Goal: Task Accomplishment & Management: Manage account settings

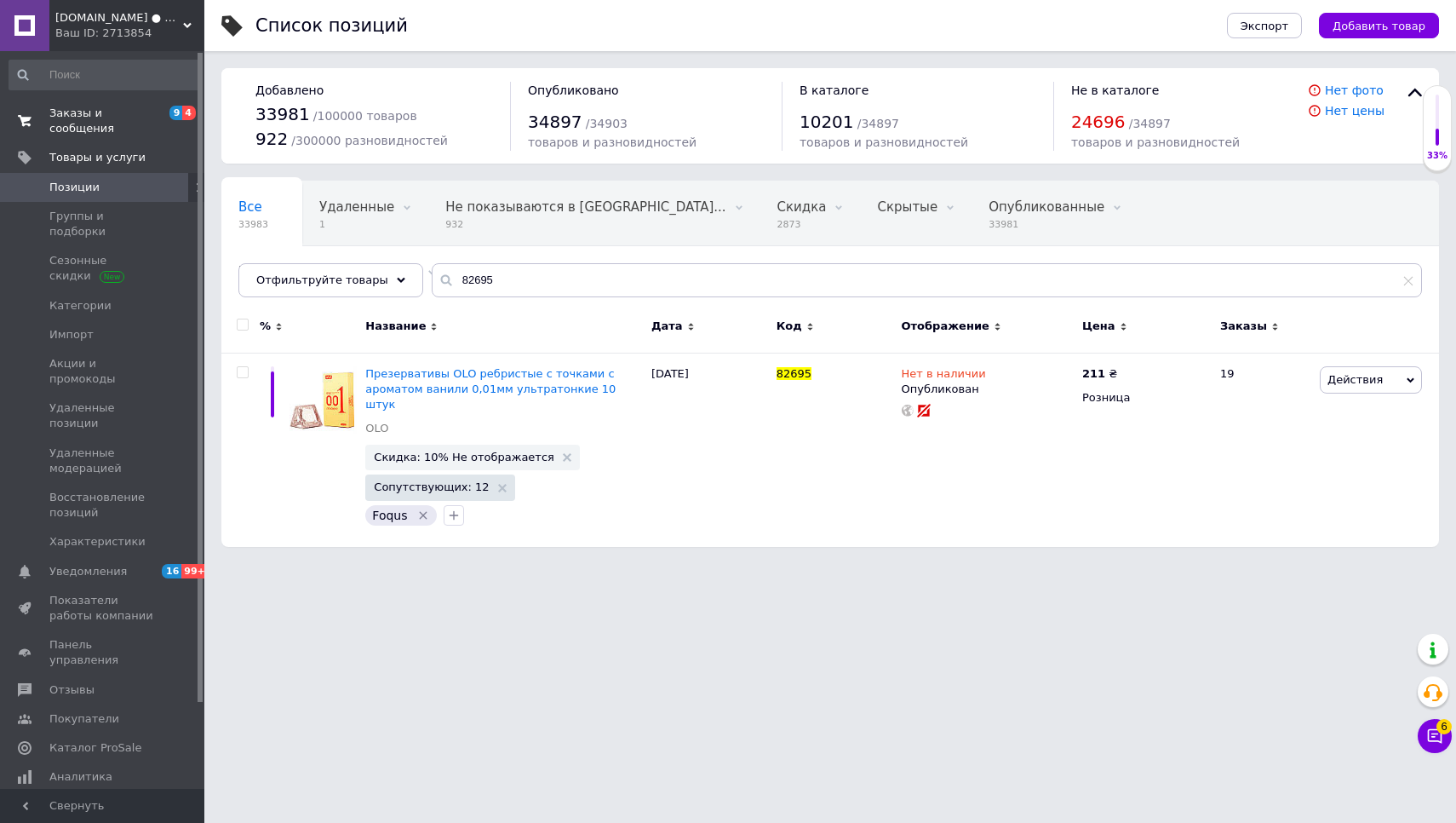
click at [93, 114] on span "Заказы и сообщения" at bounding box center [103, 121] width 108 height 30
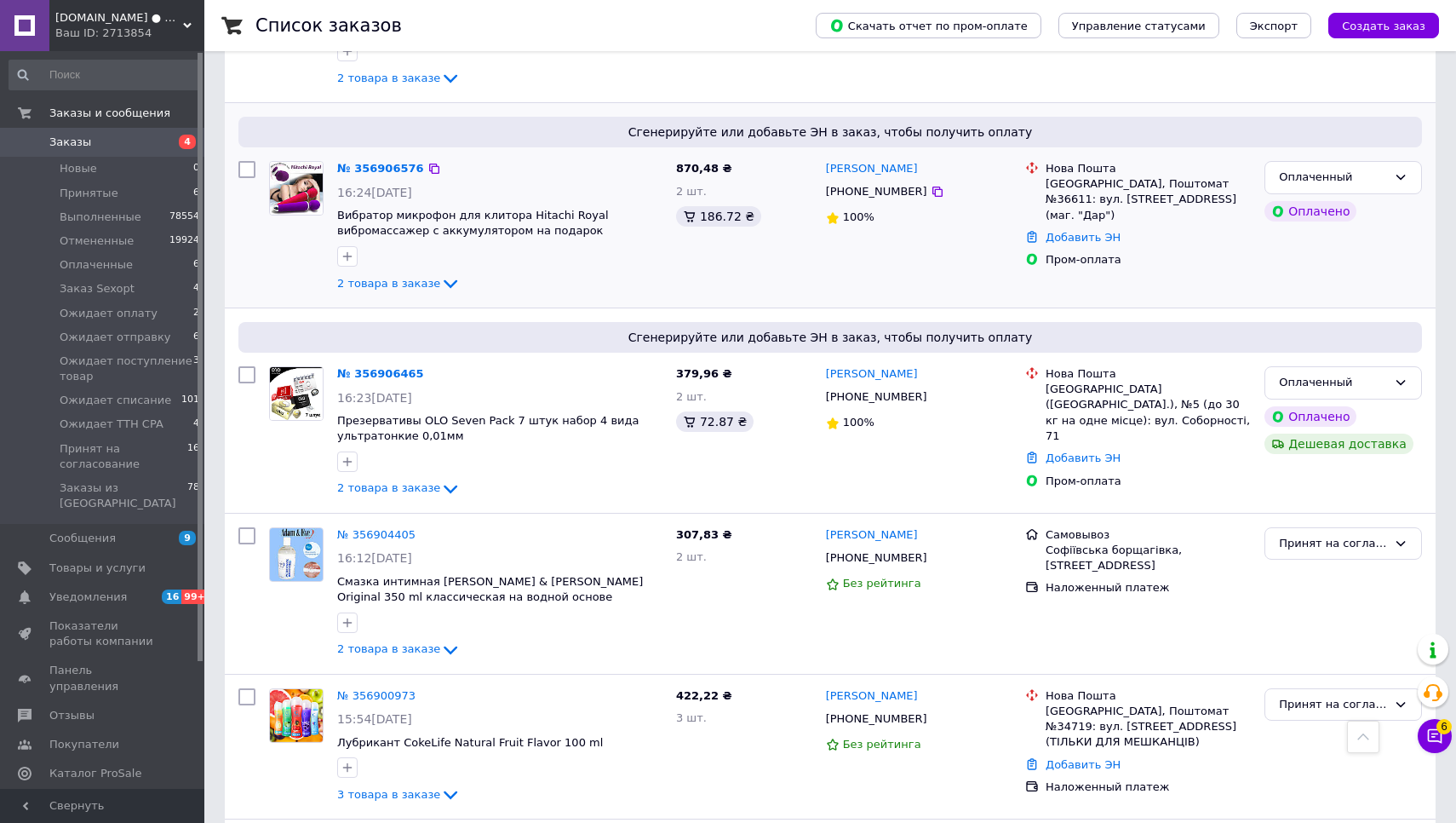
scroll to position [622, 0]
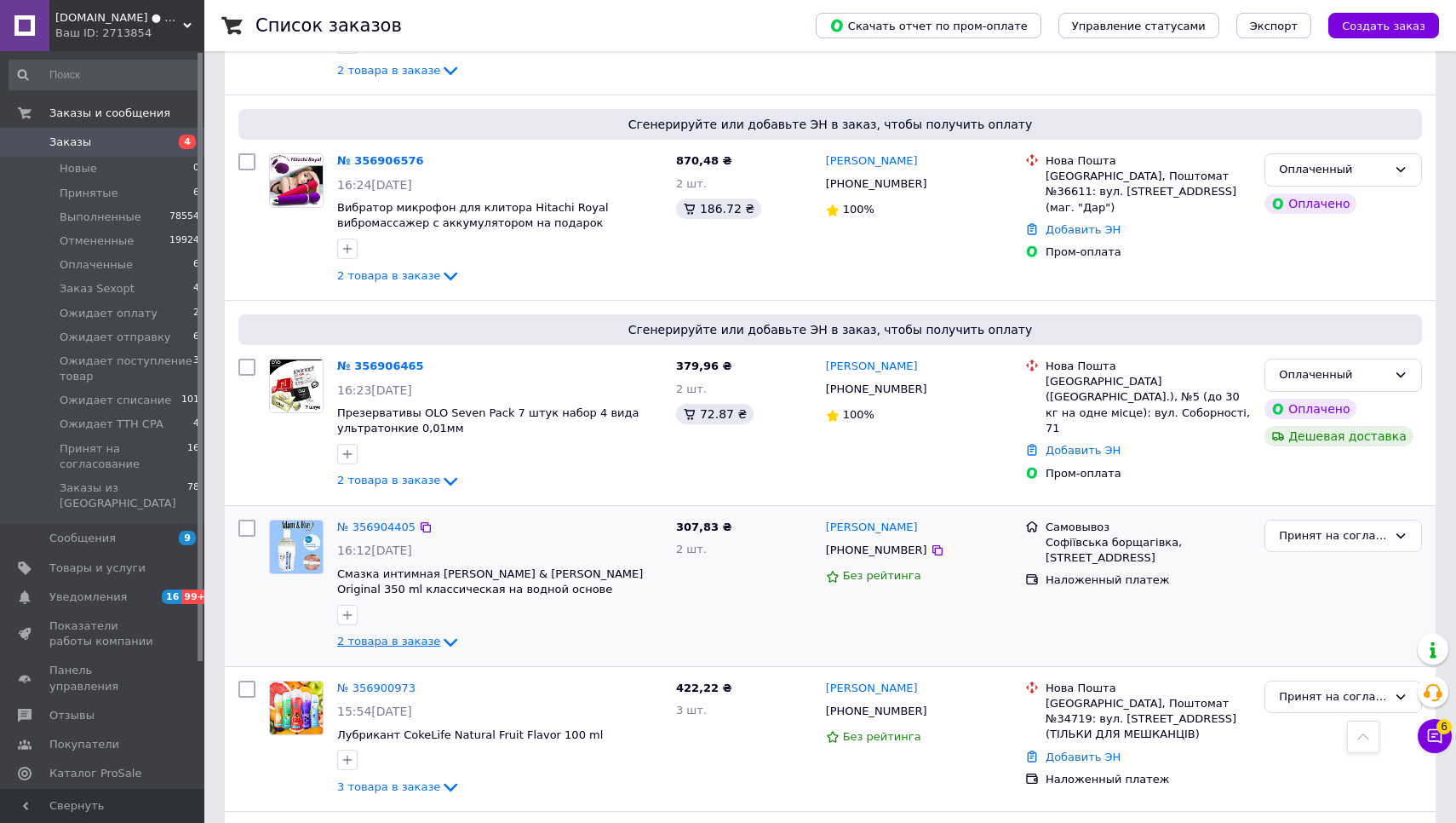
click at [401, 635] on span "2 товара в заказе" at bounding box center [388, 641] width 103 height 12
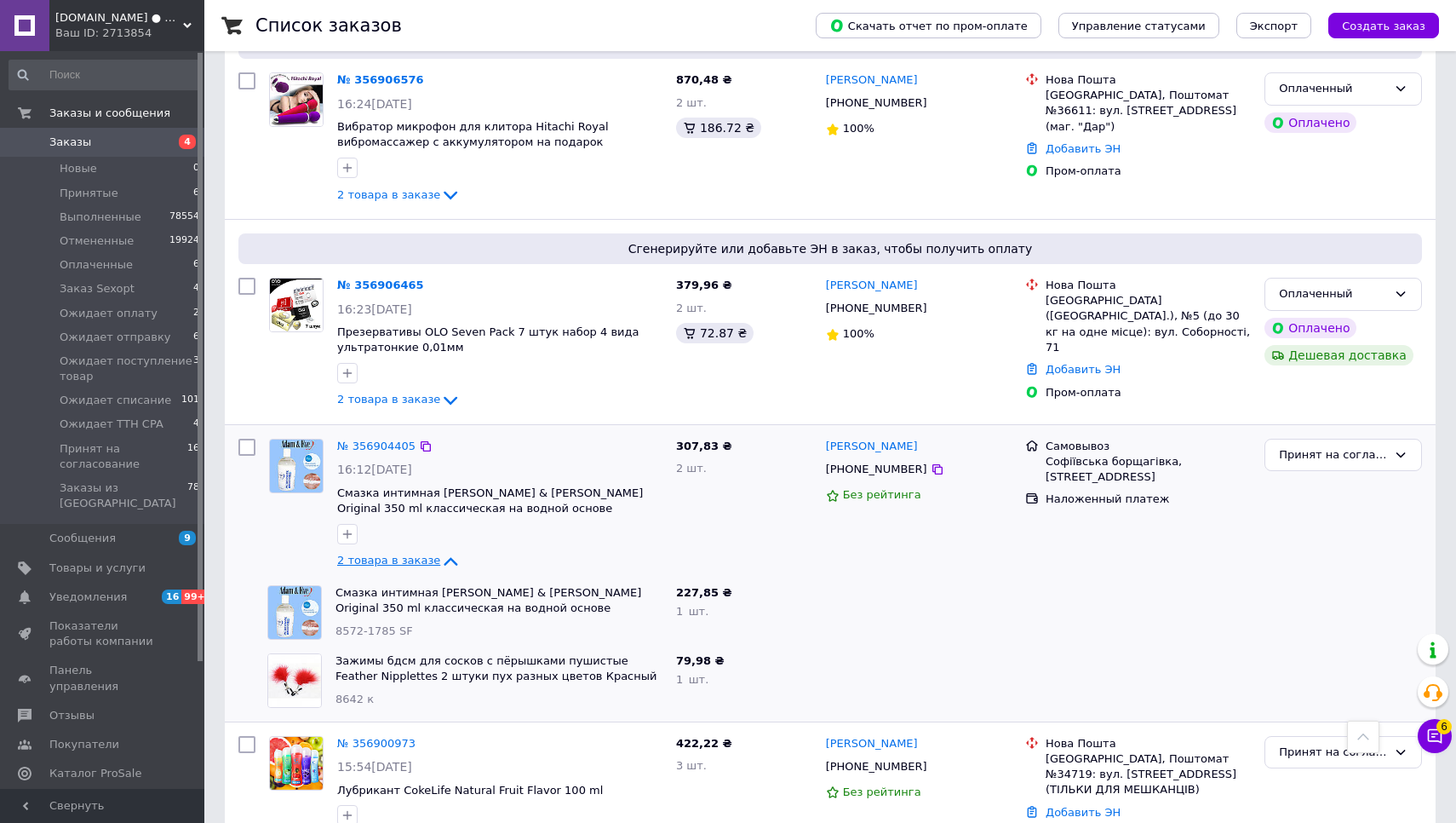
scroll to position [707, 0]
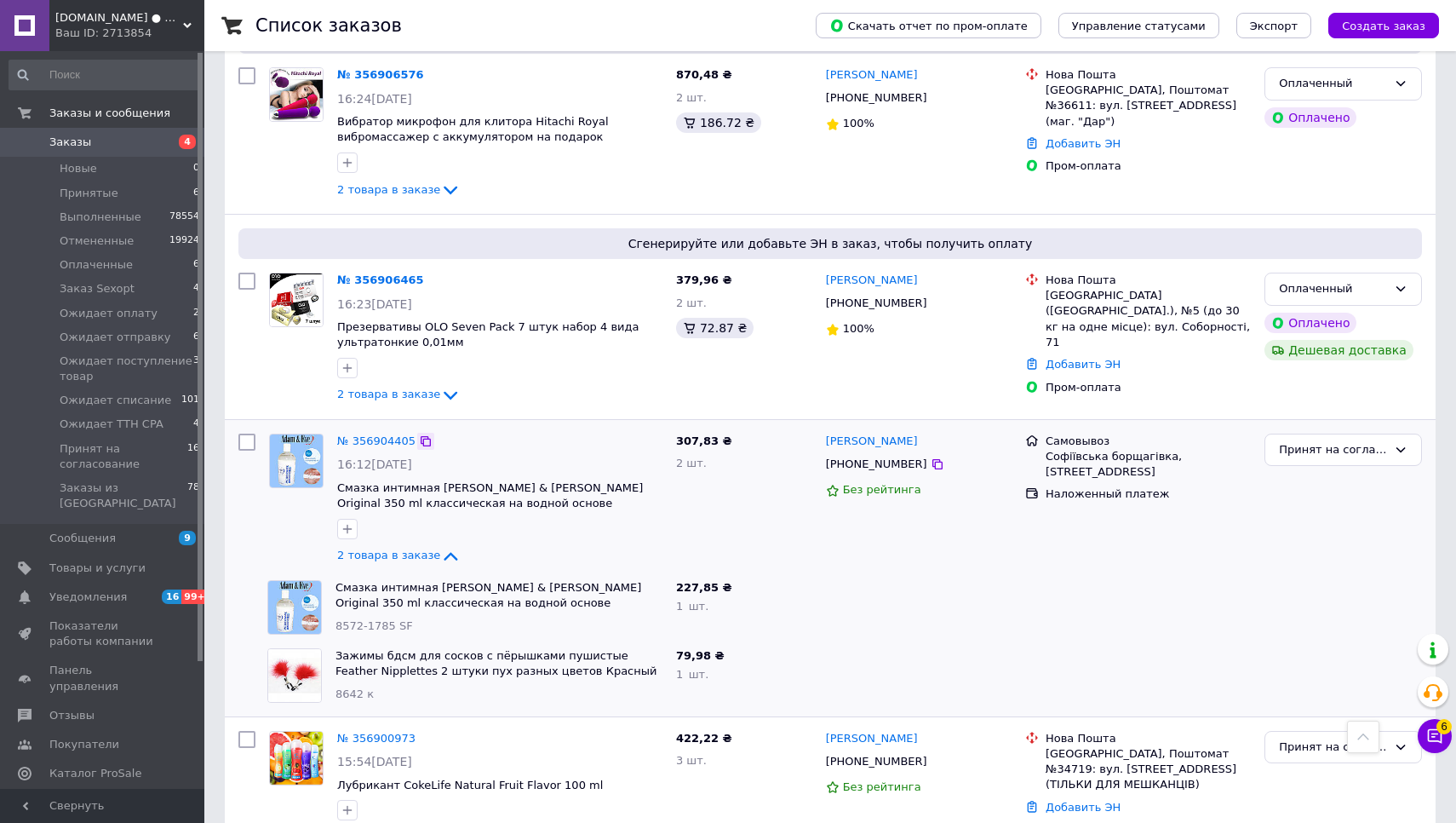
click at [428, 435] on icon at bounding box center [425, 441] width 13 height 13
click at [1338, 441] on div "Принят на согласование" at bounding box center [1333, 450] width 108 height 18
click at [1331, 501] on li "Выполнен" at bounding box center [1342, 516] width 156 height 31
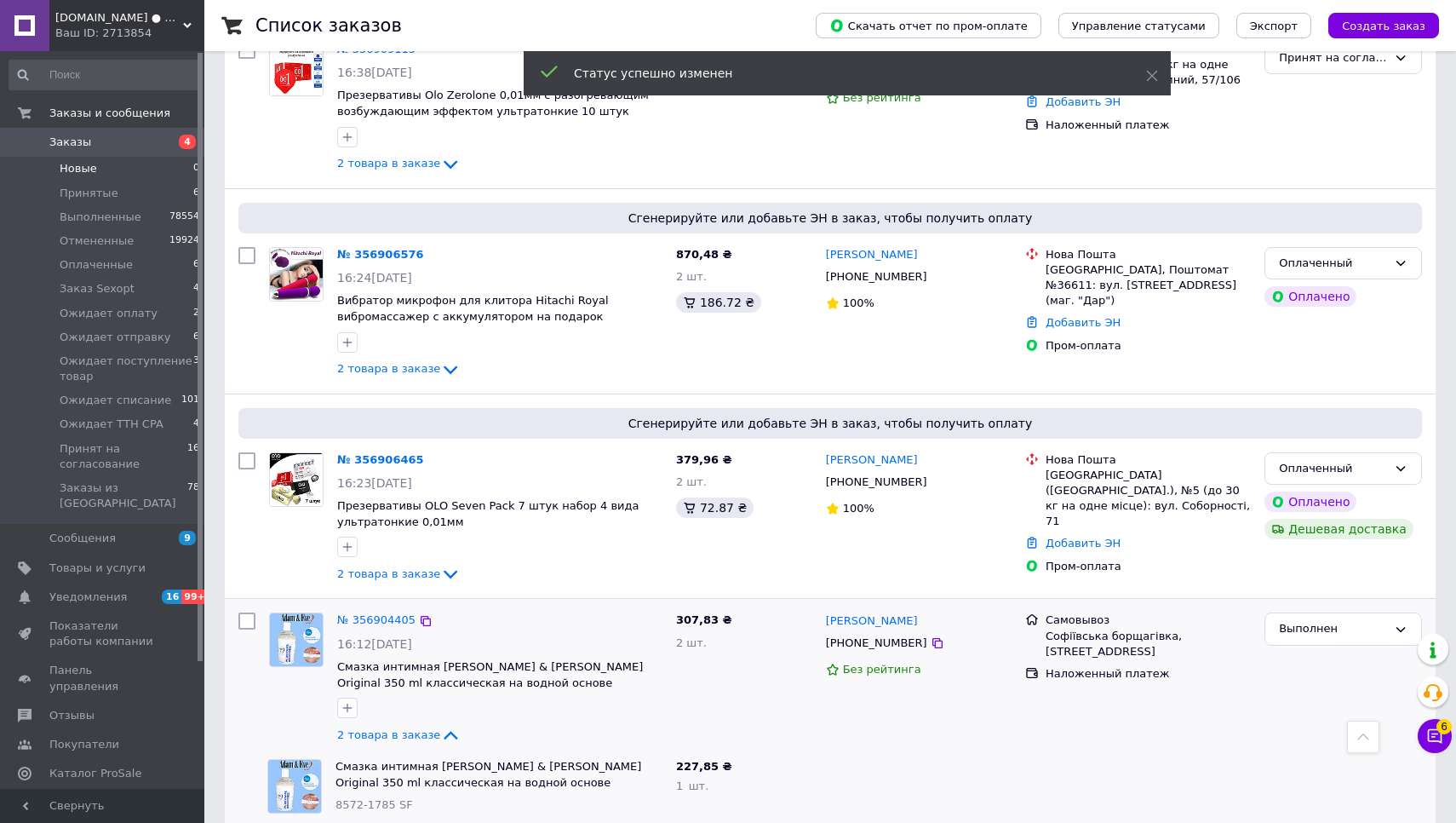
click at [71, 168] on span "Новые" at bounding box center [79, 169] width 38 height 15
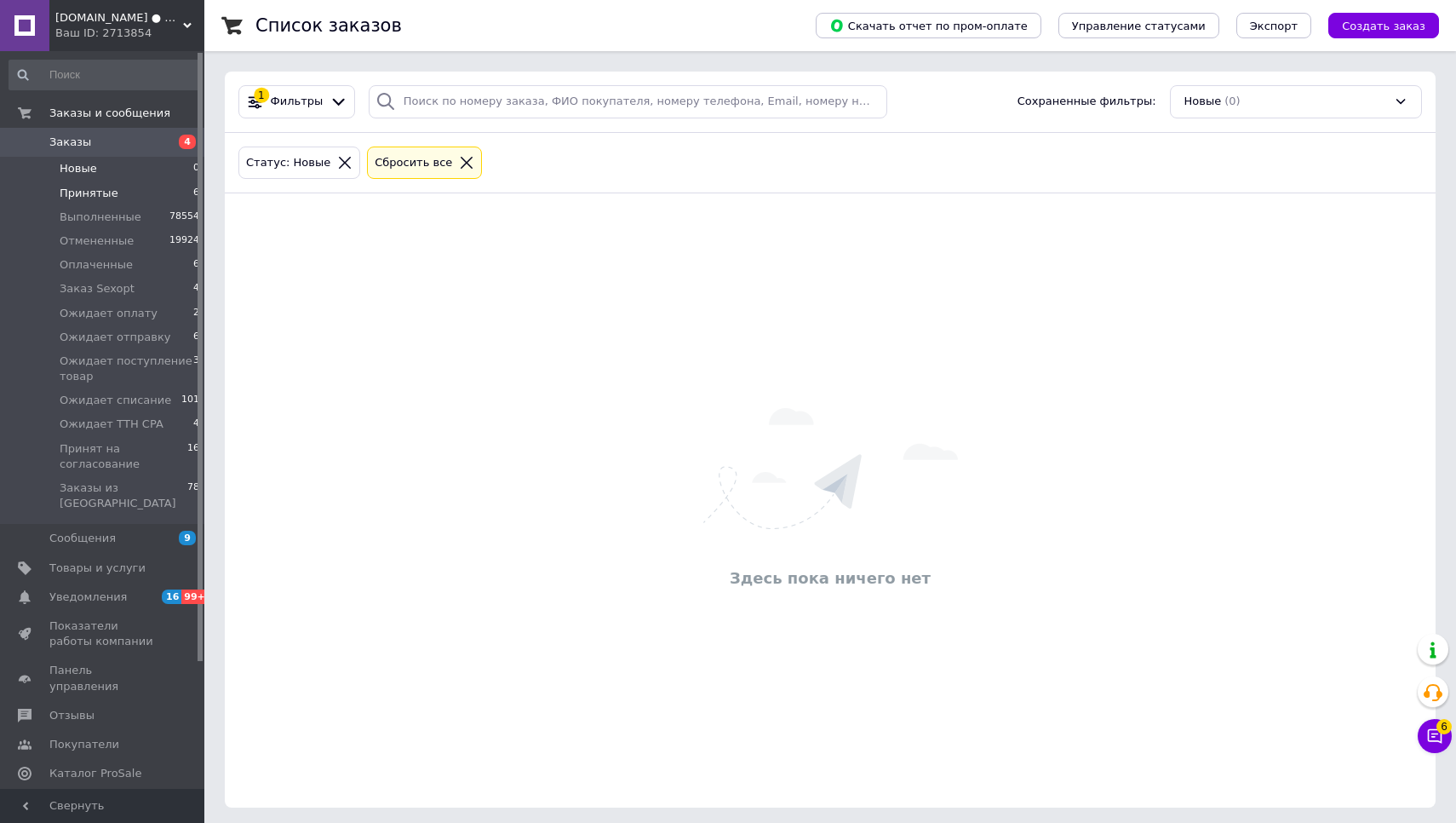
click at [97, 189] on span "Принятые" at bounding box center [89, 193] width 59 height 15
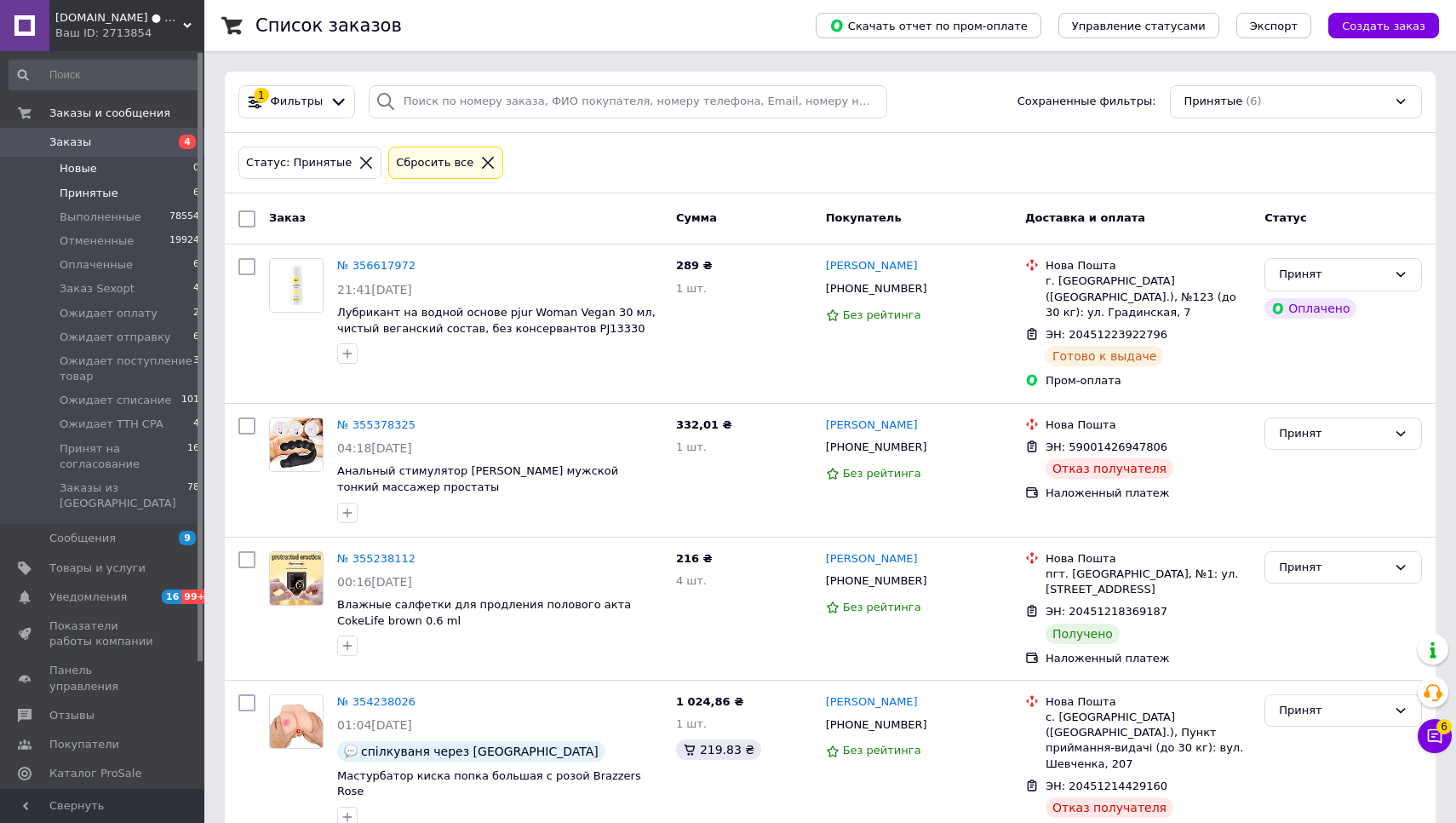
click at [92, 170] on span "Новые" at bounding box center [79, 169] width 38 height 15
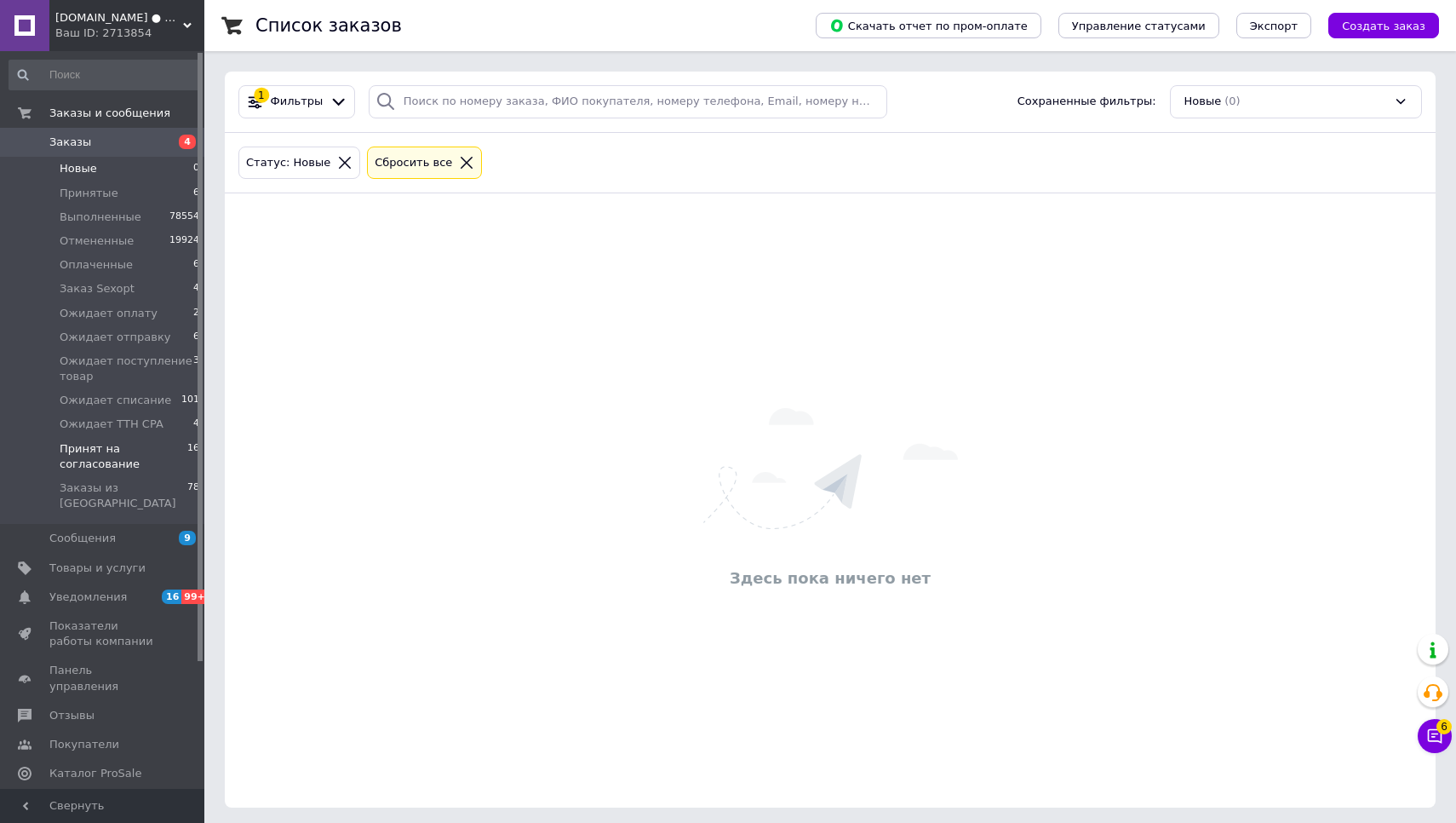
click at [139, 454] on span "Принят на согласование" at bounding box center [123, 456] width 128 height 30
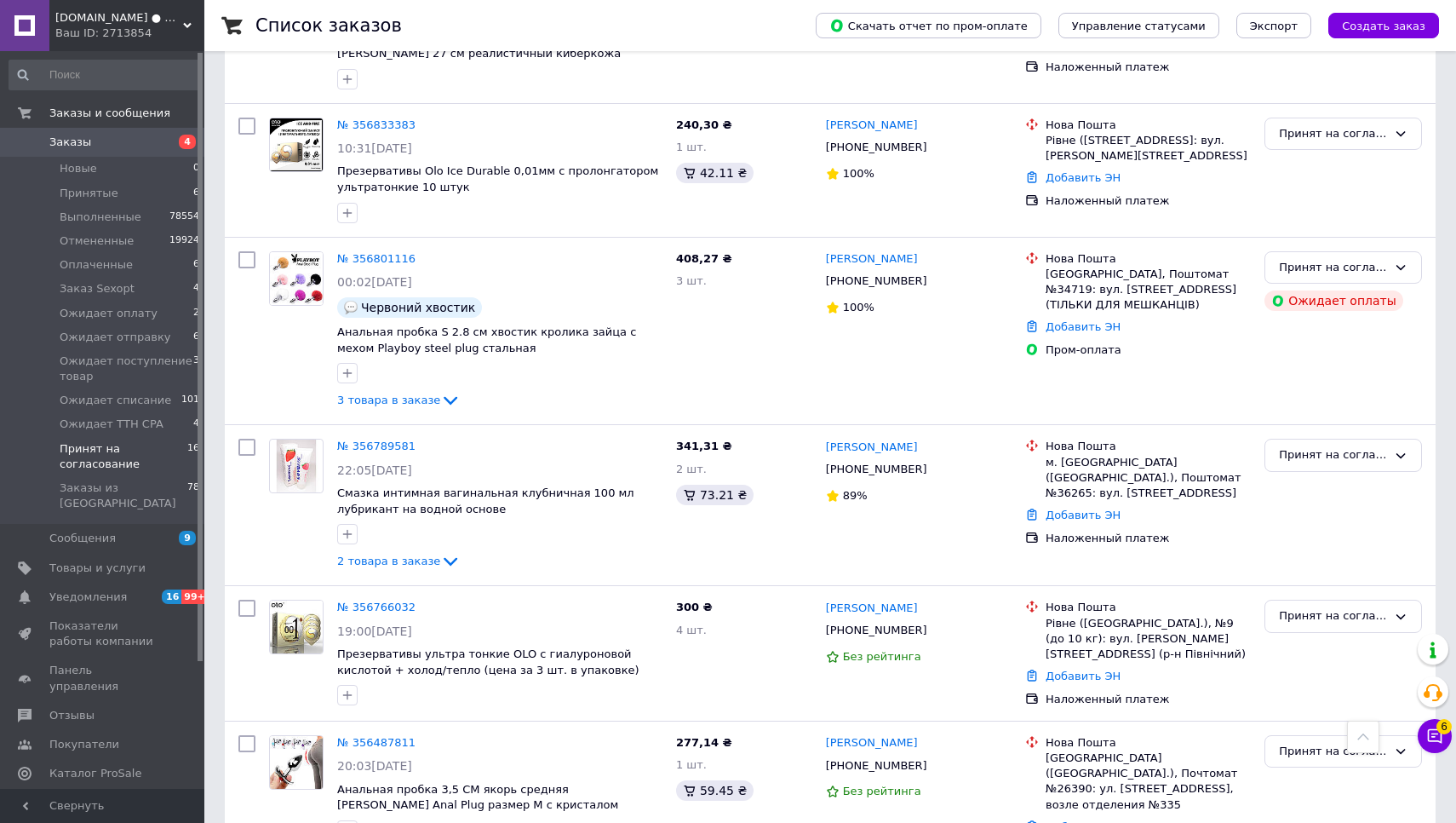
scroll to position [1923, 0]
click at [1434, 733] on icon at bounding box center [1434, 736] width 14 height 14
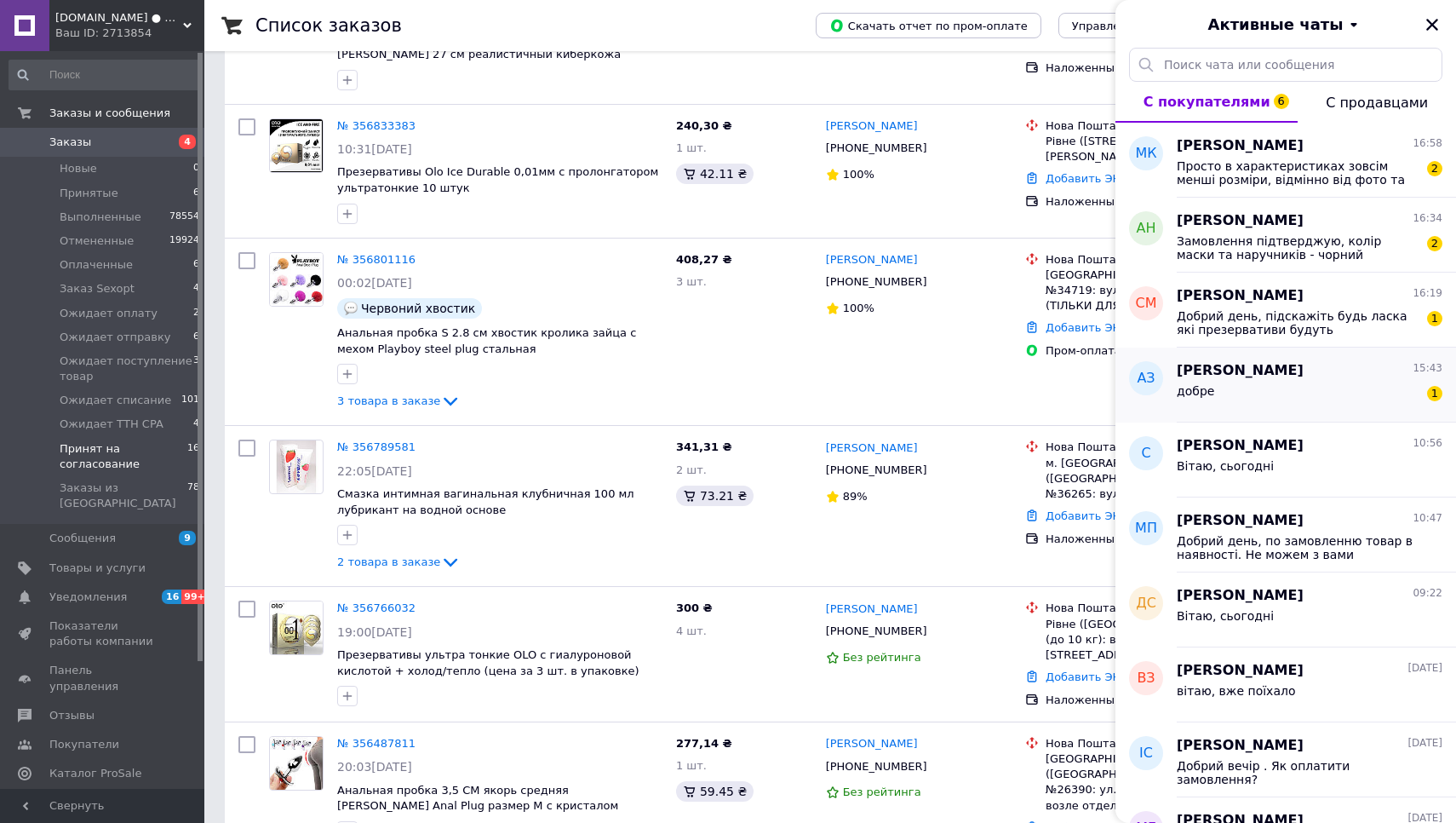
click at [1293, 410] on div "[PERSON_NAME] 15:43 добре 1" at bounding box center [1316, 385] width 279 height 75
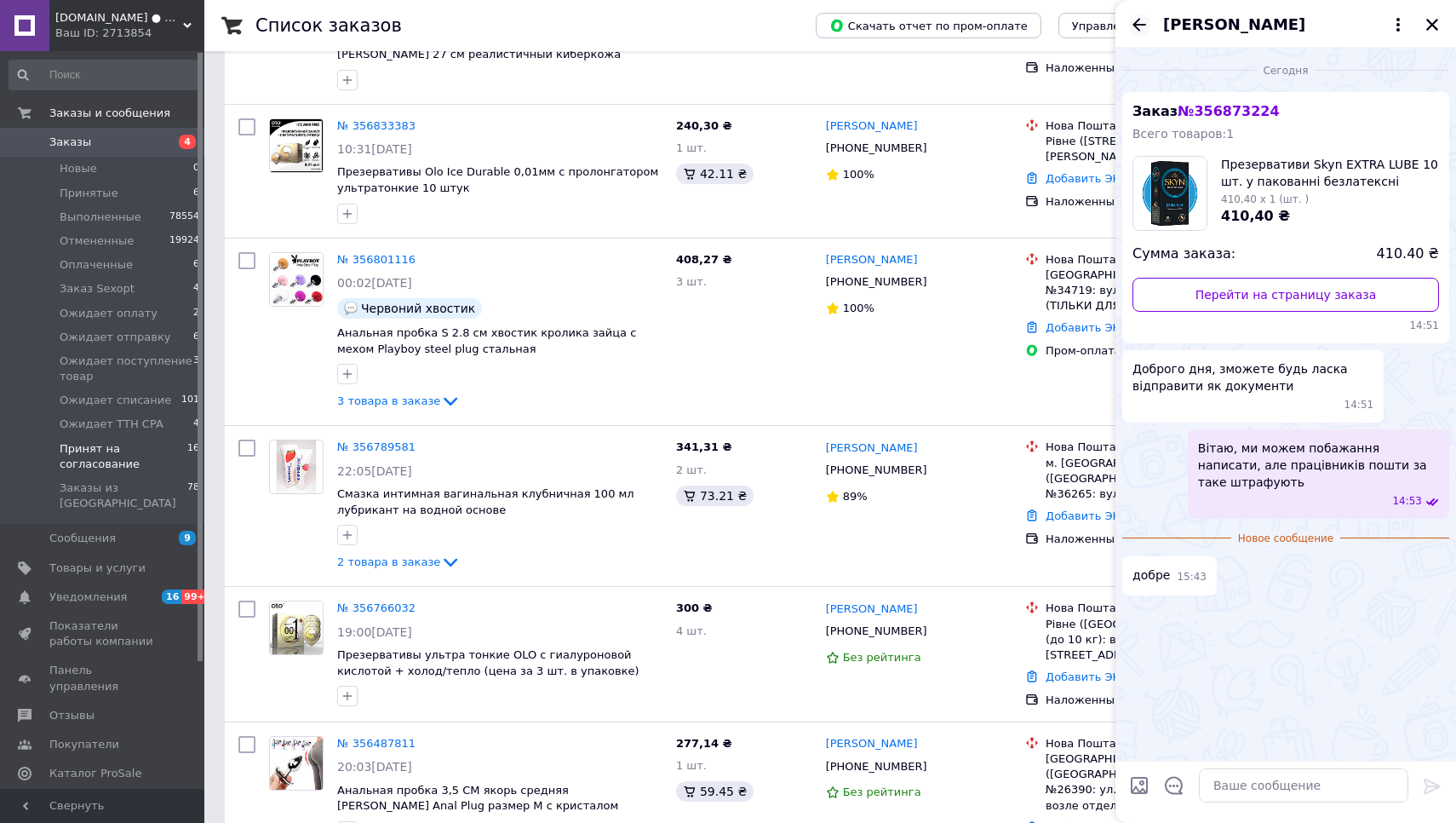
click at [1139, 20] on icon "Назад" at bounding box center [1139, 24] width 13 height 12
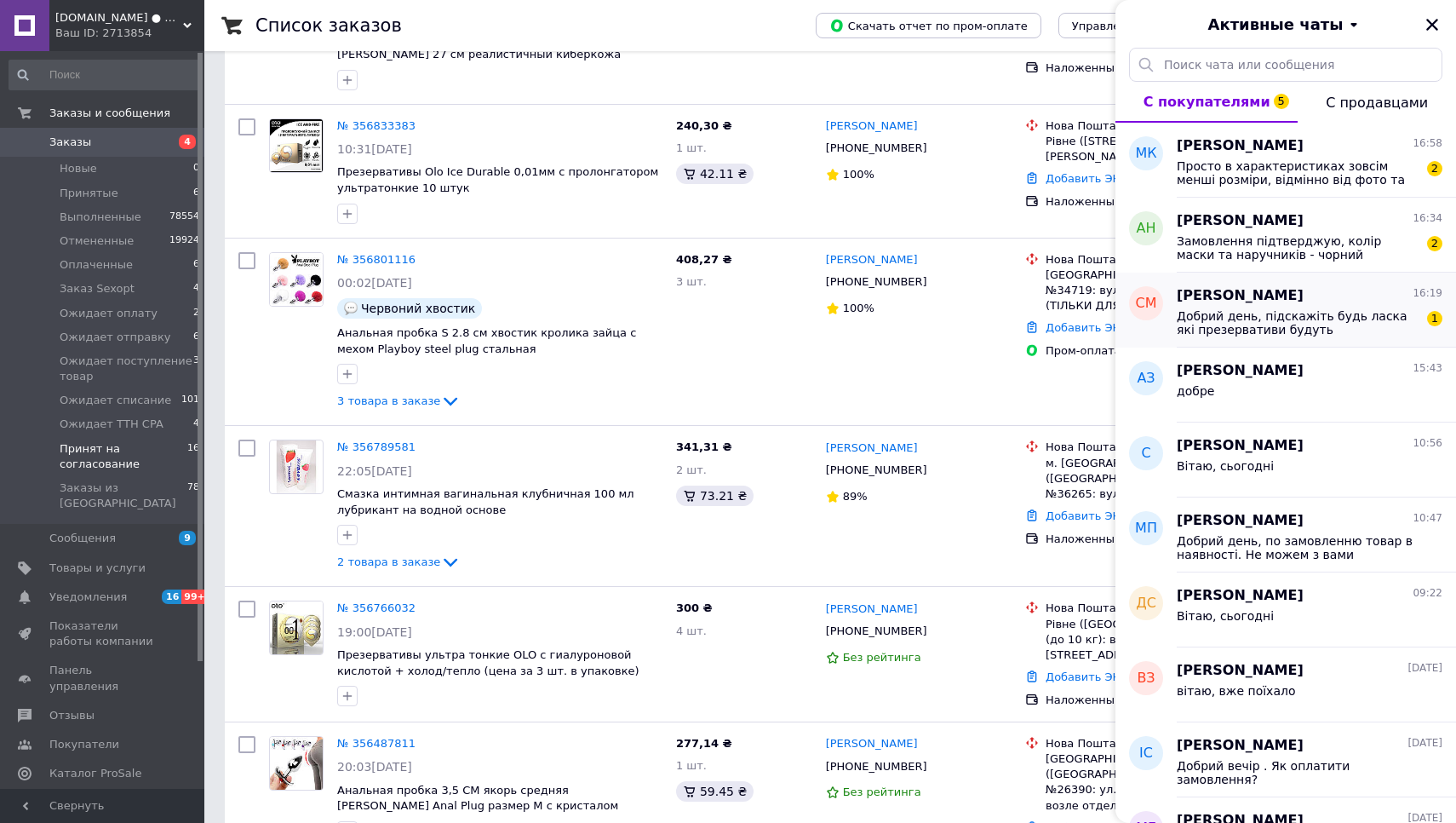
click at [1328, 317] on span "Добрий день, підскажіть будь ласка які презервативи будуть найякіснішими Olo чи…" at bounding box center [1297, 322] width 241 height 27
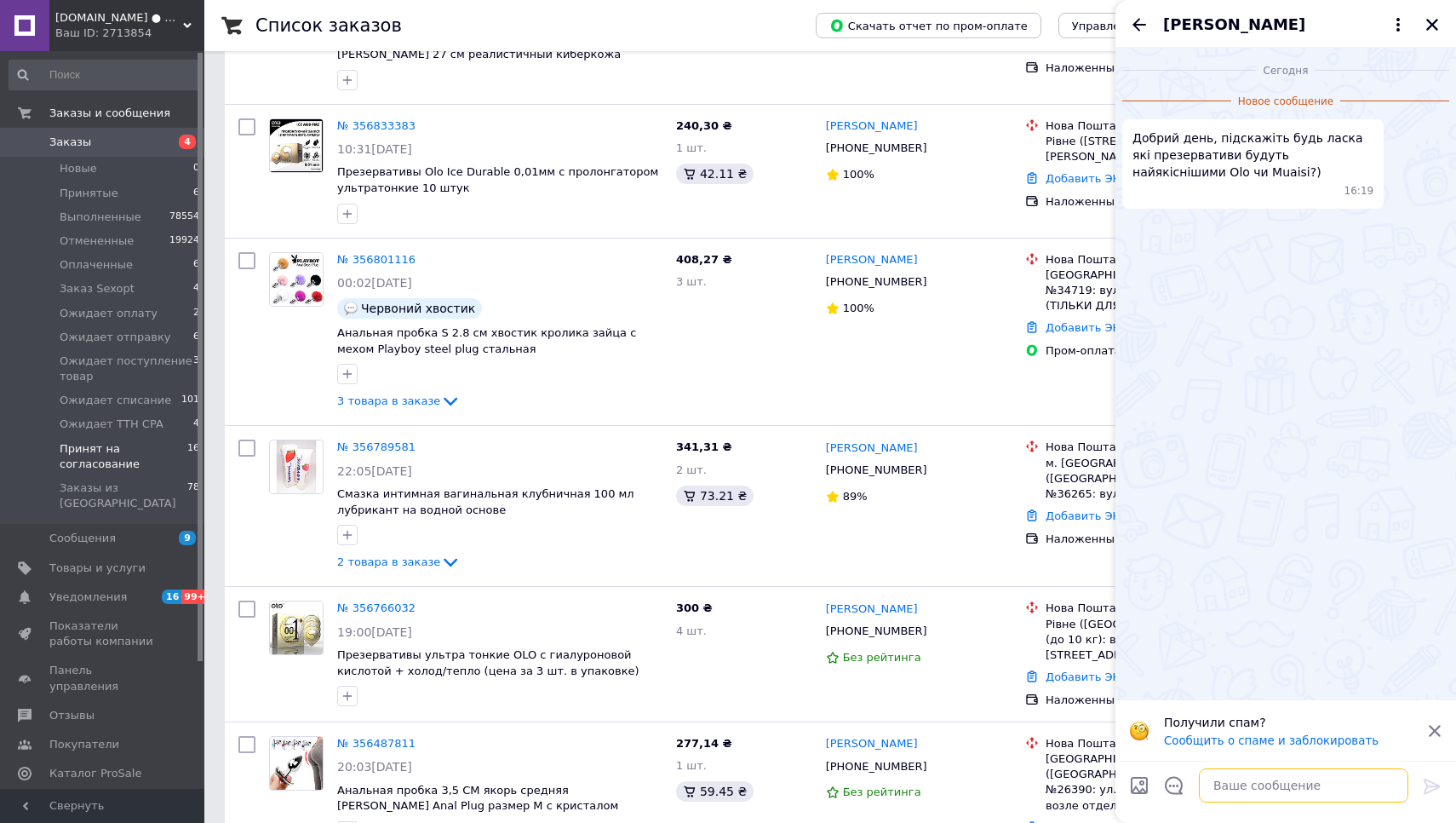
click at [1265, 778] on textarea at bounding box center [1303, 785] width 209 height 34
type textarea "D"
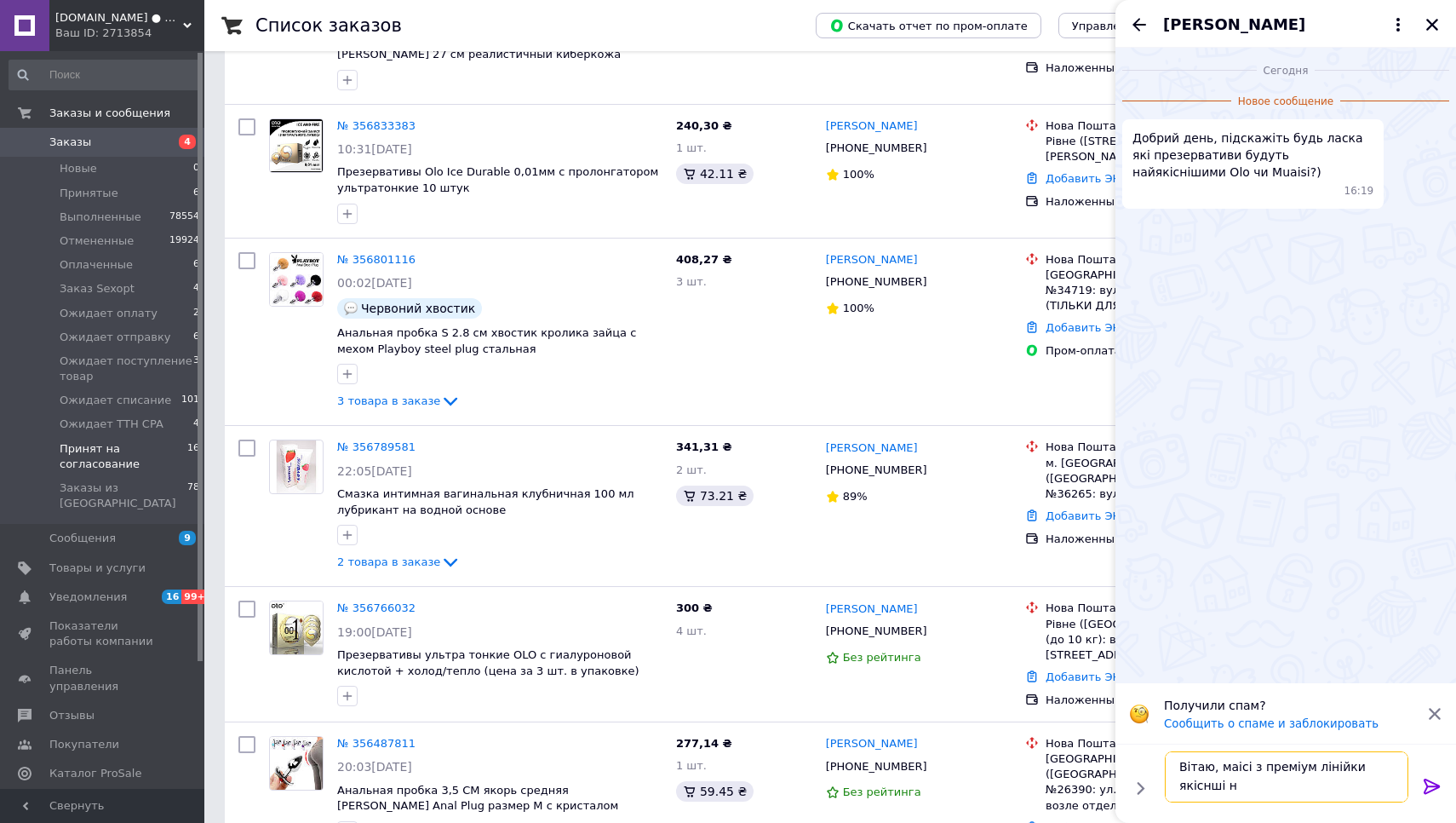
scroll to position [2, 0]
type textarea "Вітаю, маісі з преміум лінійки якіснші ніж оло"
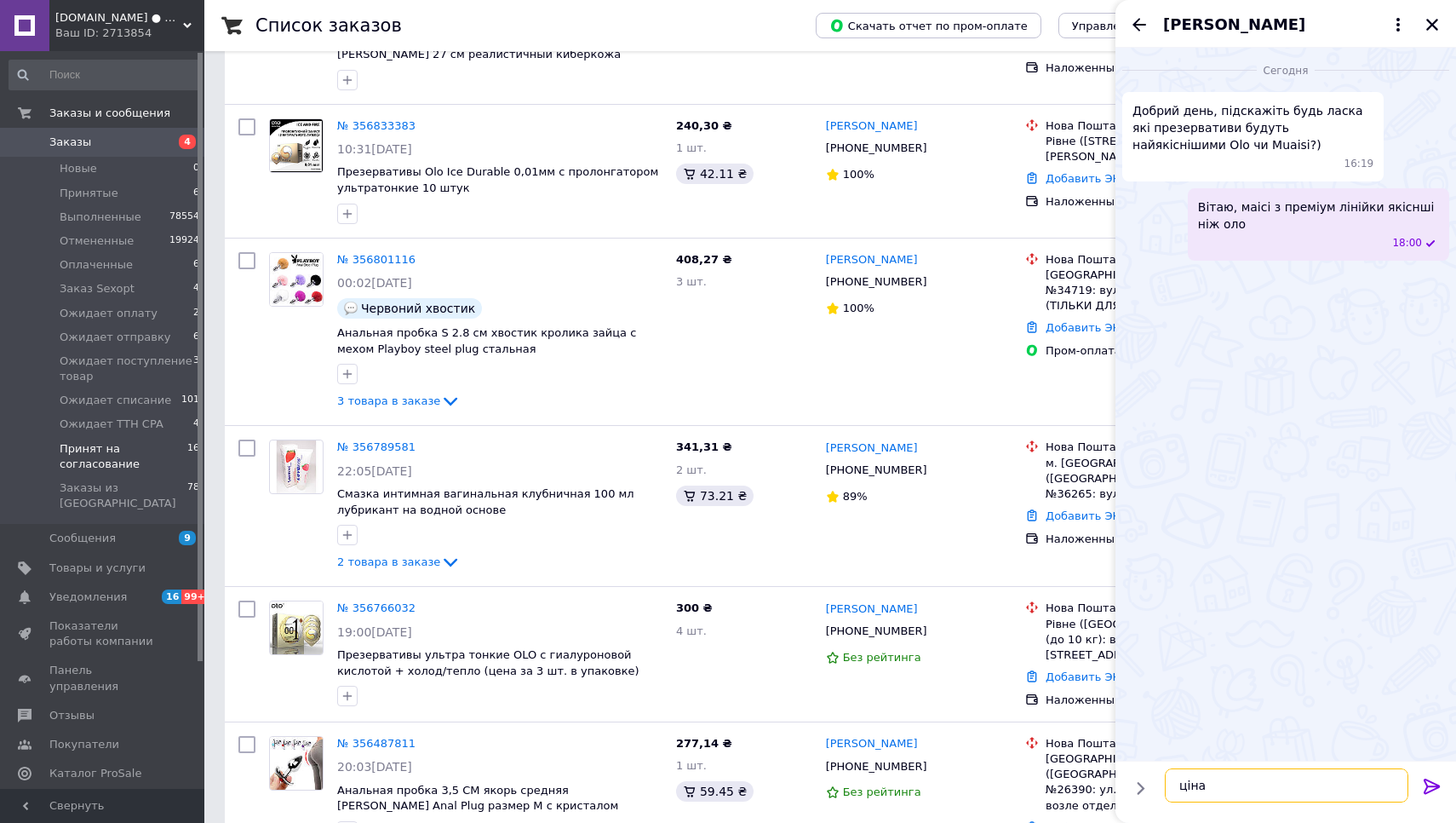
type textarea "ціна"
click at [1137, 25] on icon "Назад" at bounding box center [1139, 24] width 13 height 12
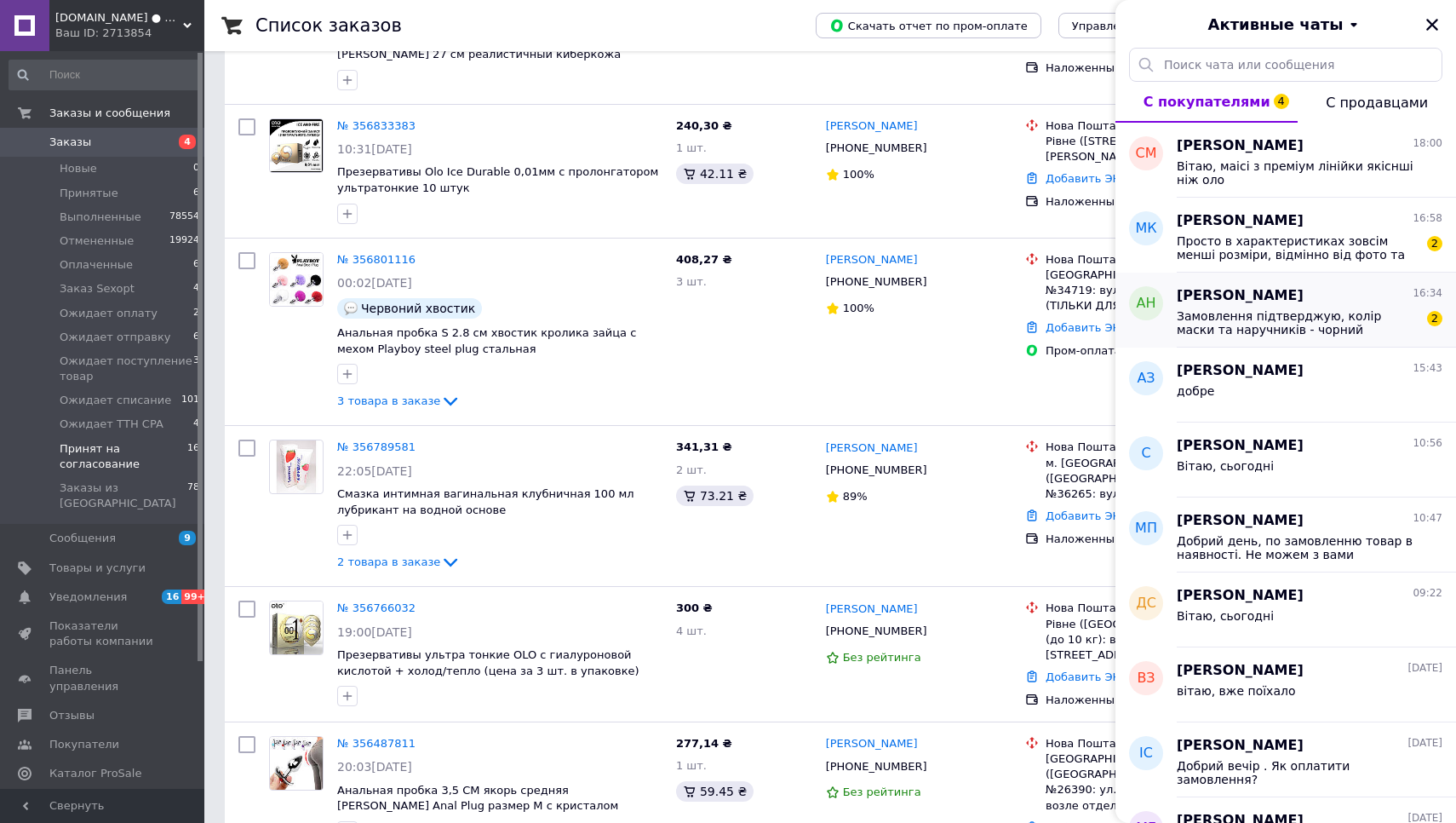
click at [1219, 319] on span "Замовлення підтверджую, колір маски та наручників - чорний" at bounding box center [1297, 322] width 241 height 27
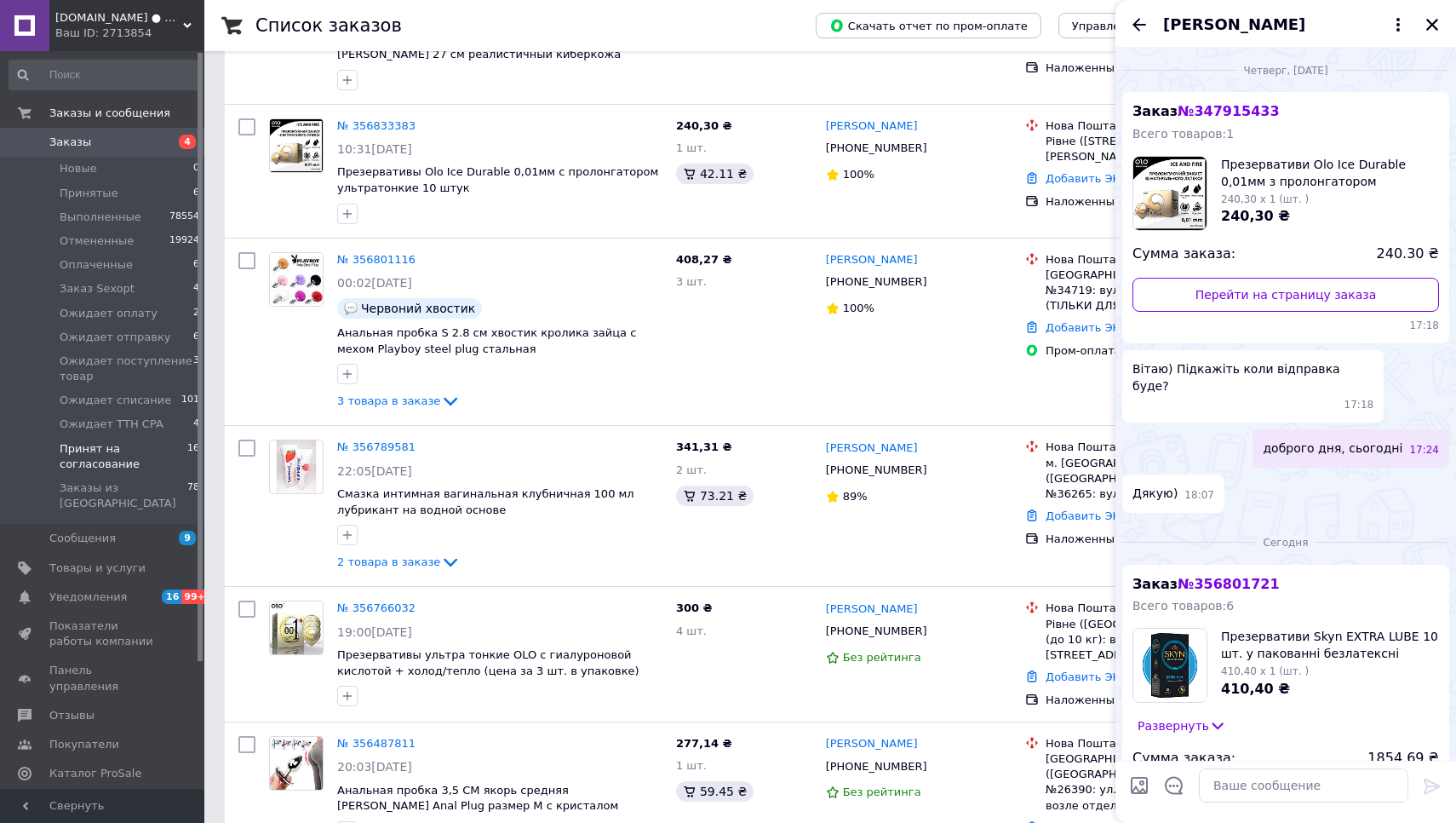
scroll to position [186, 0]
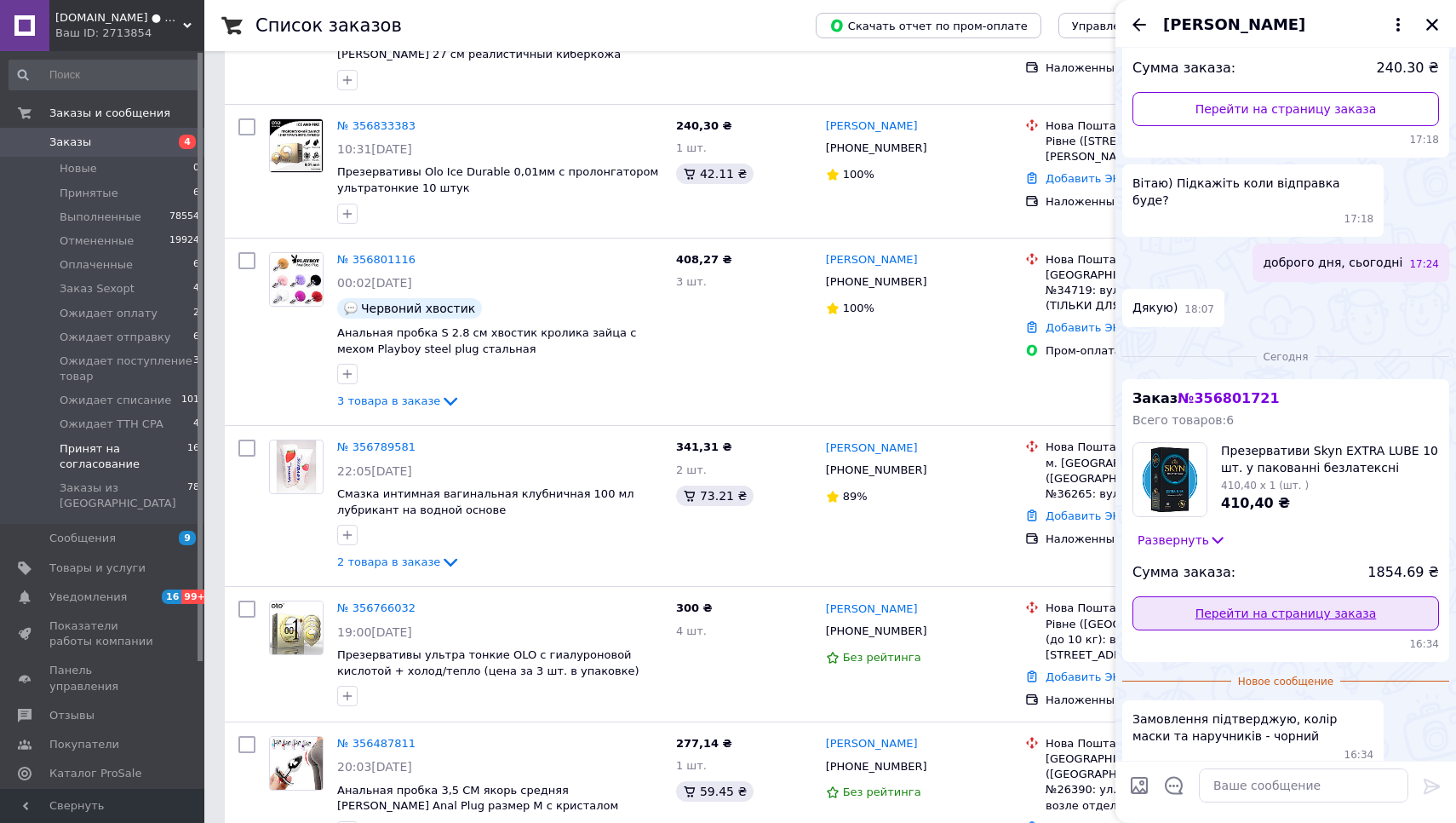
click at [1240, 597] on link "Перейти на страницу заказа" at bounding box center [1286, 614] width 307 height 34
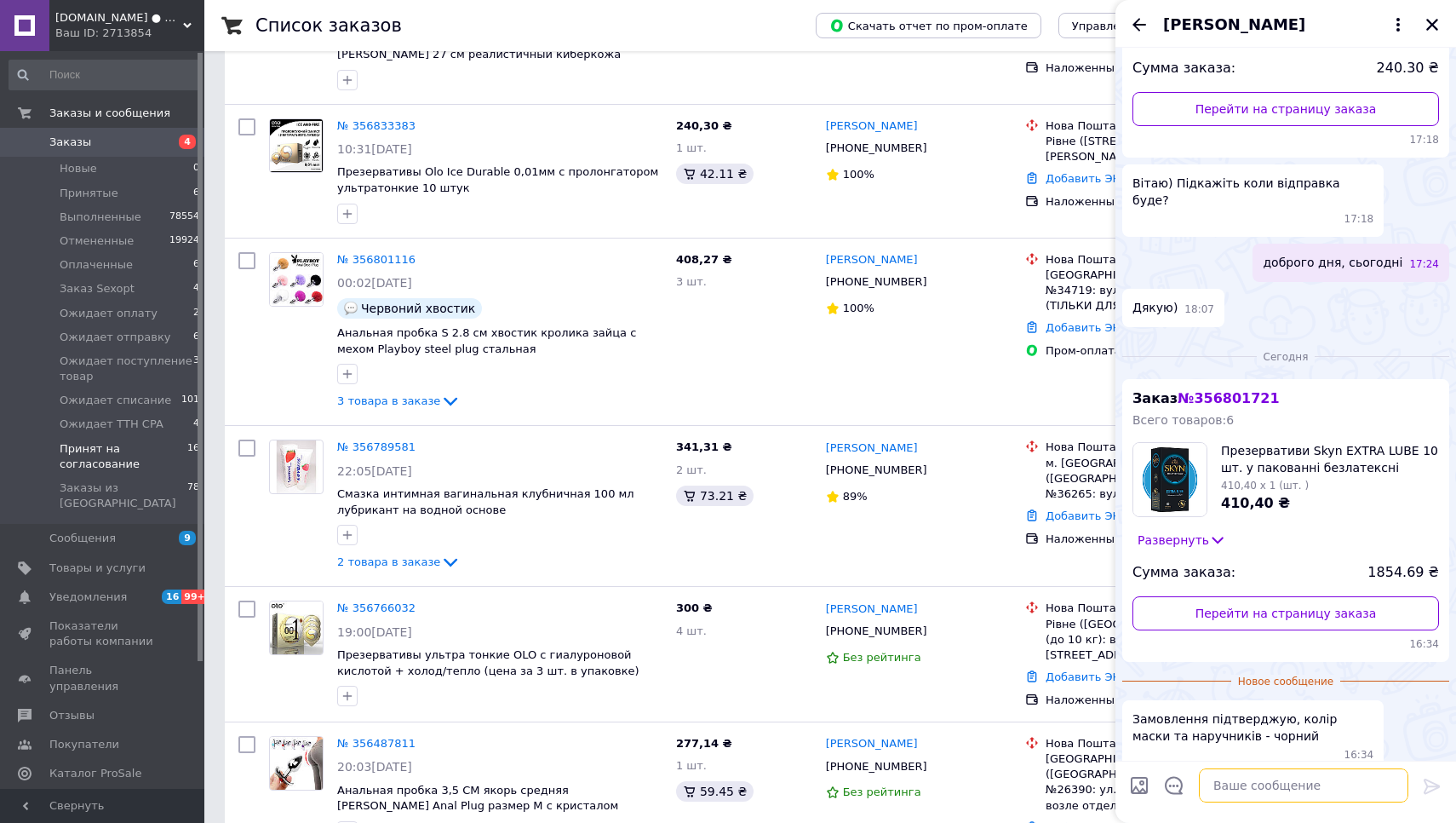
click at [1270, 785] on textarea at bounding box center [1303, 785] width 209 height 34
type textarea "Вже запакували"
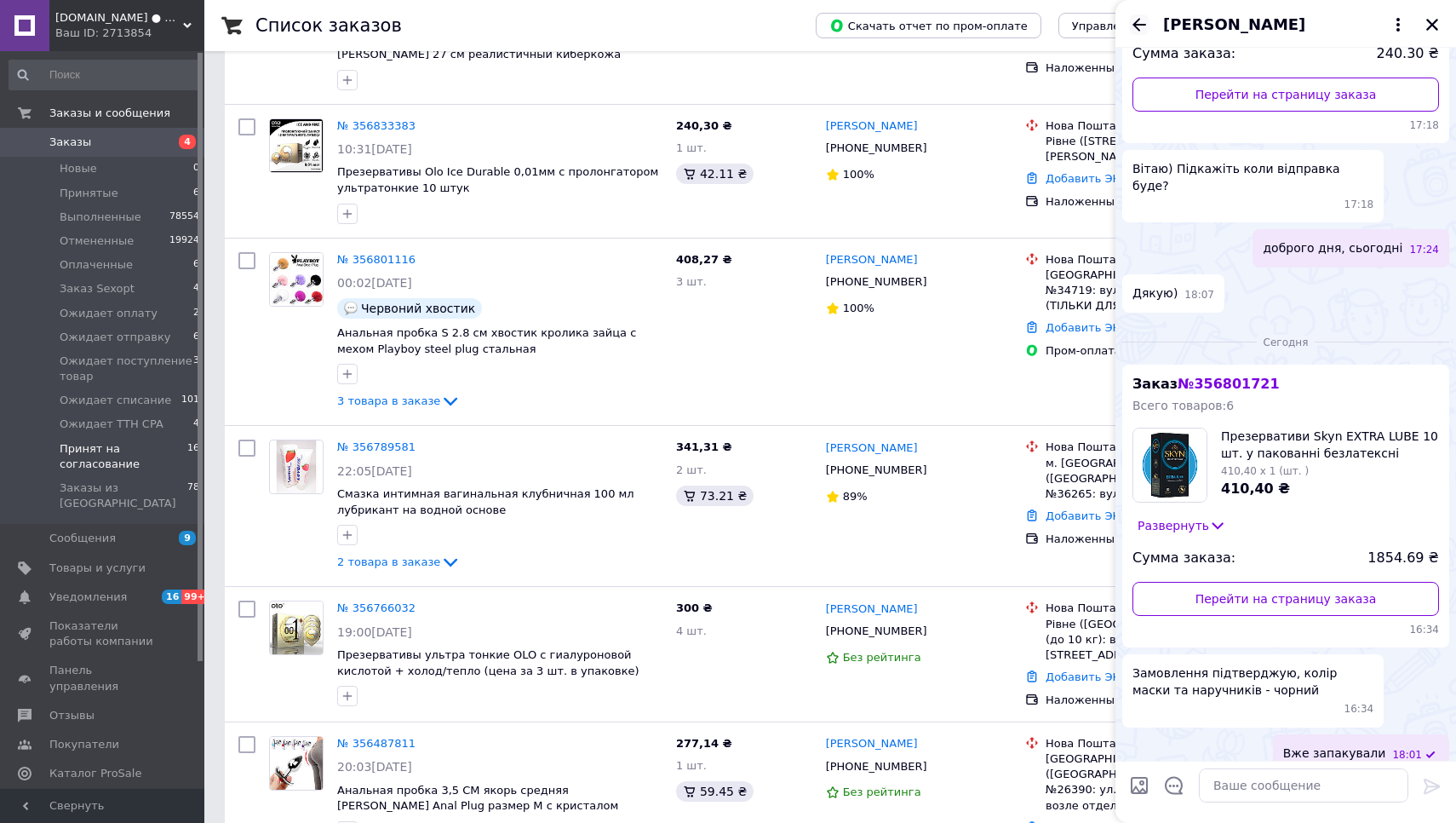
click at [1137, 23] on icon "Назад" at bounding box center [1140, 25] width 21 height 21
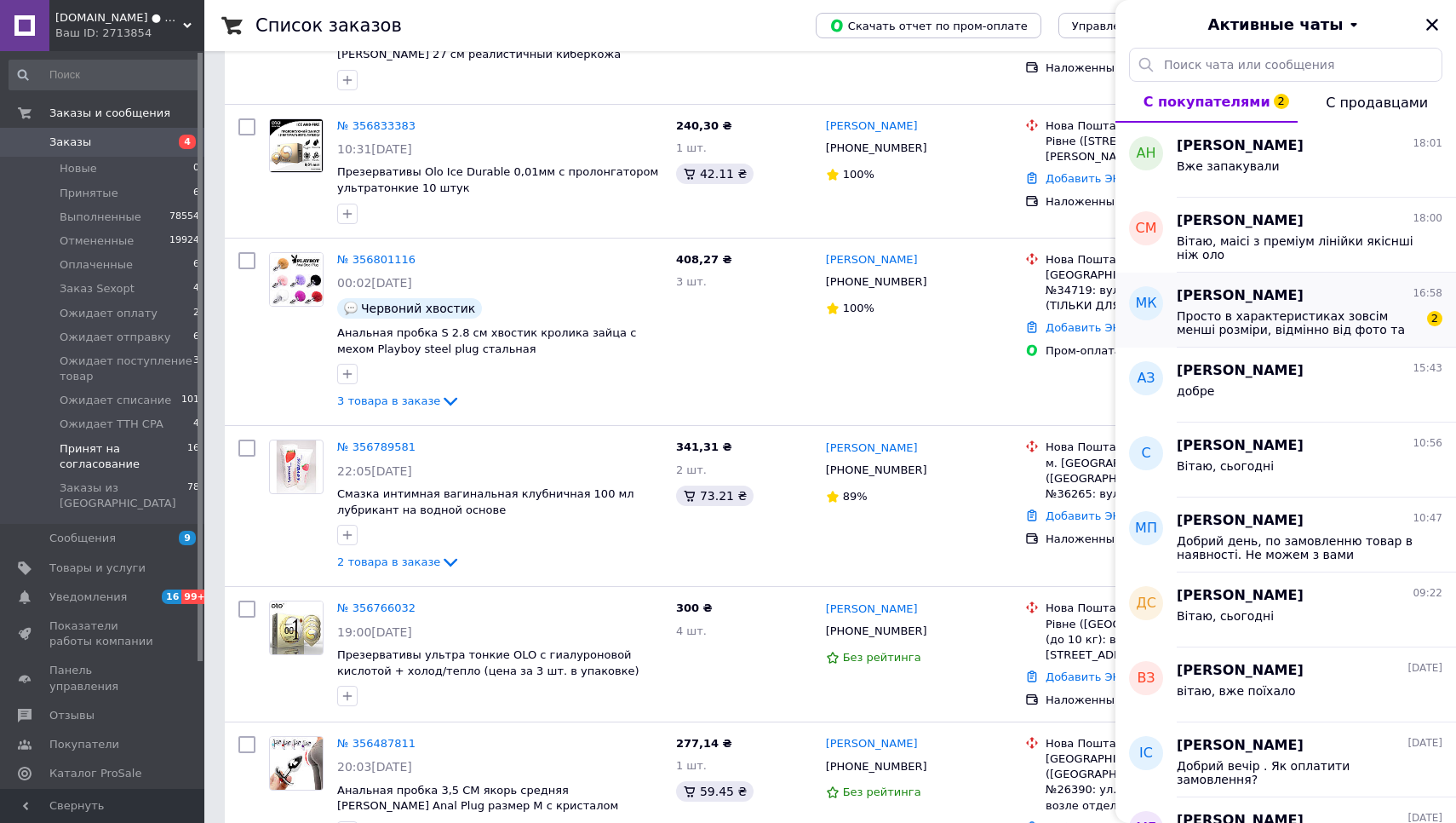
click at [1305, 310] on span "Просто в характеристиках зовсім менші розміри, відмінно від фото та опису" at bounding box center [1297, 322] width 241 height 27
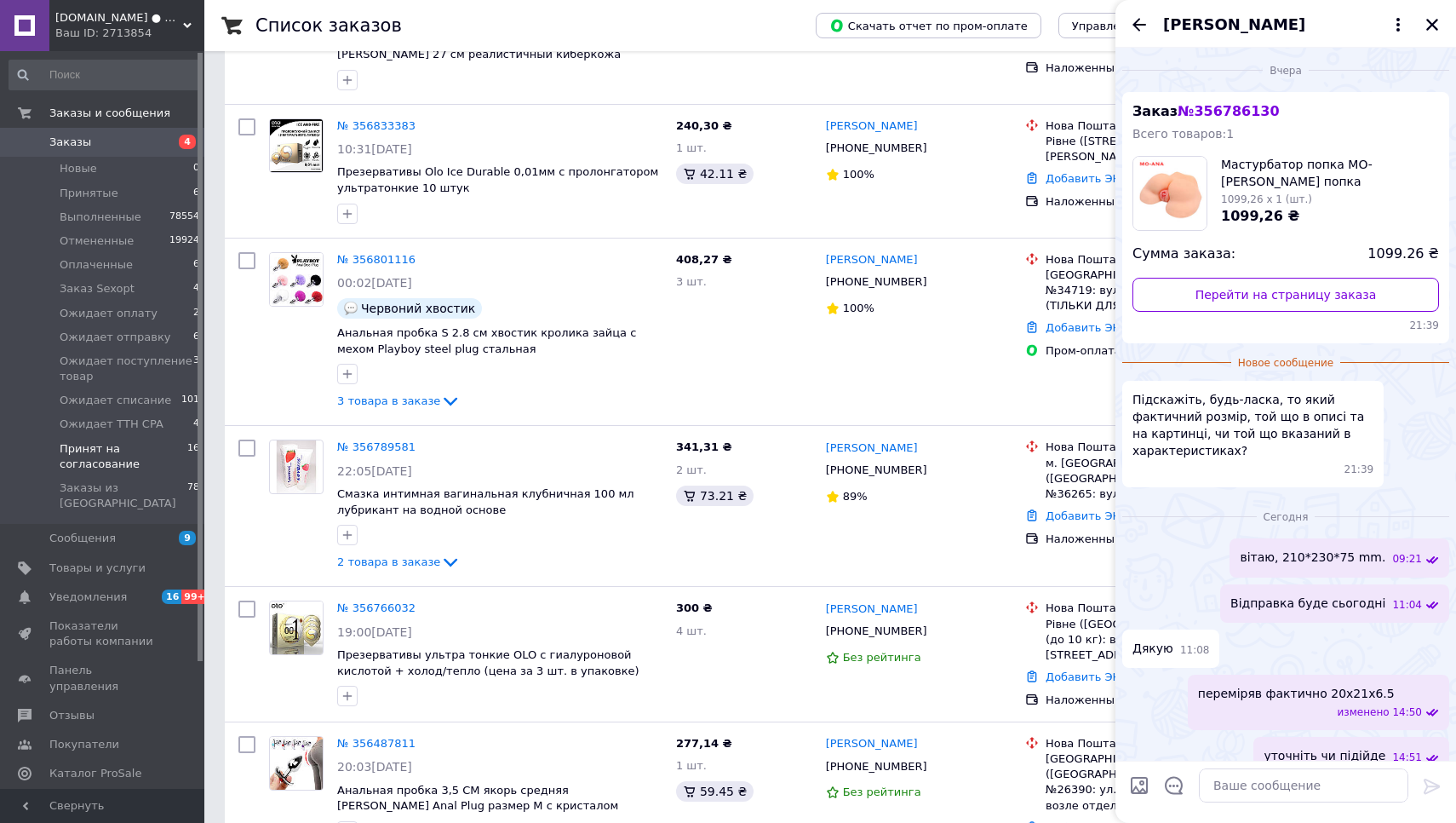
scroll to position [143, 0]
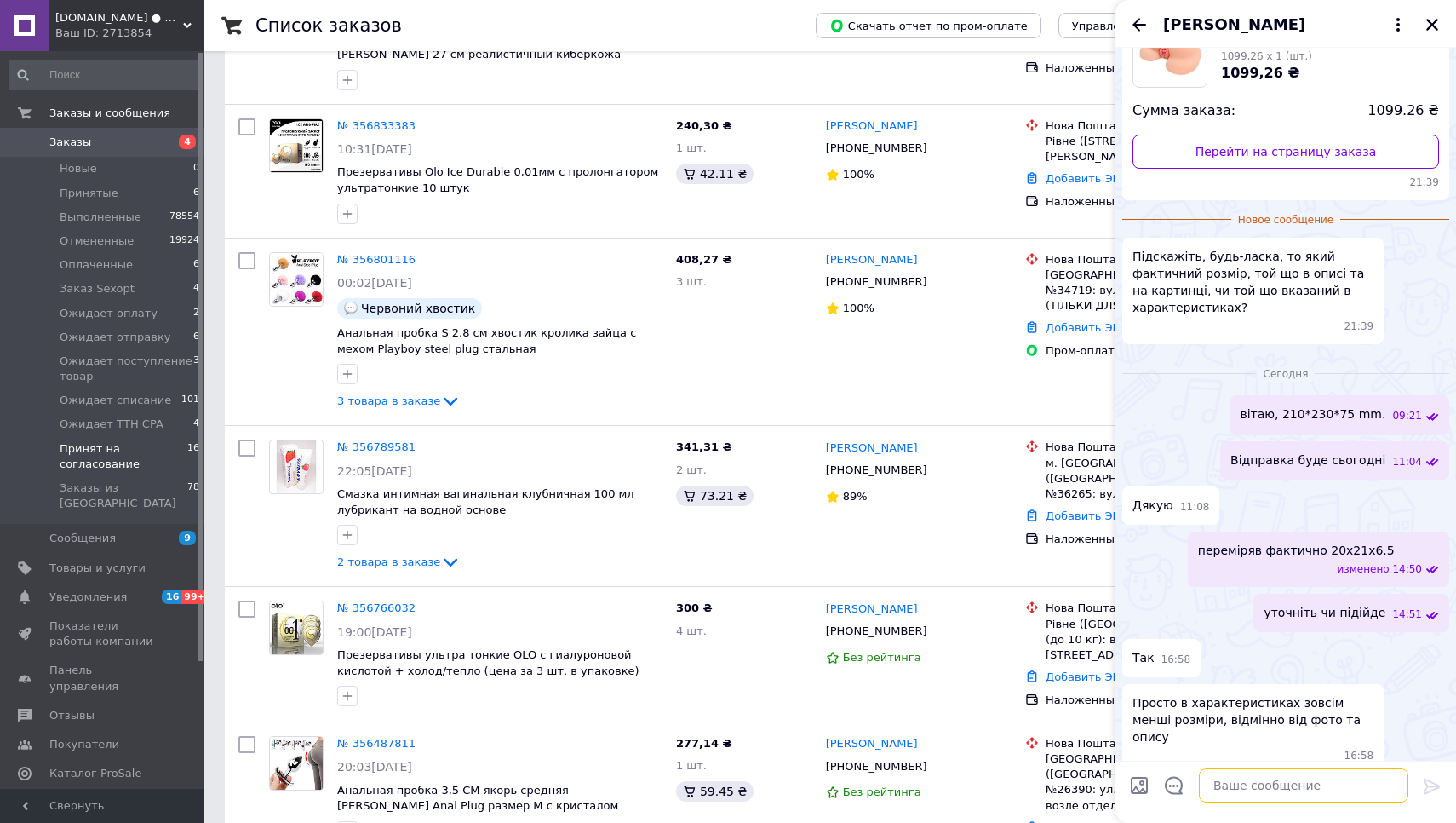
click at [1273, 782] on textarea at bounding box center [1303, 785] width 209 height 34
type textarea "ця лінійка чомусь постійно різні розміри має. доводиться перевіряти кожну партію"
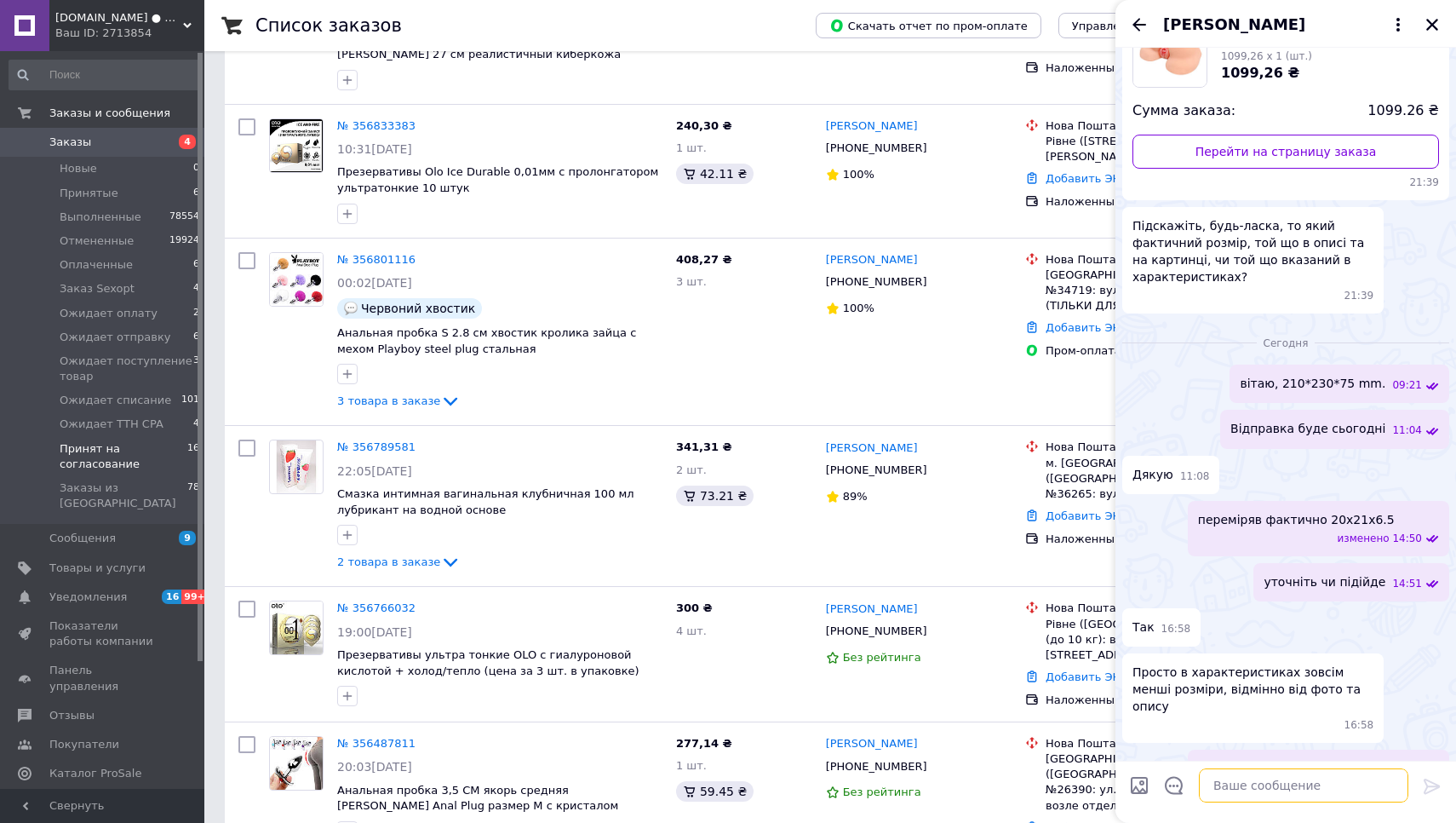
scroll to position [208, 0]
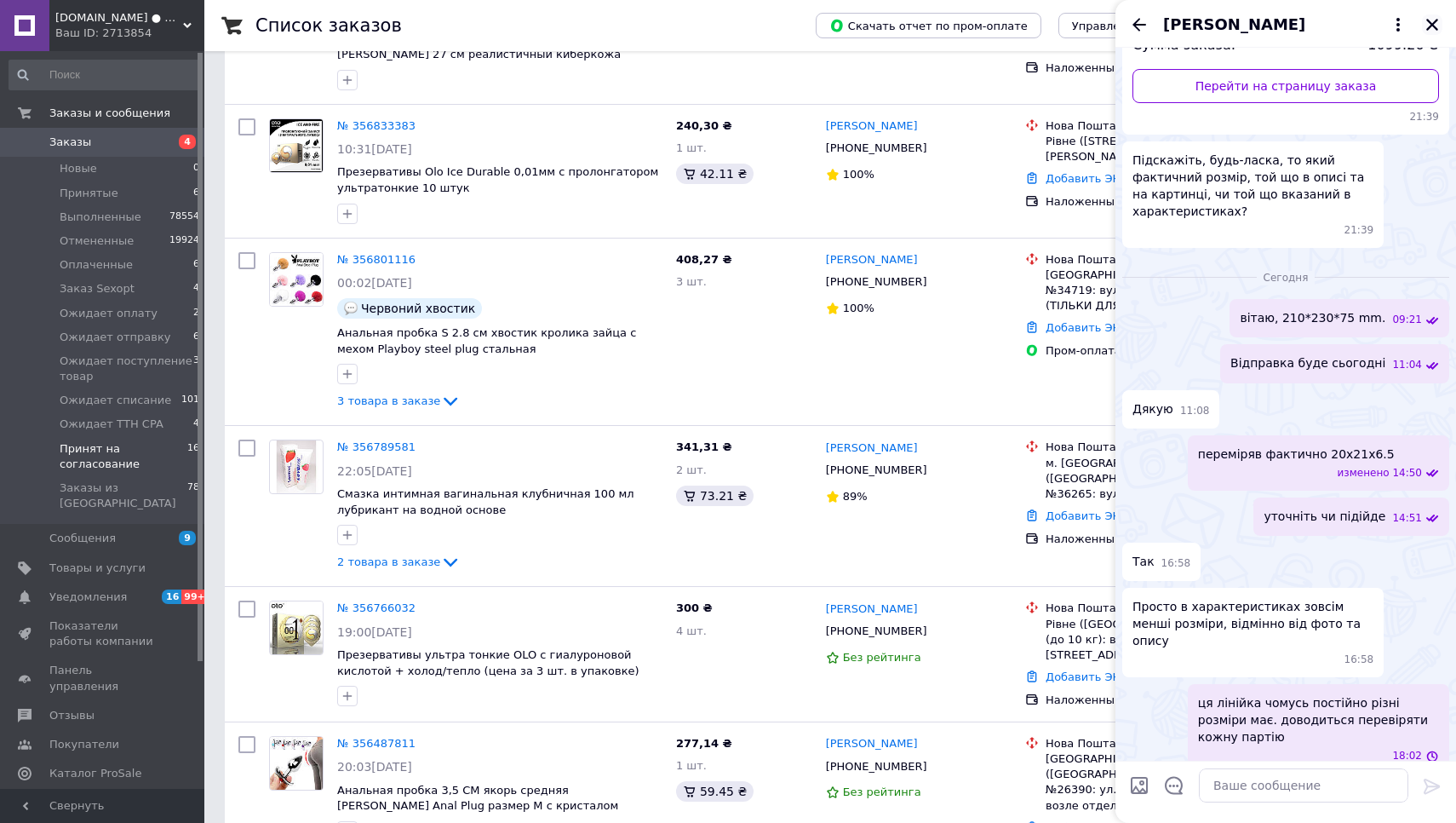
click at [1429, 21] on icon "Закрыть" at bounding box center [1431, 25] width 12 height 12
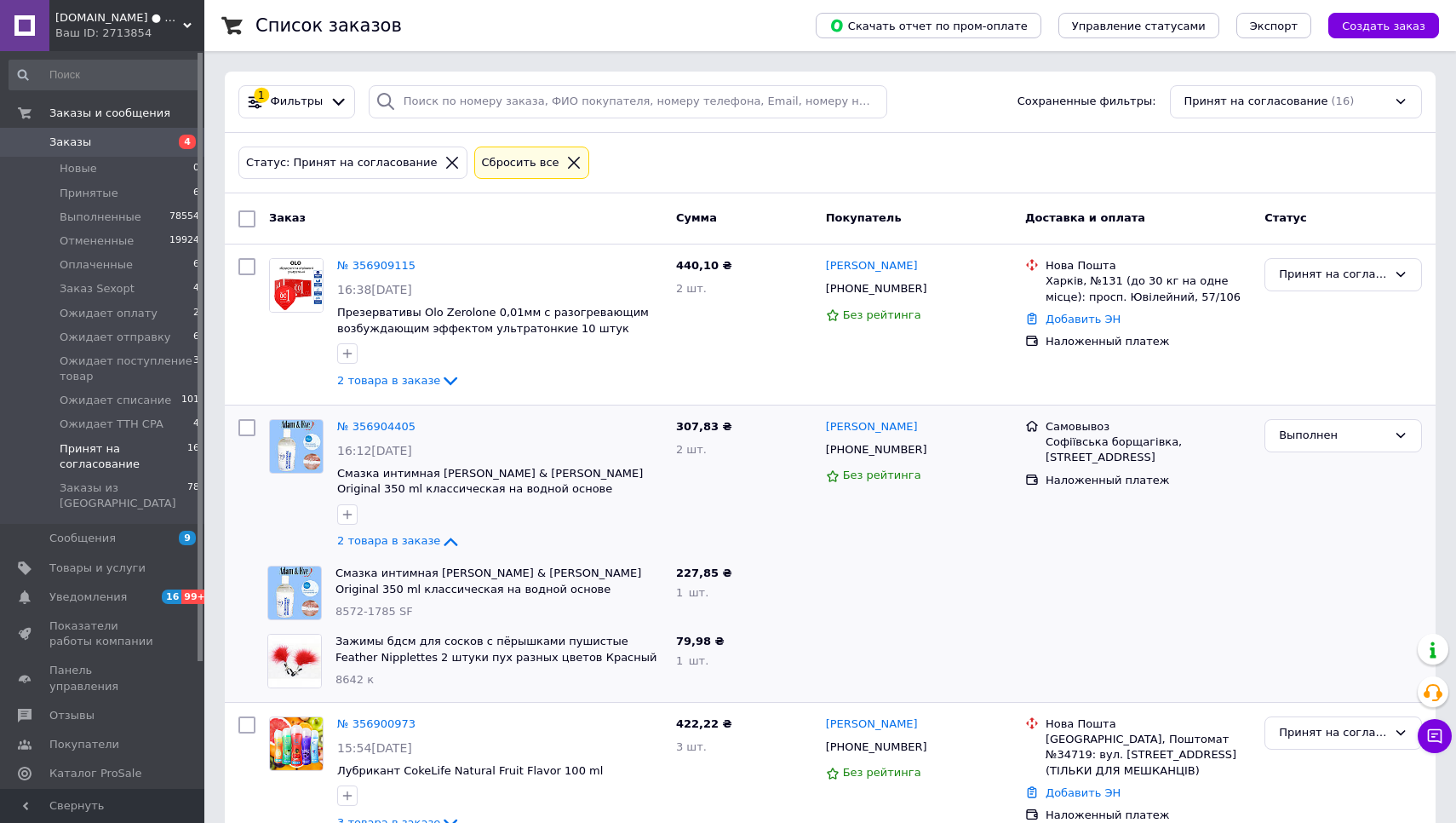
scroll to position [0, 0]
click at [80, 561] on span "Товары и услуги" at bounding box center [98, 568] width 97 height 15
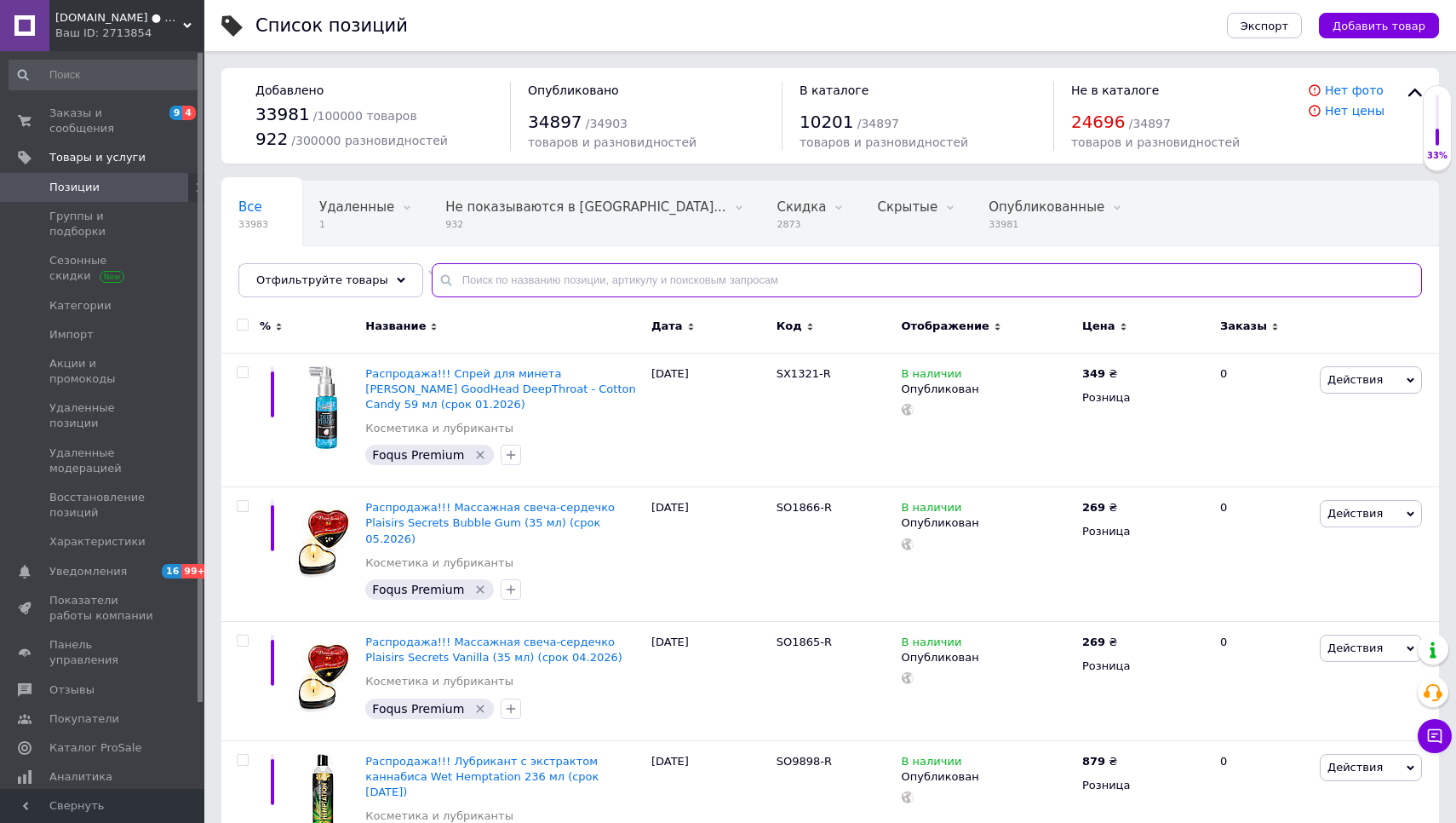
click at [505, 279] on input "text" at bounding box center [927, 280] width 990 height 34
paste input "81409"
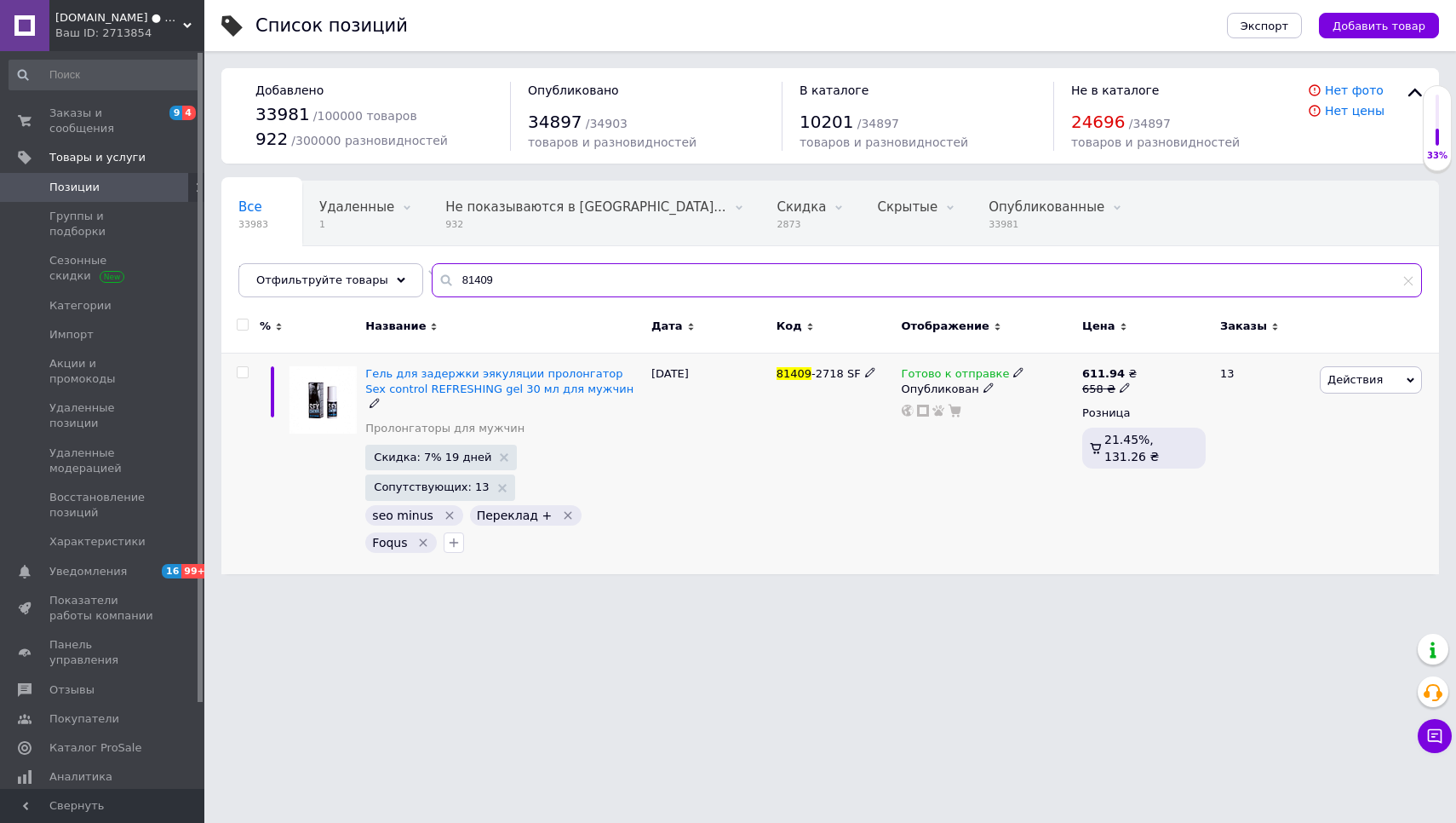
type input "81409"
click at [1013, 368] on icon at bounding box center [1018, 372] width 10 height 10
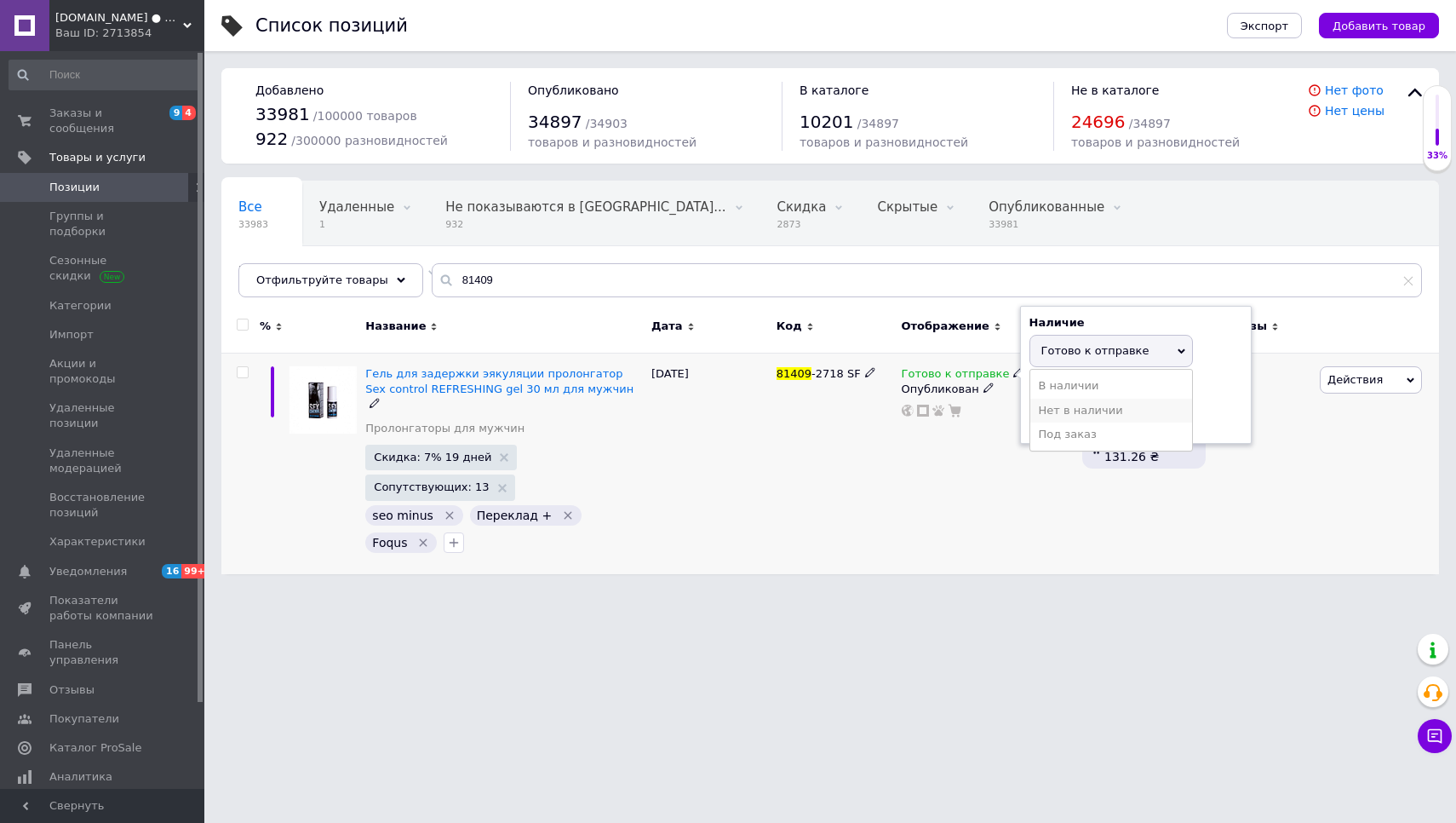
click at [1032, 403] on li "Нет в наличии" at bounding box center [1110, 410] width 162 height 24
click at [851, 471] on div "81409 -2718 SF" at bounding box center [835, 463] width 125 height 222
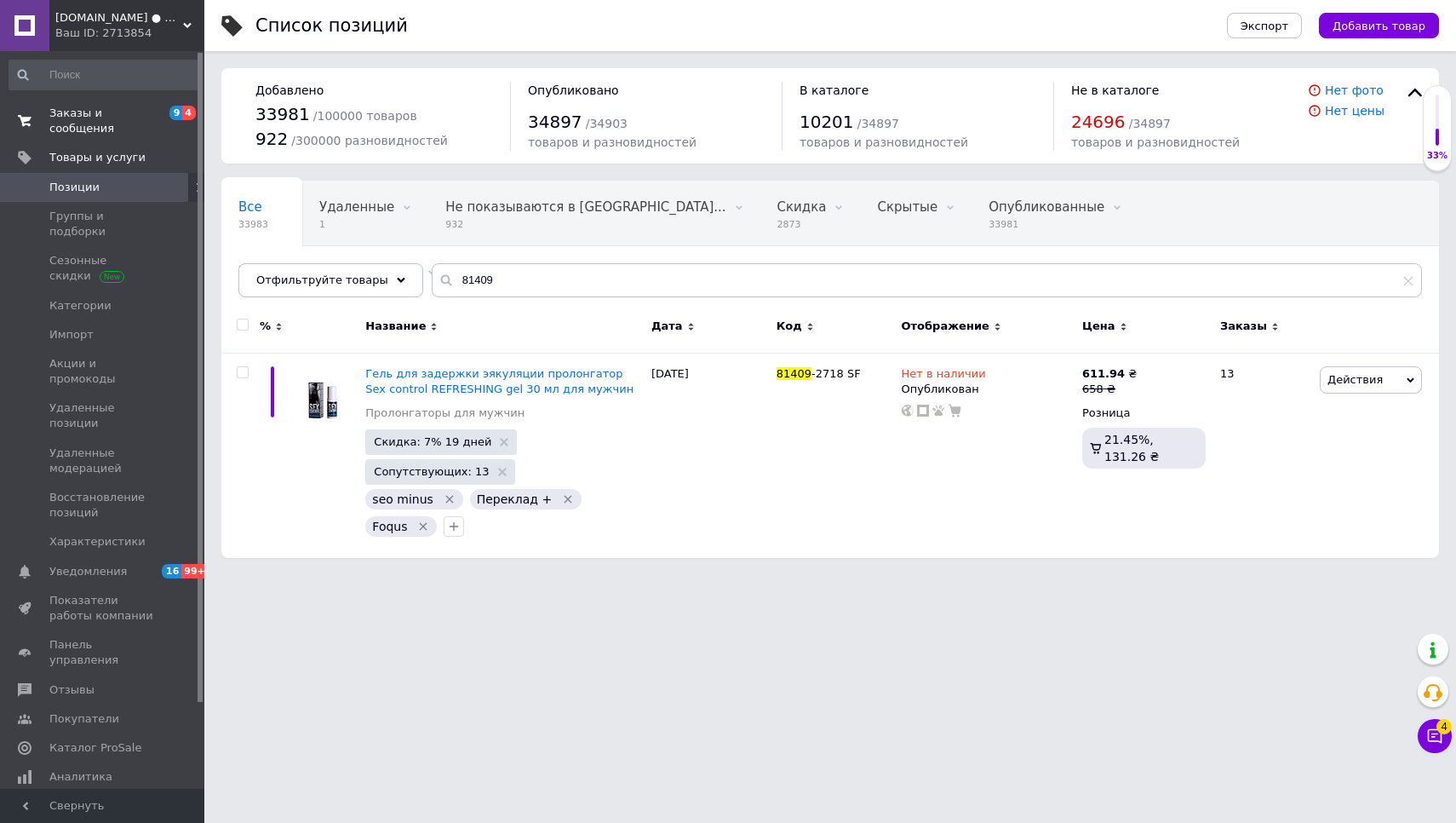
click at [87, 104] on link "Заказы и сообщения 9 4" at bounding box center [104, 120] width 209 height 45
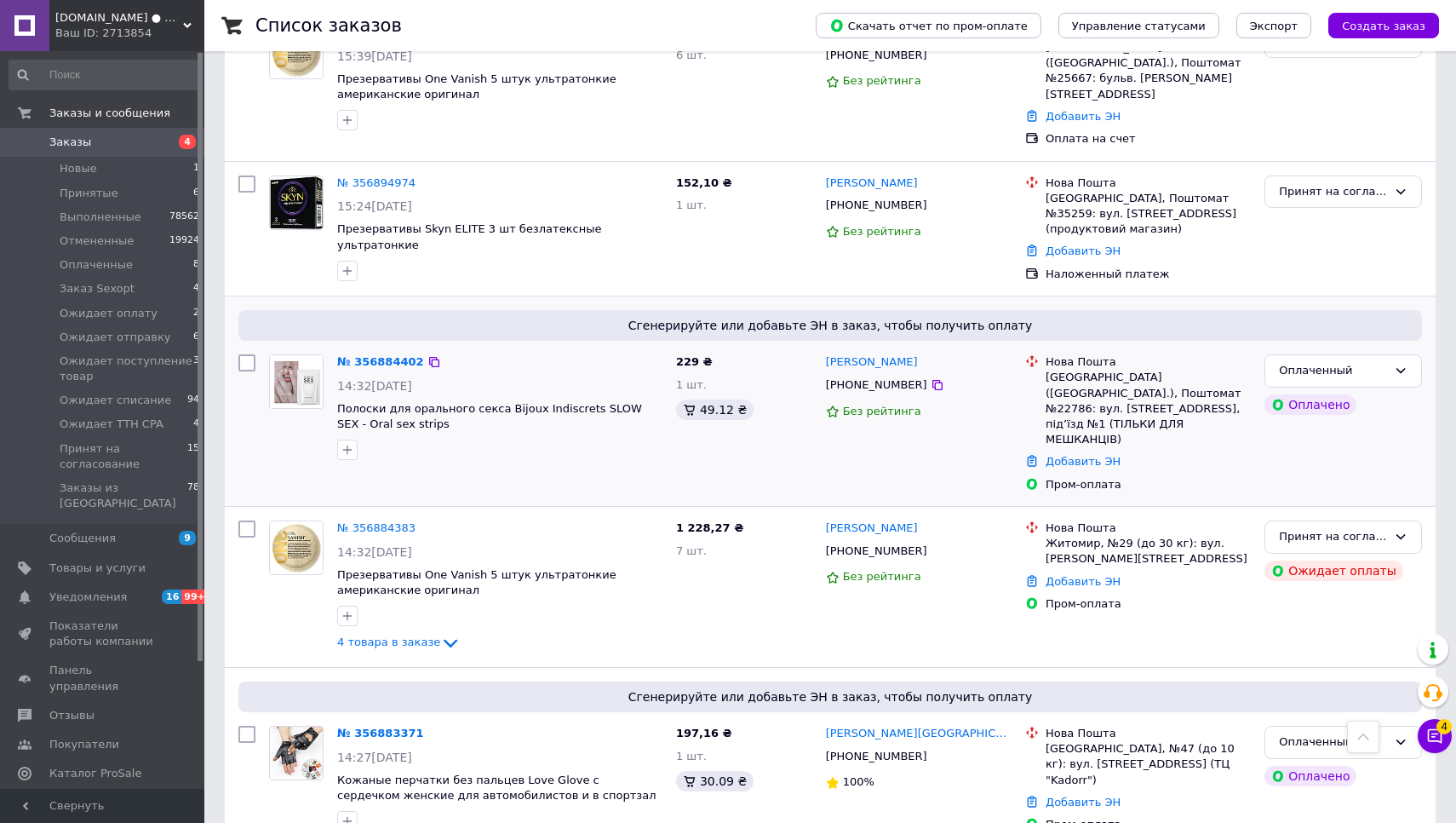
scroll to position [1972, 0]
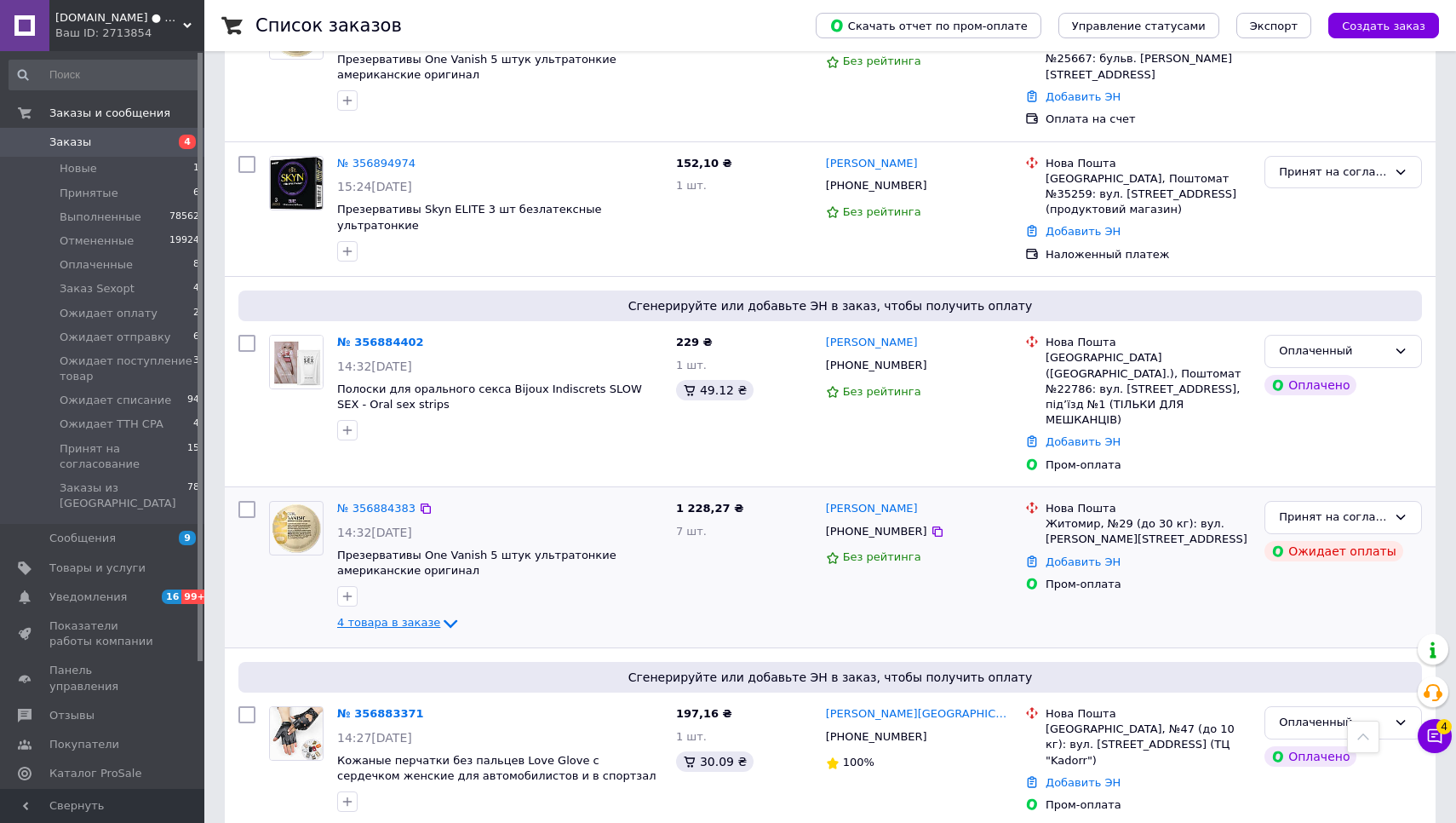
click at [395, 617] on span "4 товара в заказе" at bounding box center [388, 622] width 103 height 12
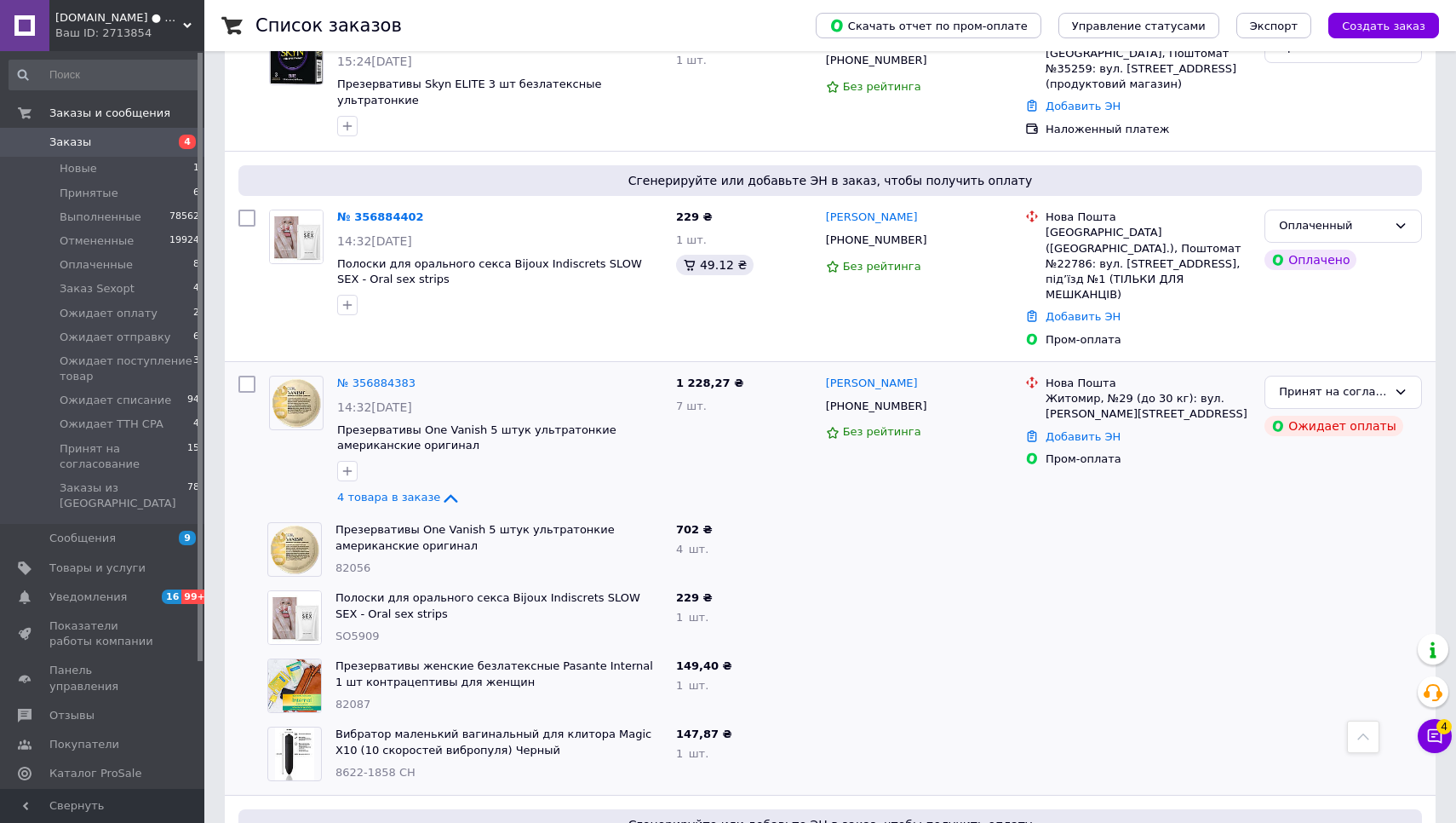
scroll to position [2098, 0]
click at [407, 376] on link "№ 356884383" at bounding box center [376, 382] width 79 height 12
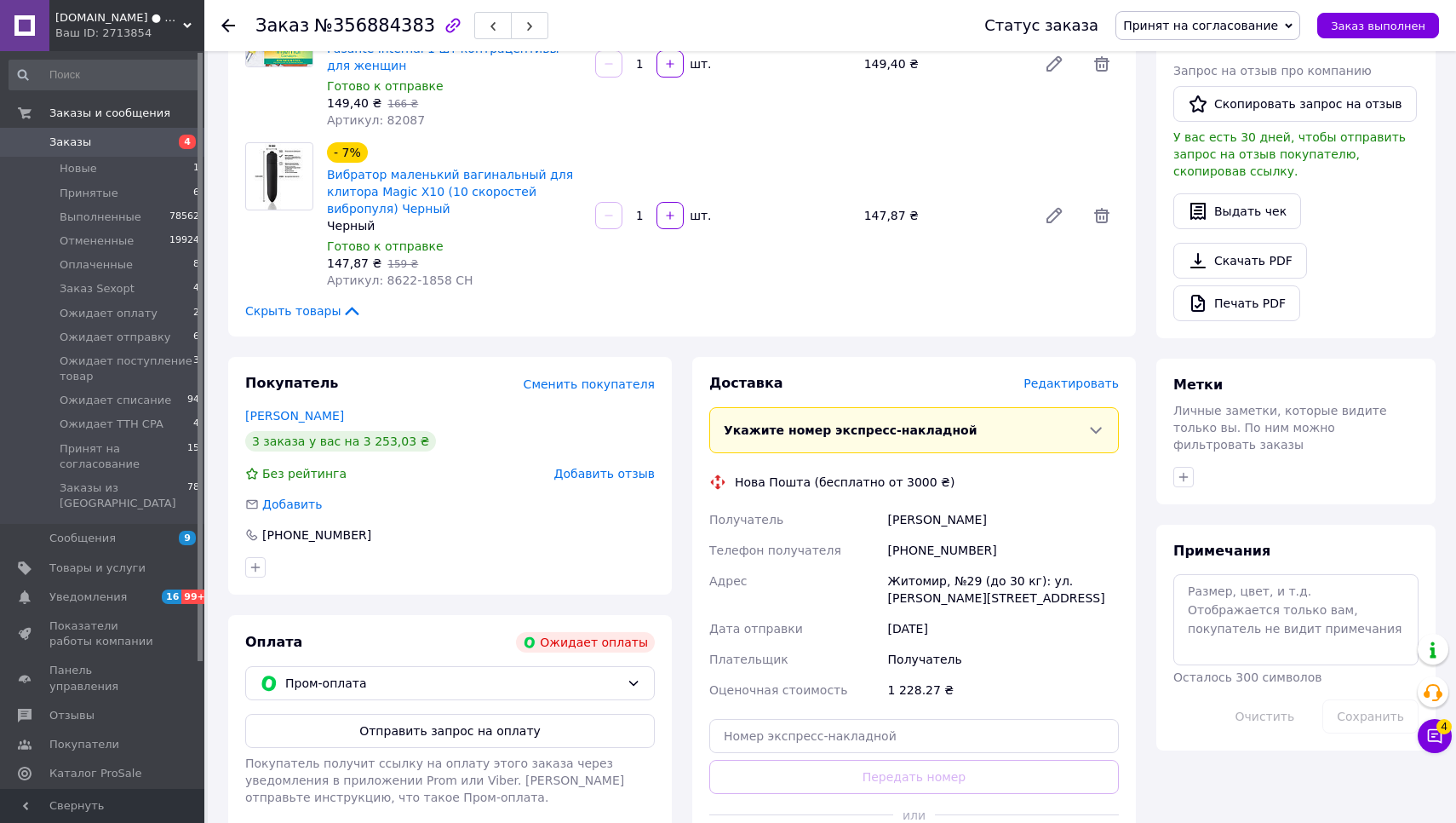
scroll to position [488, 0]
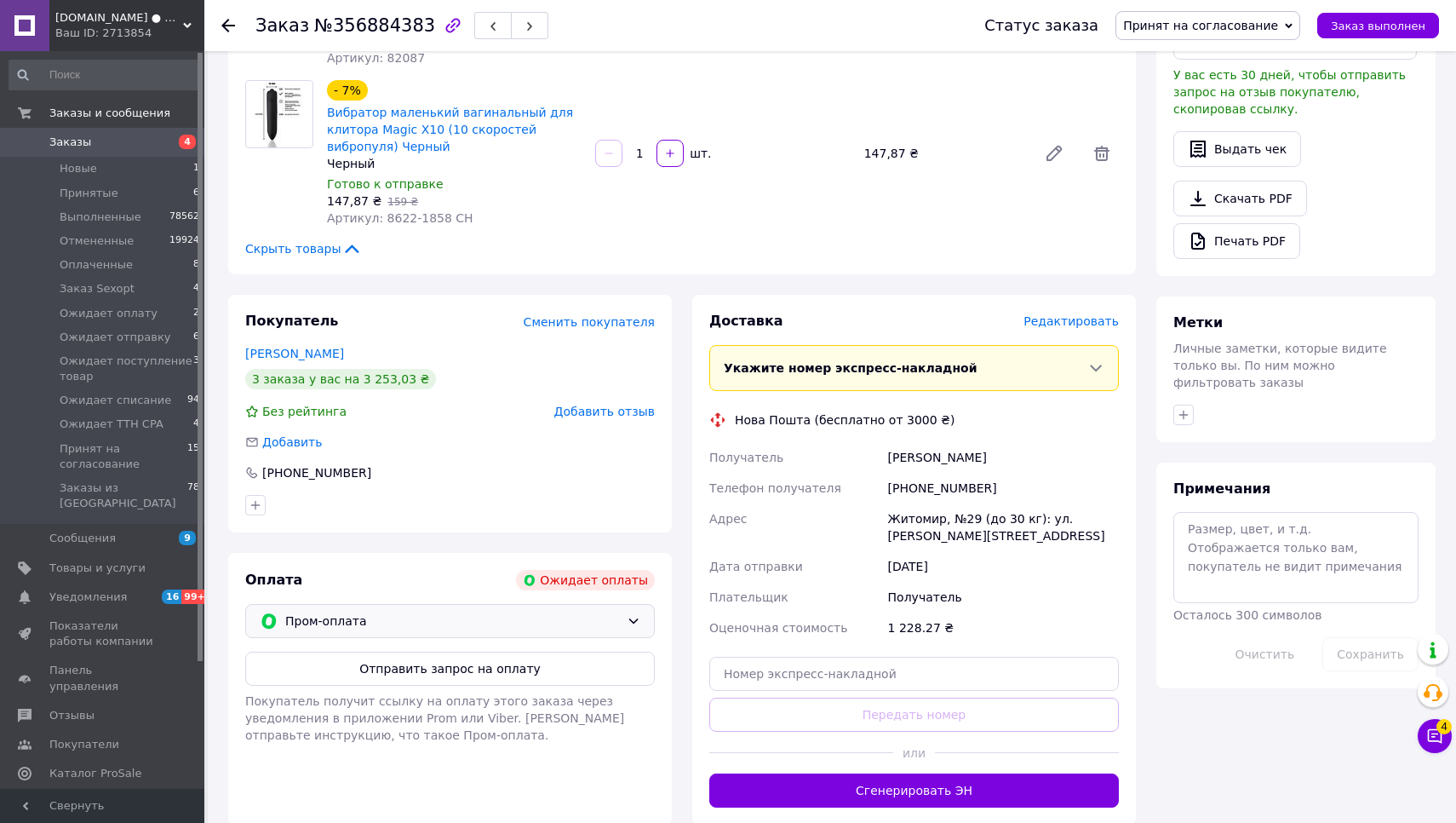
click at [427, 607] on div "Пром-оплата" at bounding box center [450, 621] width 410 height 34
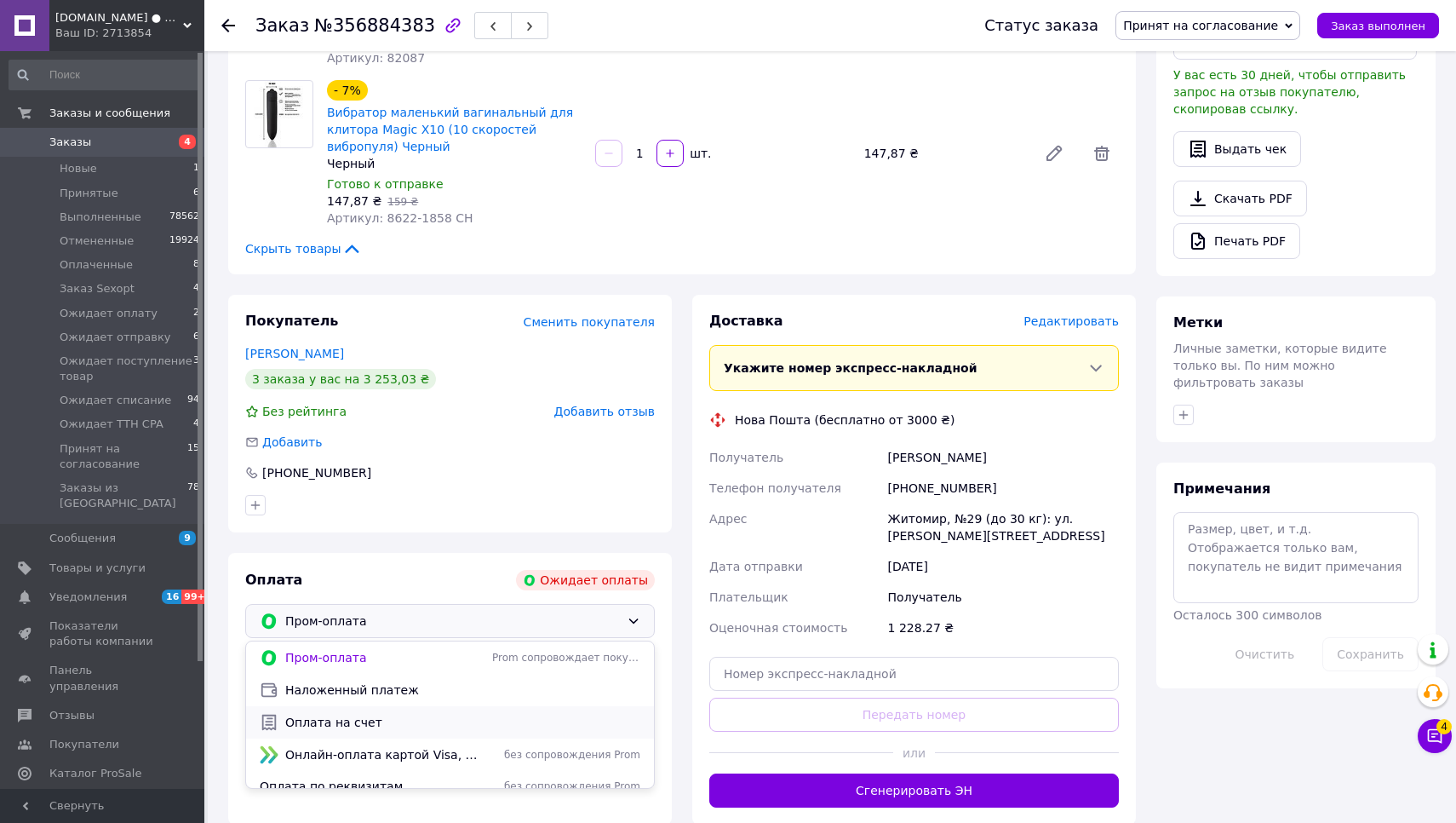
click at [400, 718] on span "Оплата на счет" at bounding box center [462, 723] width 355 height 17
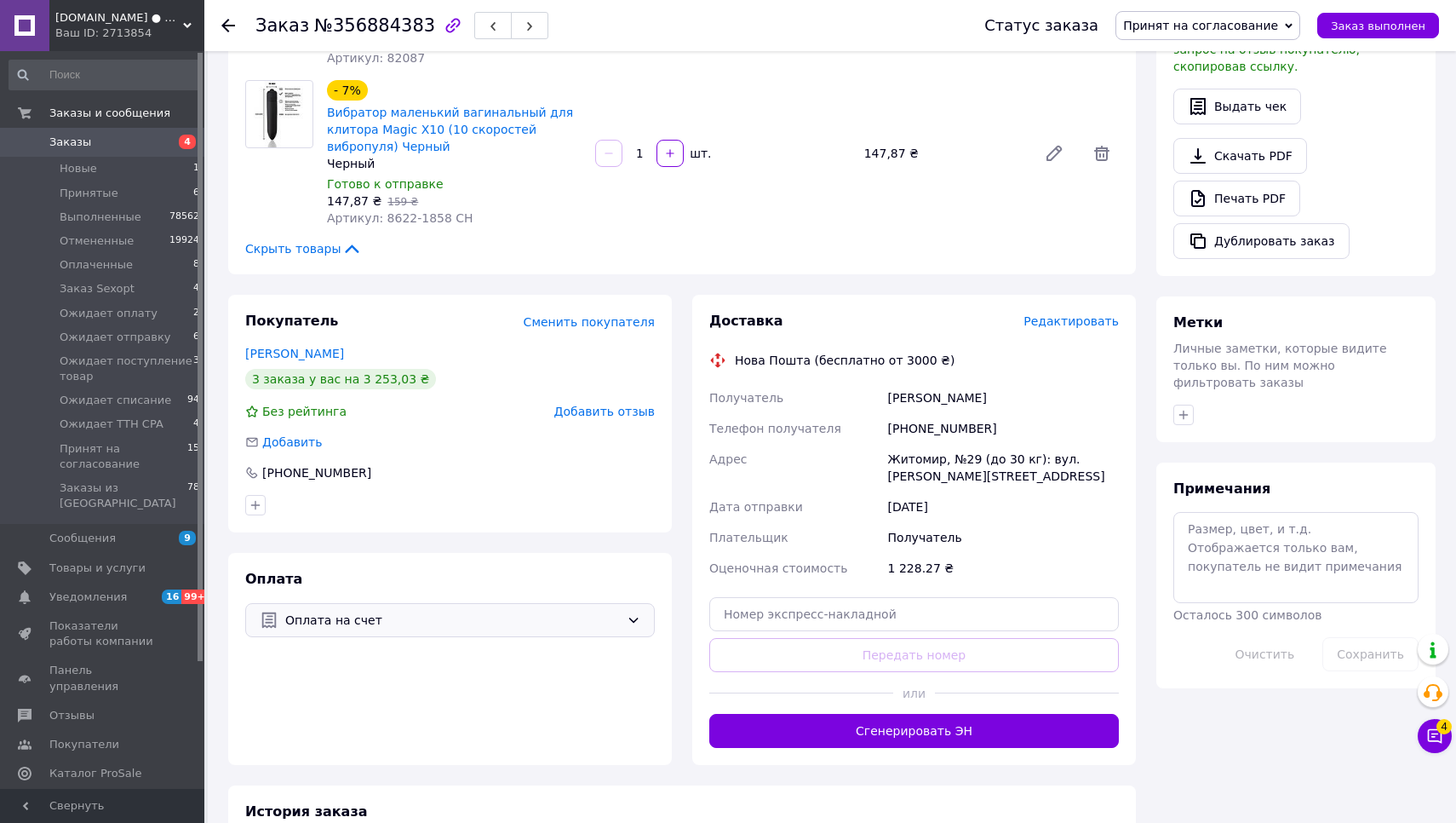
click at [400, 718] on div "Оплата Оплата на счет" at bounding box center [450, 659] width 444 height 212
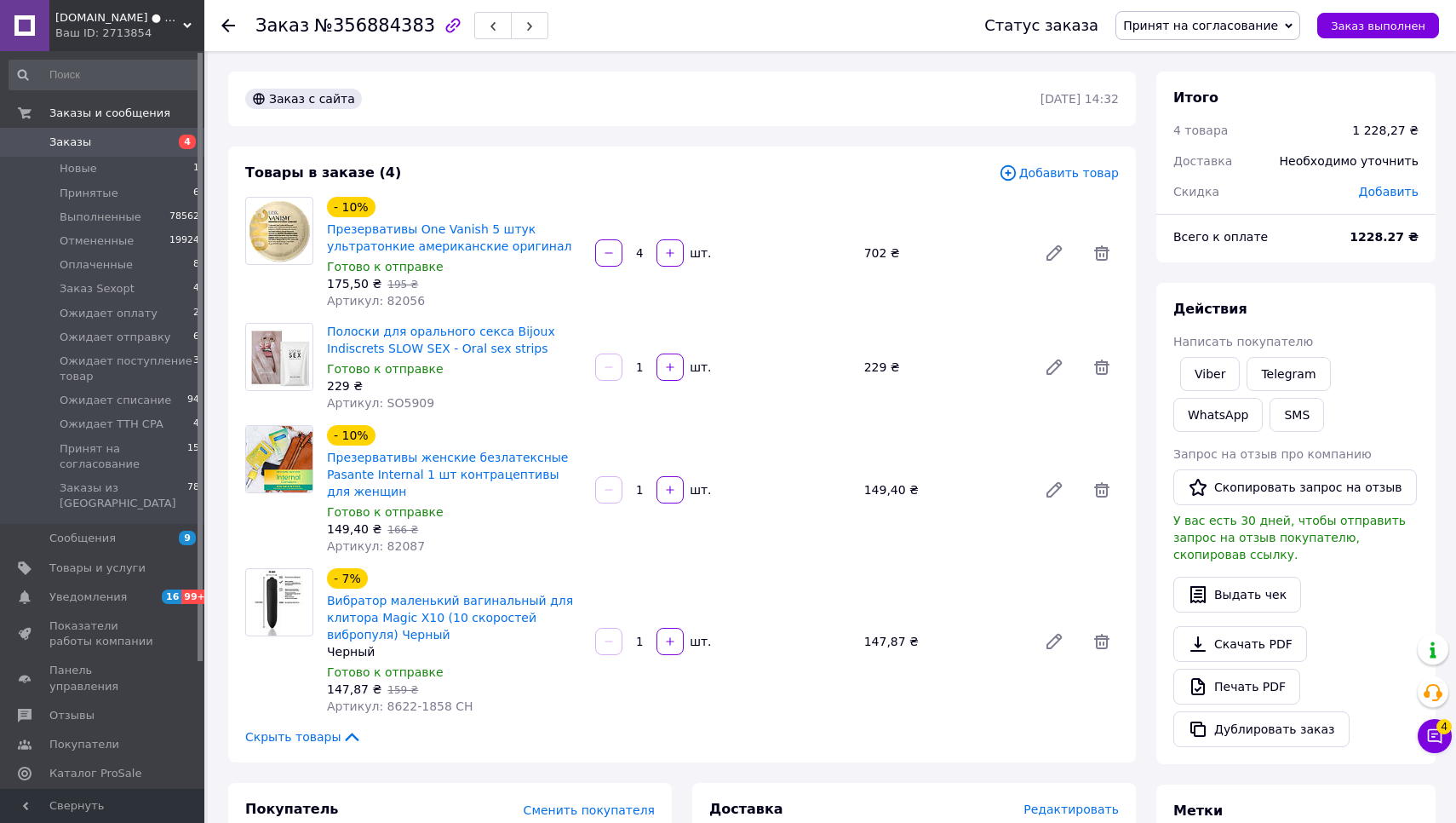
scroll to position [0, 0]
click at [1265, 26] on span "Принят на согласование" at bounding box center [1200, 26] width 155 height 13
click at [1248, 131] on li "Ожидает отправку" at bounding box center [1209, 124] width 186 height 26
click at [91, 561] on span "Товары и услуги" at bounding box center [98, 568] width 97 height 15
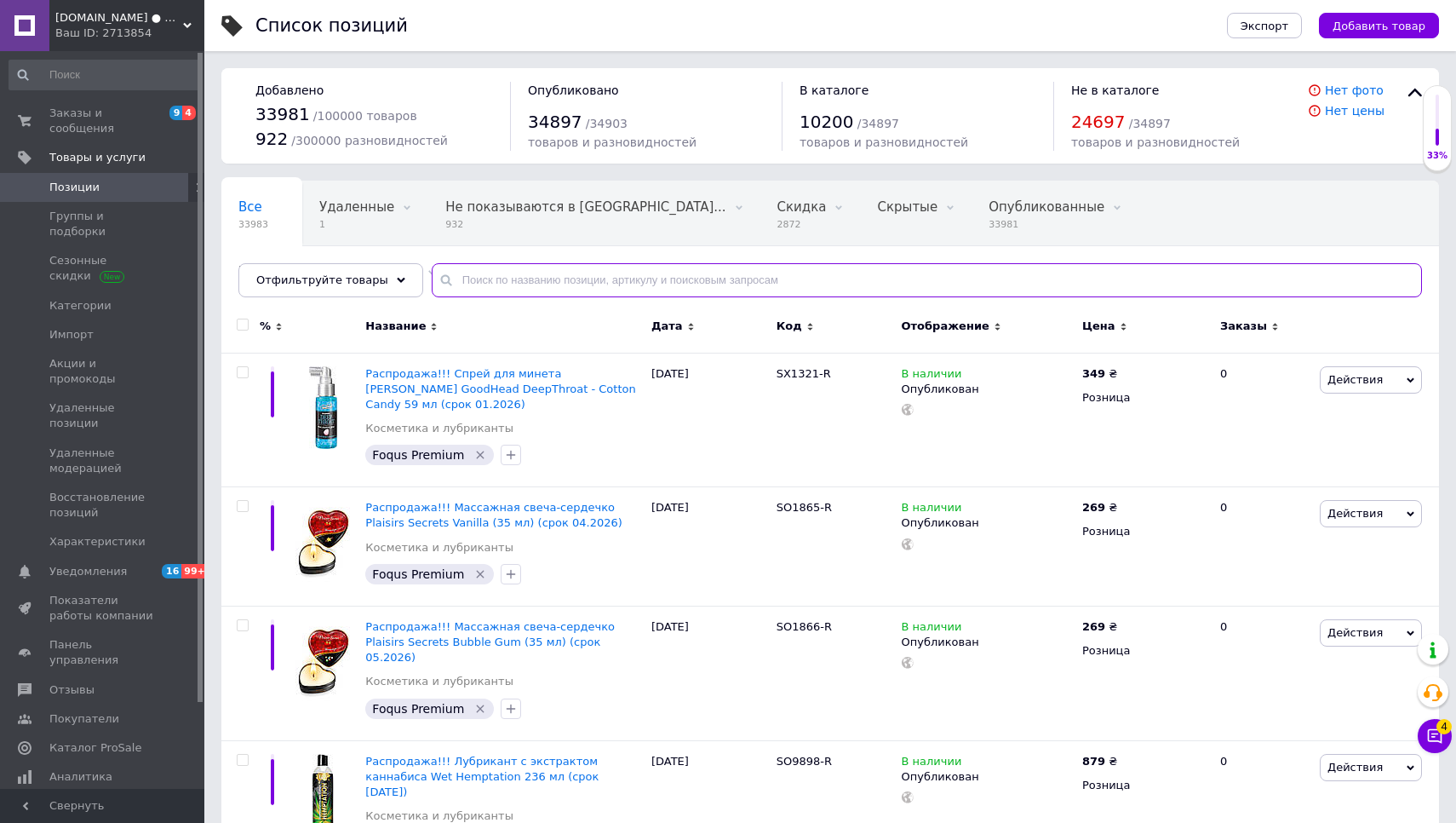
click at [506, 280] on input "text" at bounding box center [927, 280] width 990 height 34
paste input "1443"
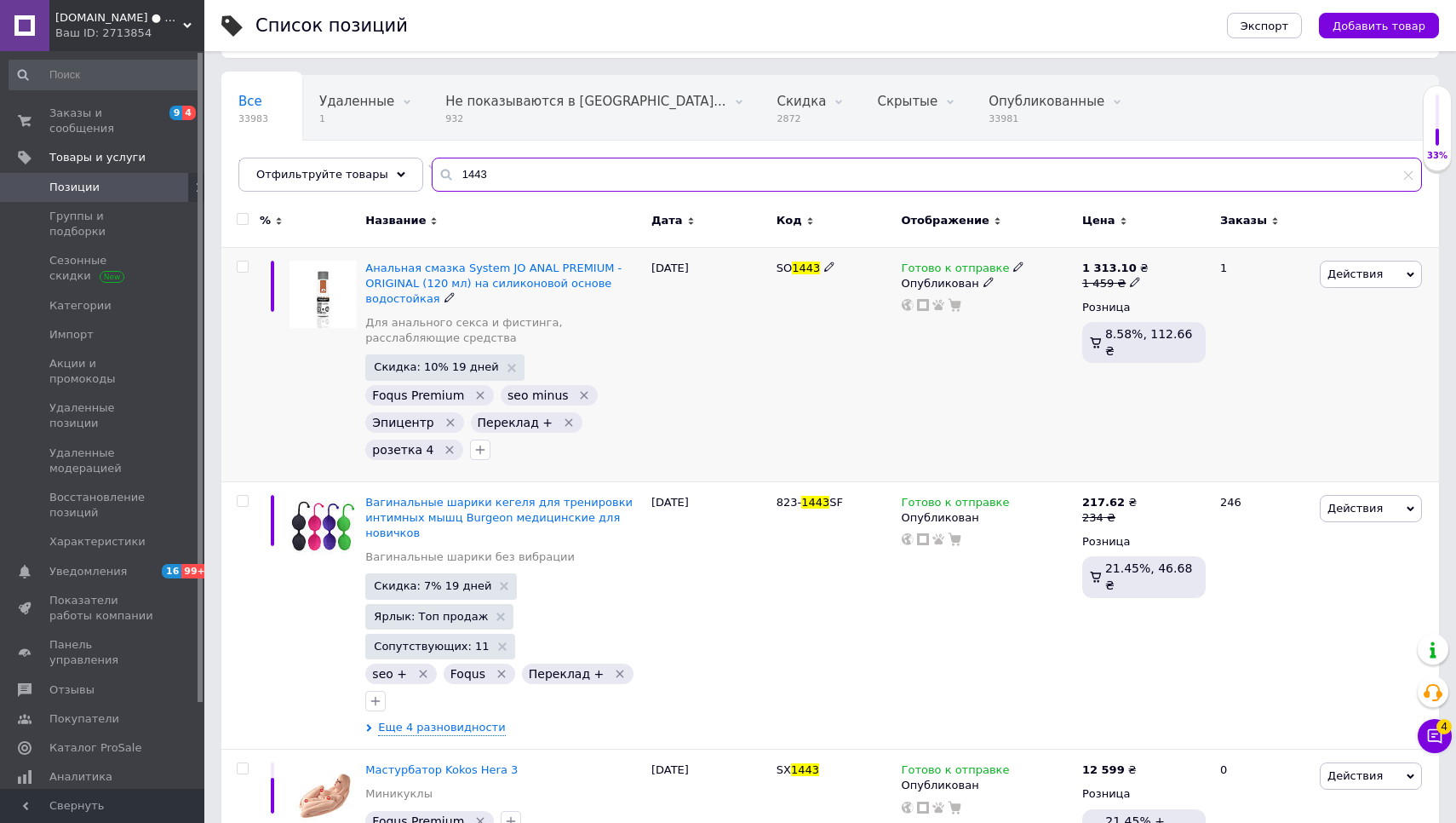
scroll to position [107, 0]
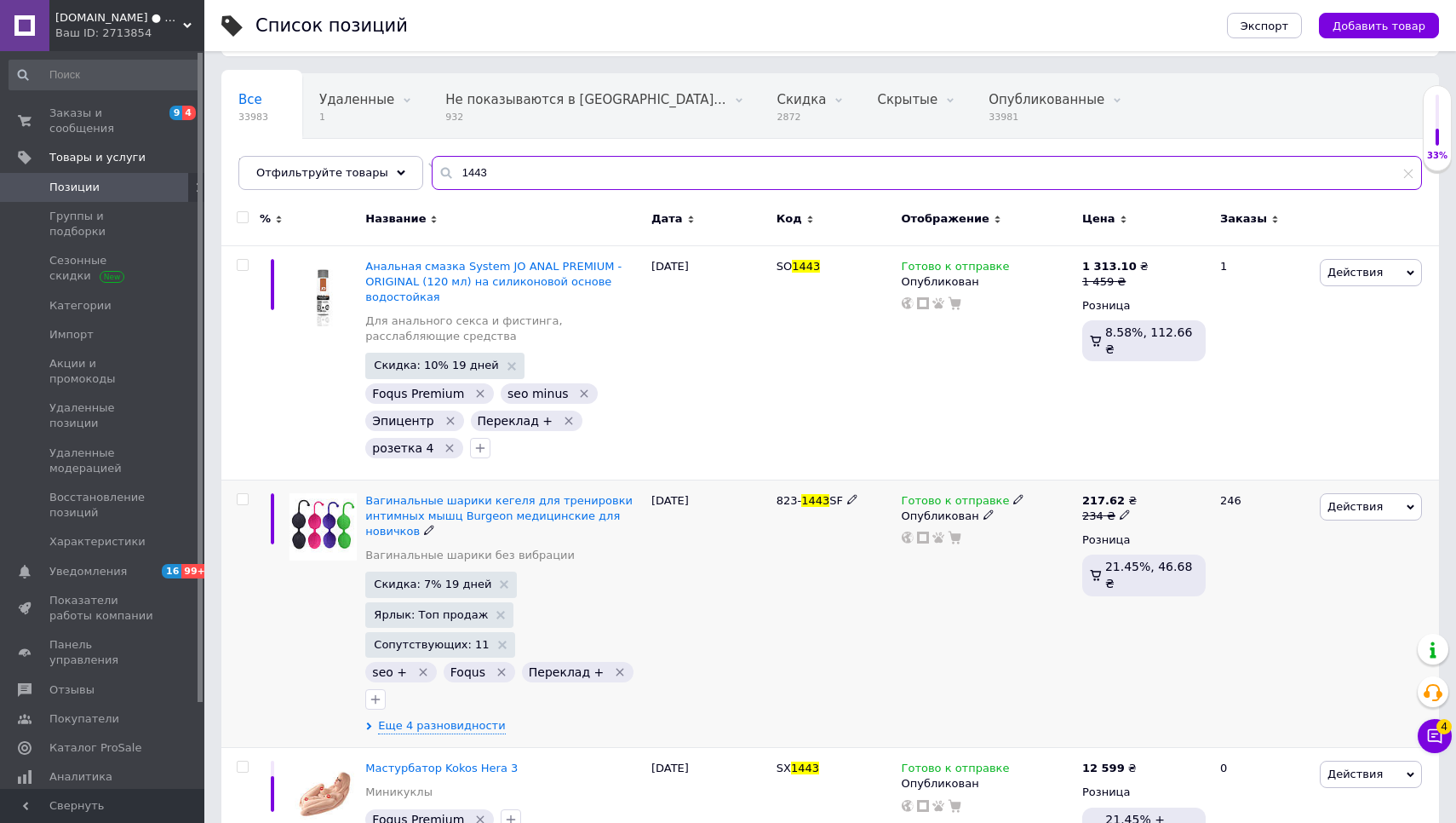
type input "1443"
click at [1013, 495] on icon at bounding box center [1018, 499] width 10 height 10
click at [1049, 527] on li "Нет в наличии" at bounding box center [1110, 537] width 162 height 24
click at [417, 718] on span "Еще 4 разновидности" at bounding box center [441, 725] width 127 height 15
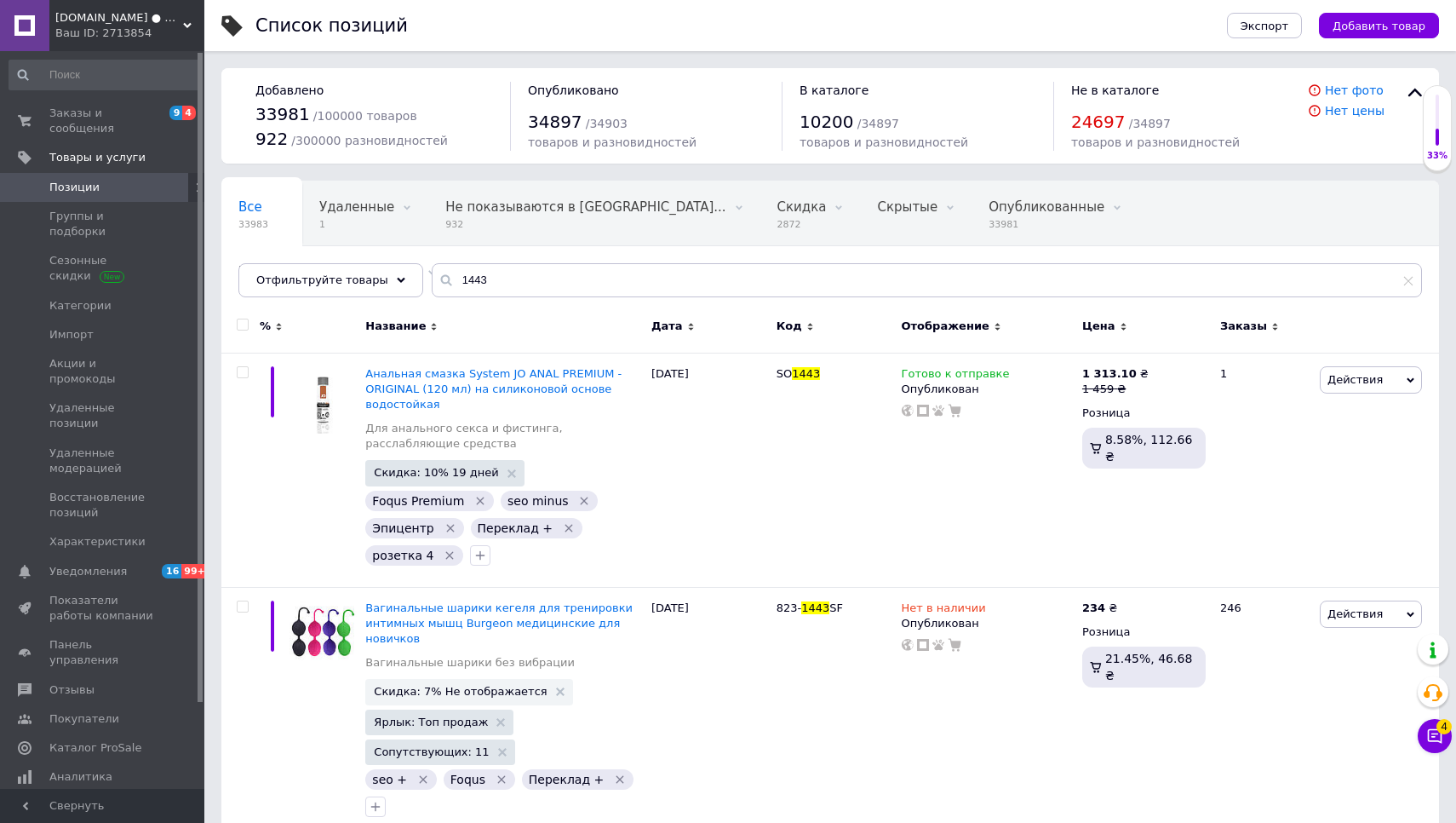
scroll to position [0, 0]
click at [80, 131] on span "Заказы и сообщения" at bounding box center [103, 121] width 108 height 30
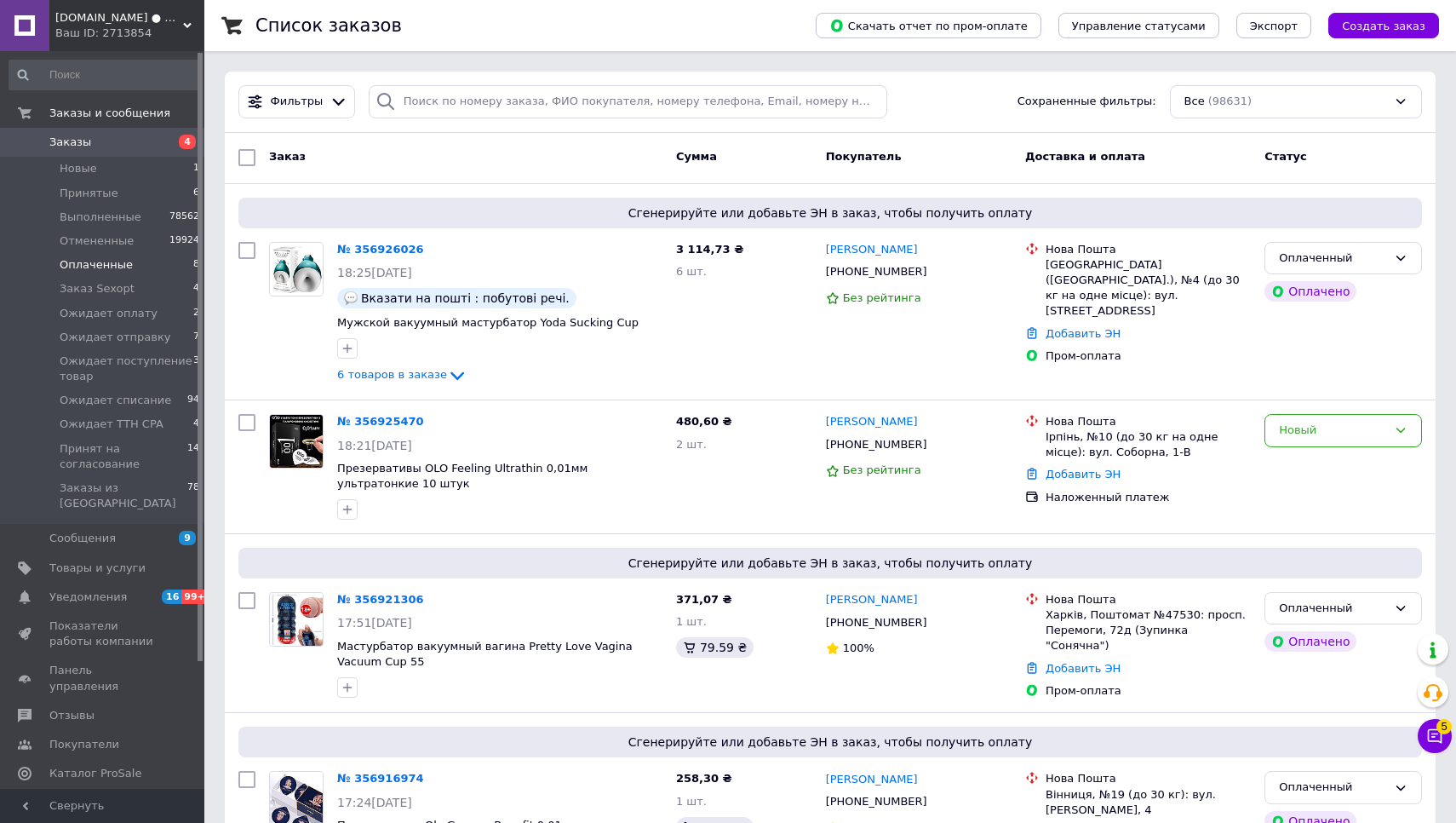
click at [121, 265] on span "Оплаченные" at bounding box center [96, 265] width 73 height 15
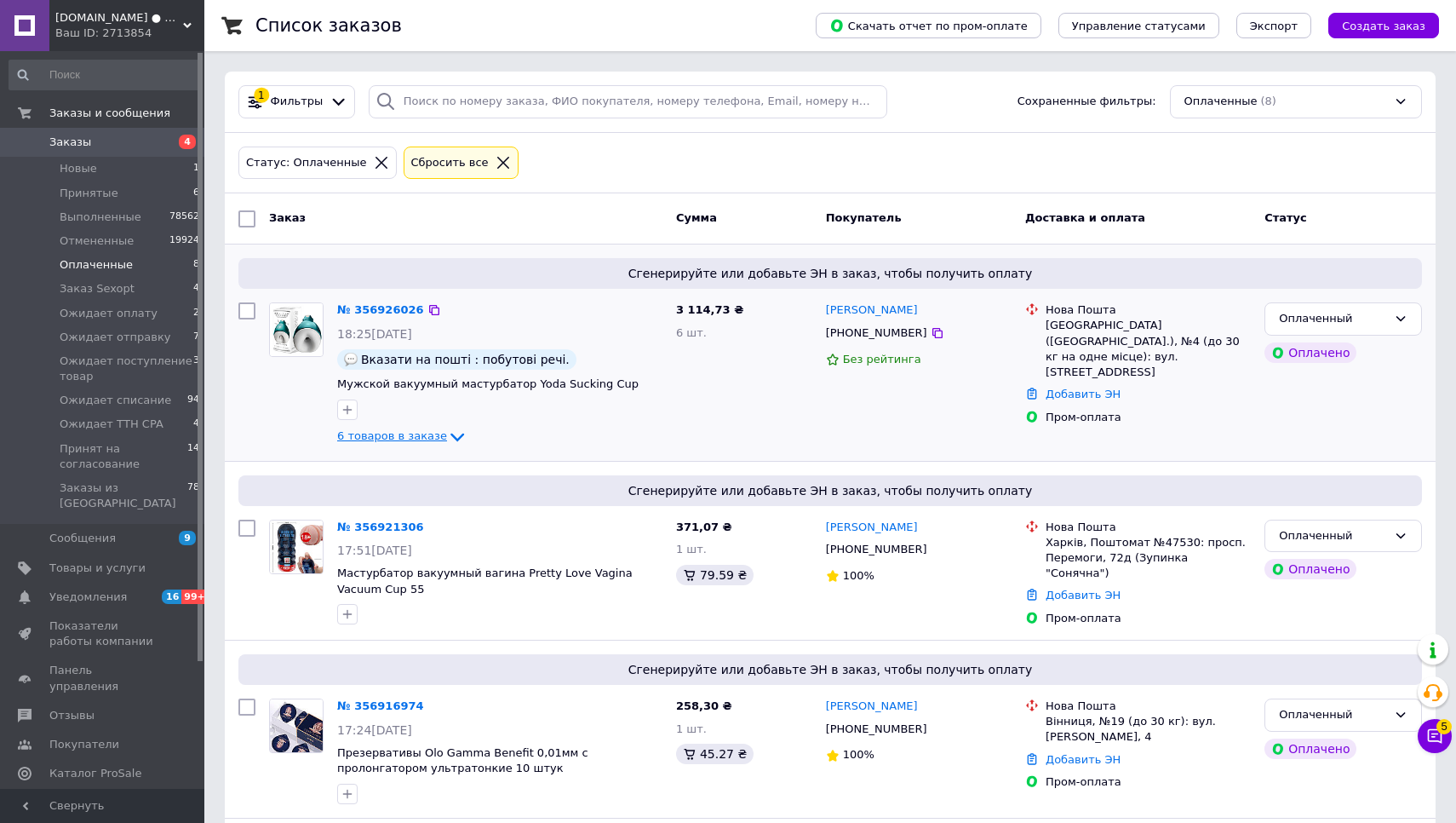
click at [427, 435] on span "6 товаров в заказе" at bounding box center [392, 435] width 110 height 12
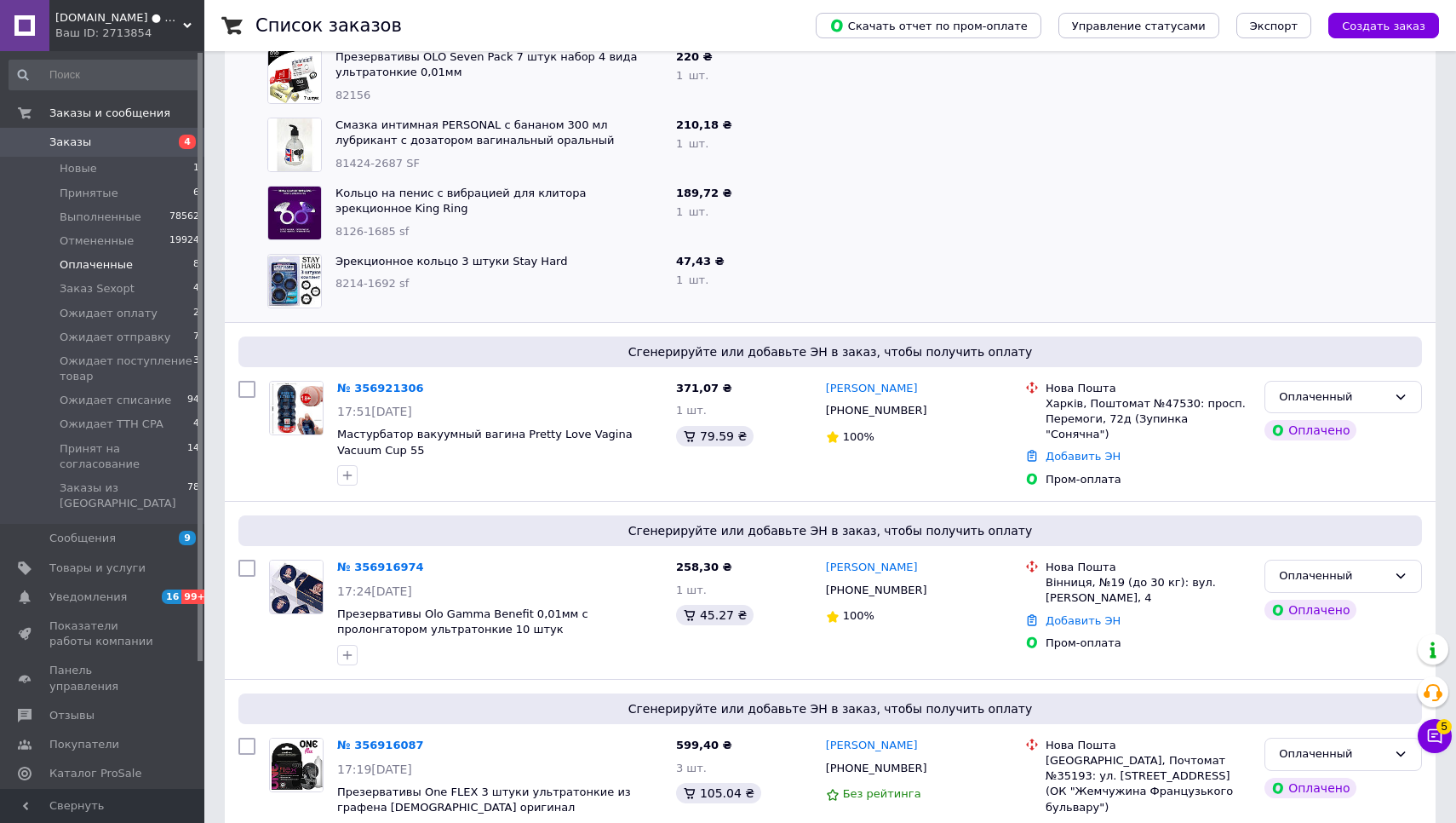
scroll to position [588, 0]
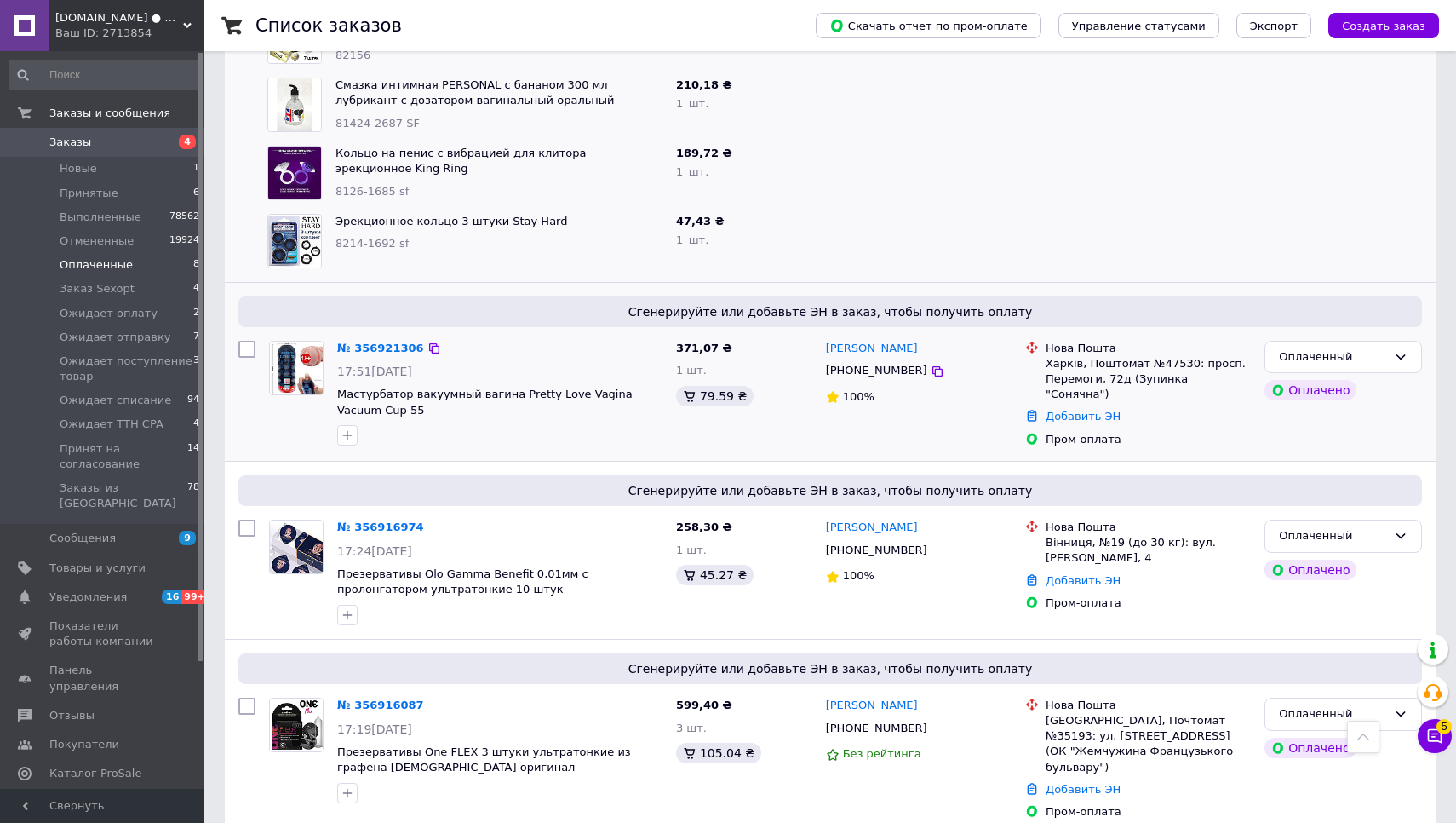
click at [241, 348] on input "checkbox" at bounding box center [247, 349] width 17 height 17
checkbox input "true"
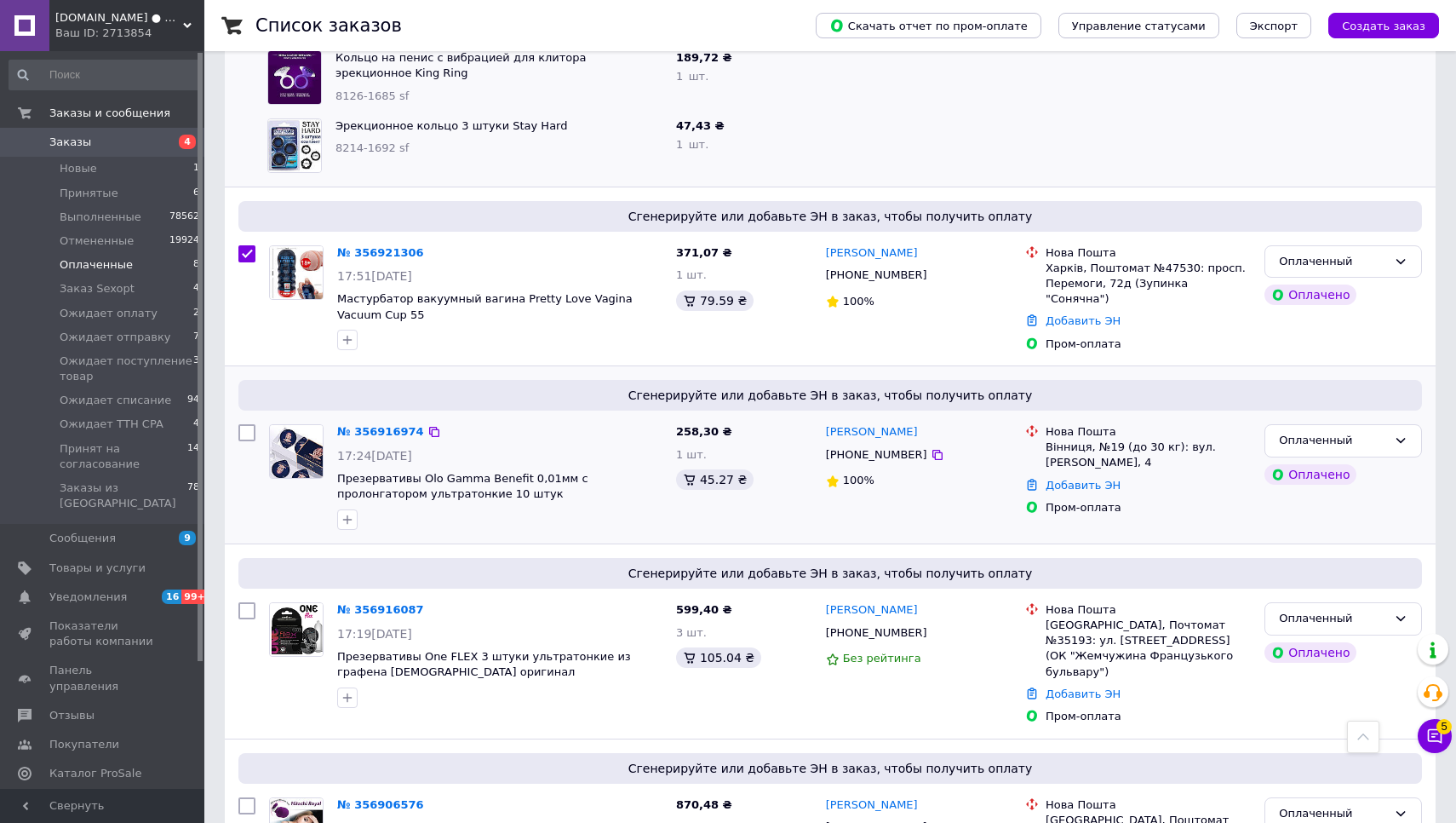
scroll to position [685, 0]
click at [243, 432] on input "checkbox" at bounding box center [247, 431] width 17 height 17
checkbox input "true"
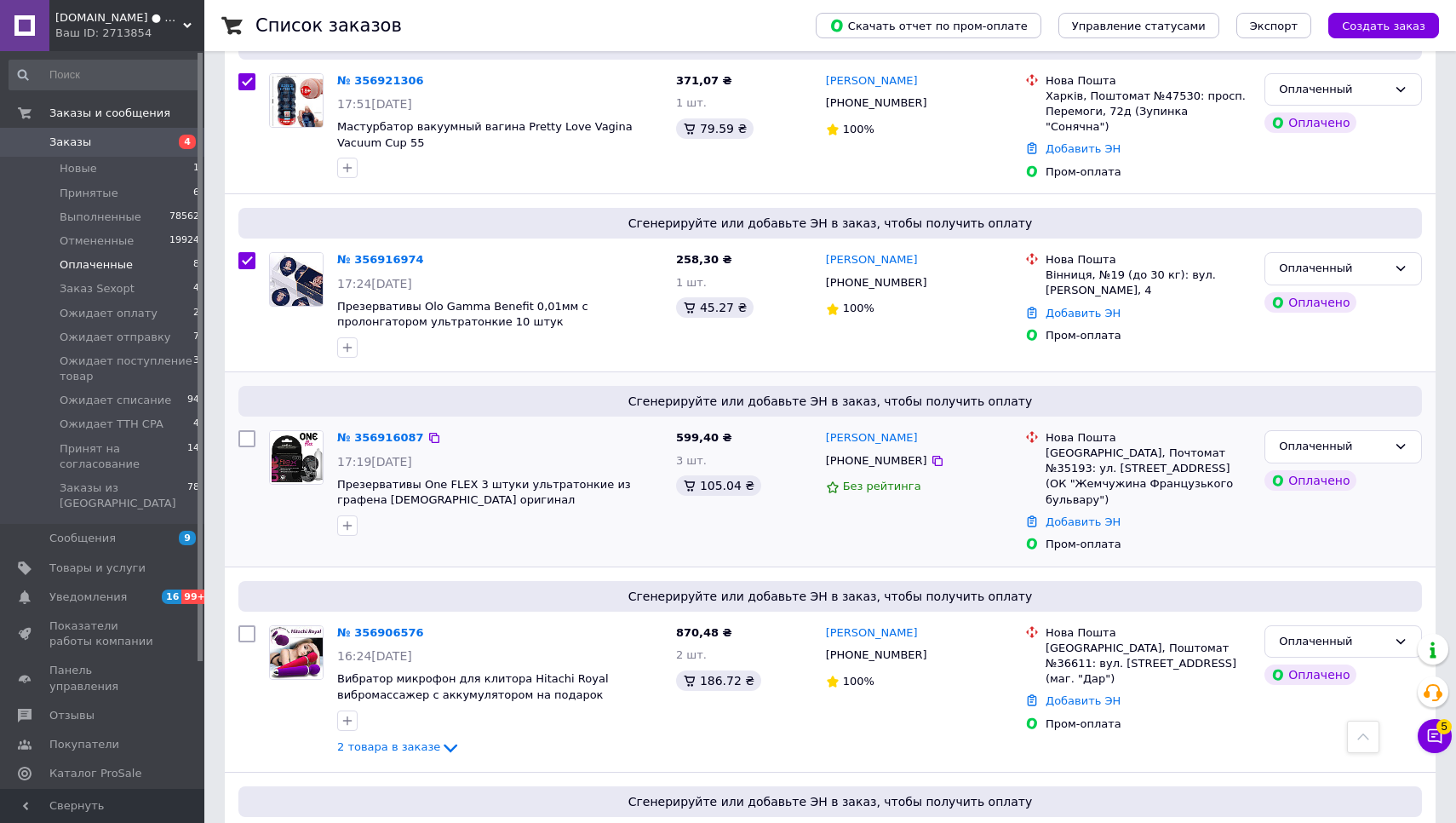
click at [244, 432] on input "checkbox" at bounding box center [247, 438] width 17 height 17
checkbox input "true"
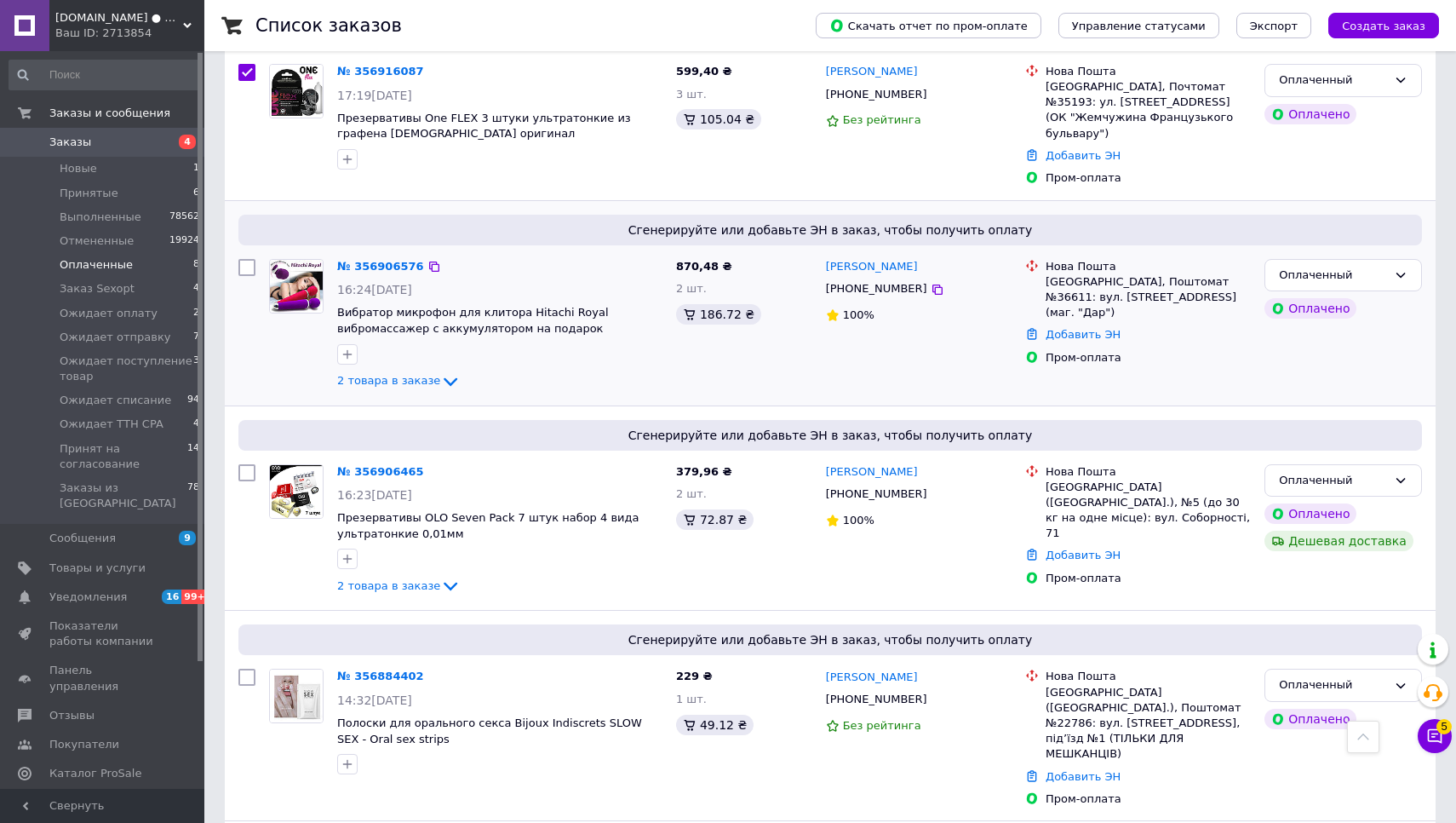
scroll to position [1224, 0]
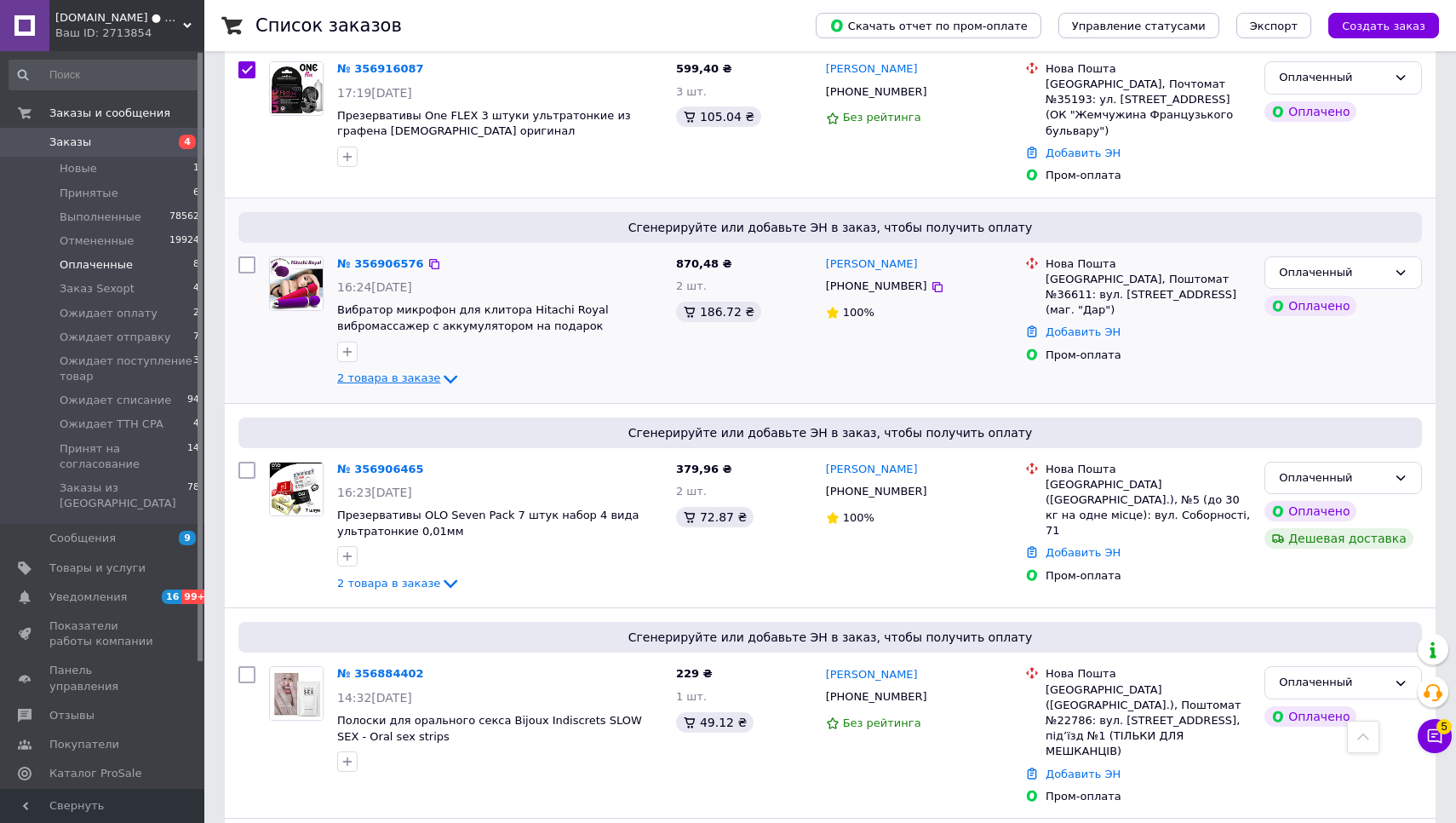
click at [360, 371] on span "2 товара в заказе" at bounding box center [388, 377] width 103 height 12
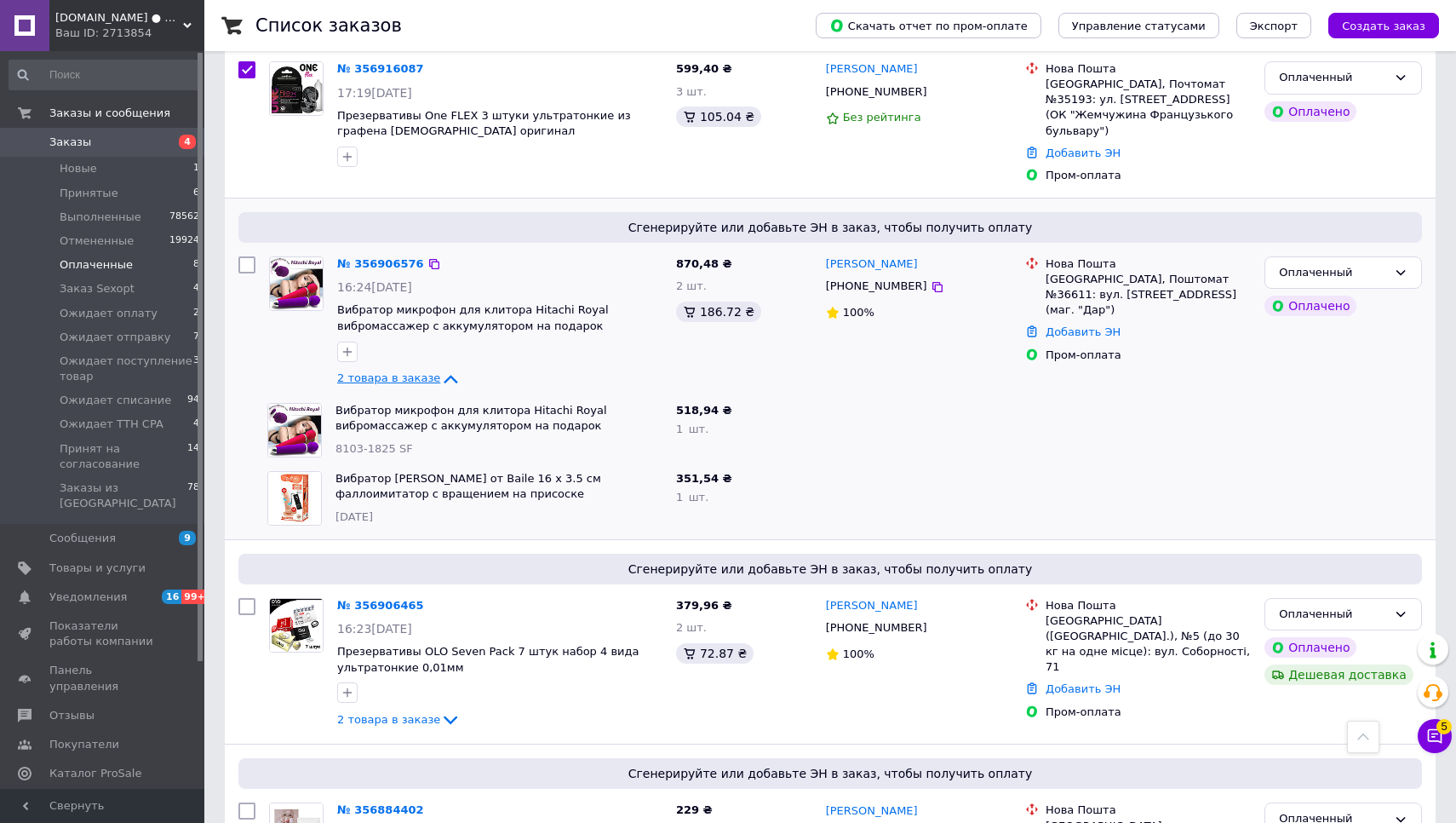
checkbox input "true"
click at [244, 260] on input "checkbox" at bounding box center [247, 265] width 17 height 17
checkbox input "true"
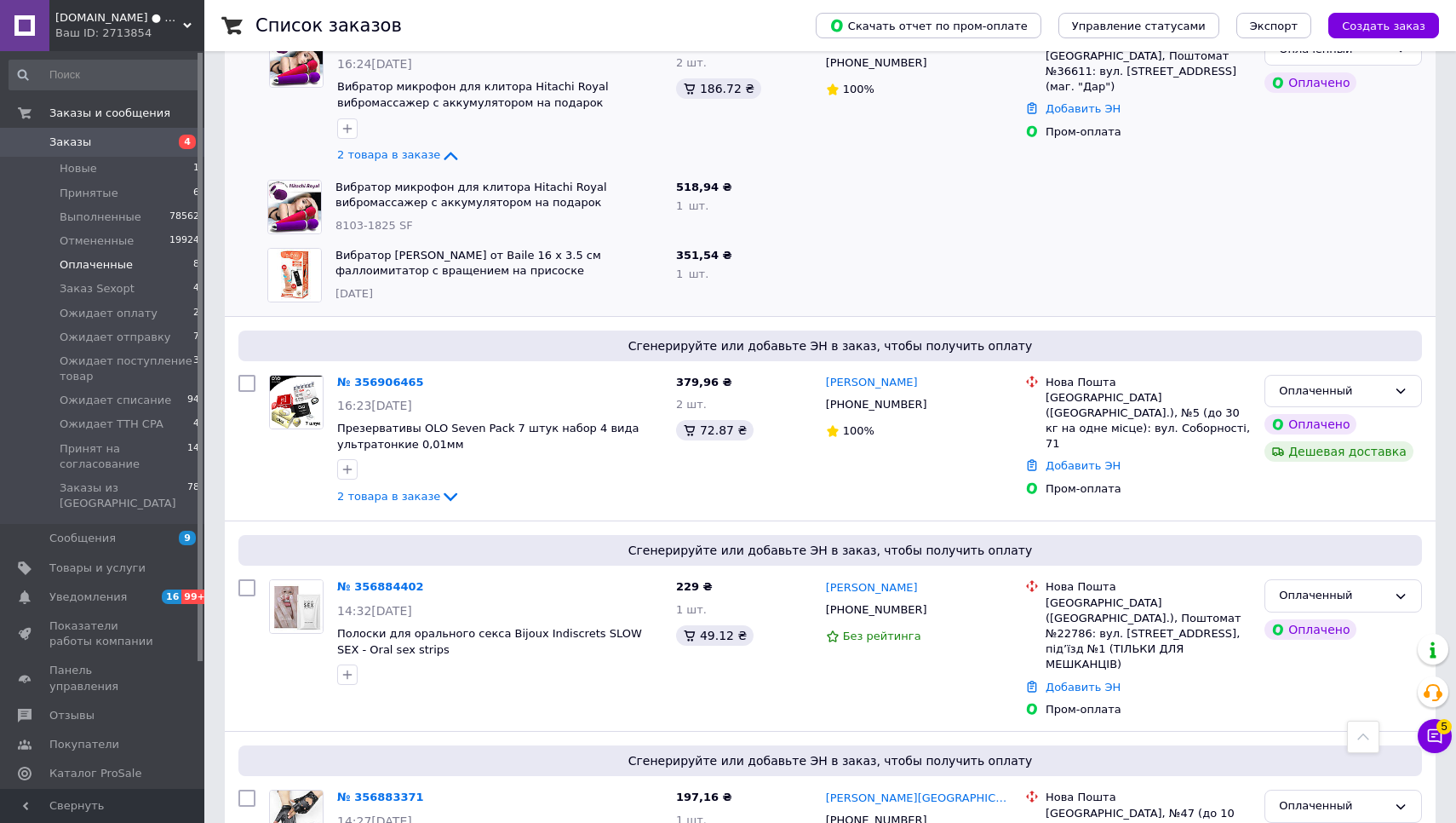
scroll to position [1485, 0]
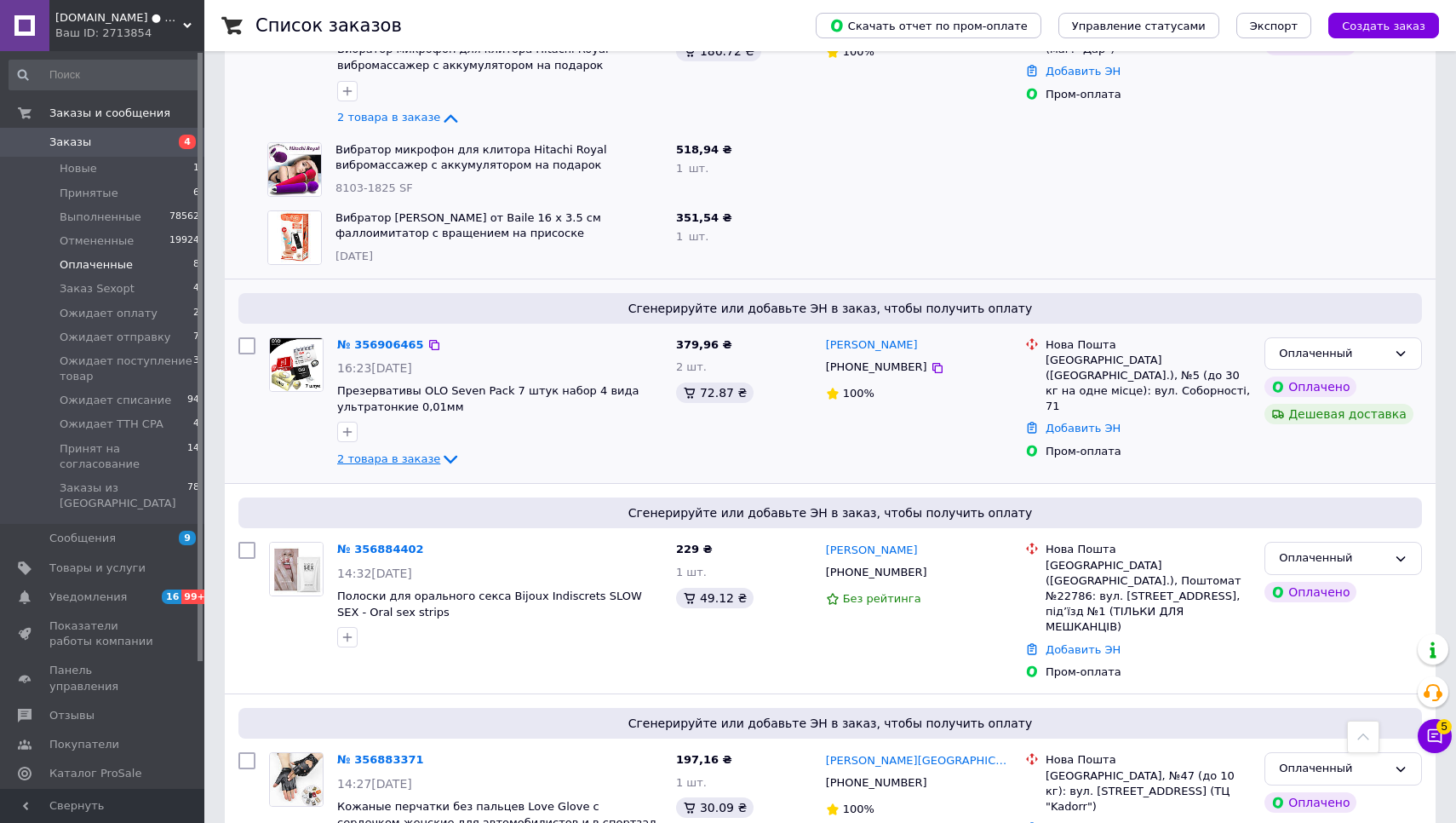
click at [378, 453] on span "2 товара в заказе" at bounding box center [388, 458] width 103 height 12
checkbox input "true"
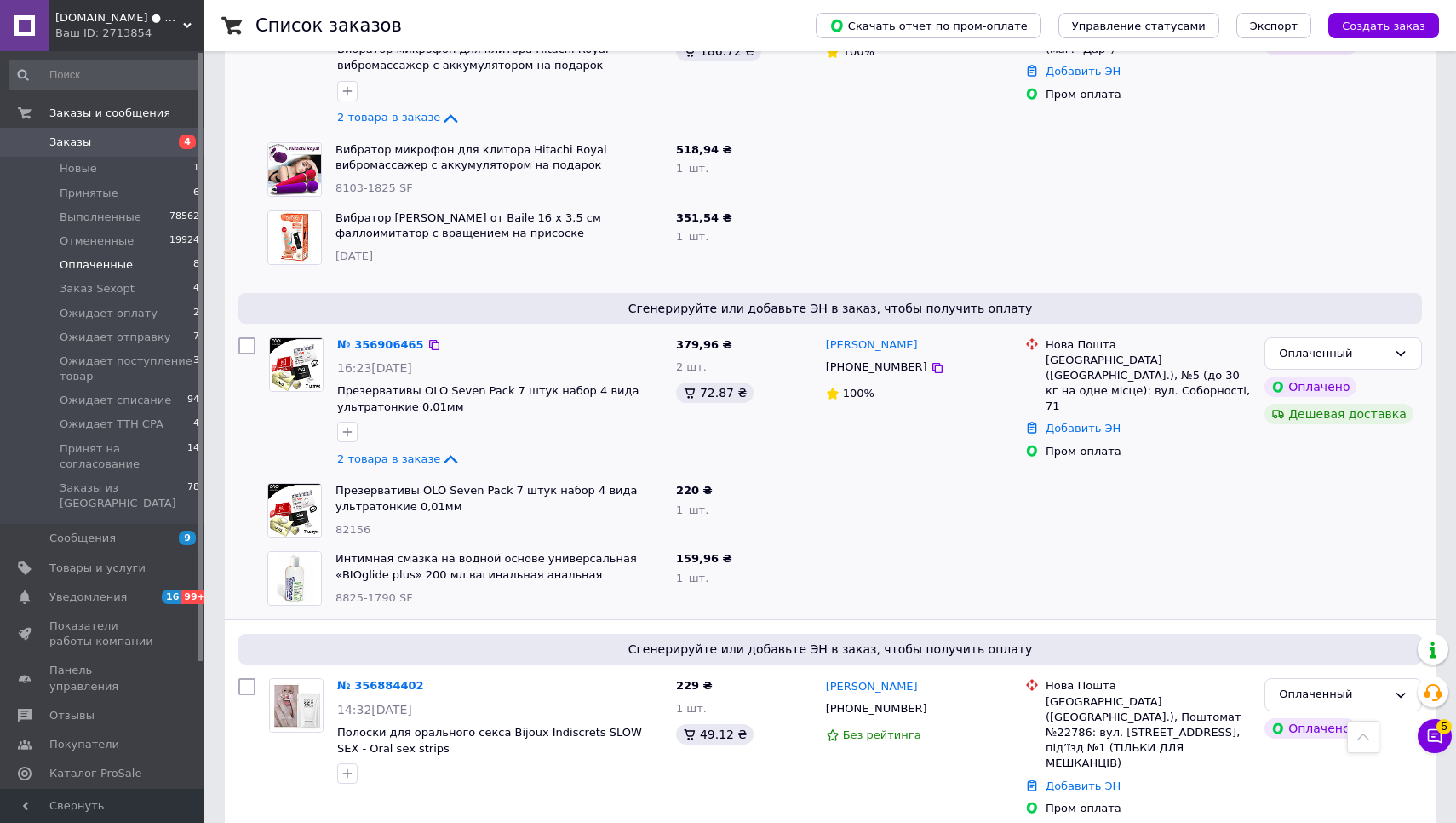
click at [250, 339] on input "checkbox" at bounding box center [247, 346] width 17 height 17
checkbox input "true"
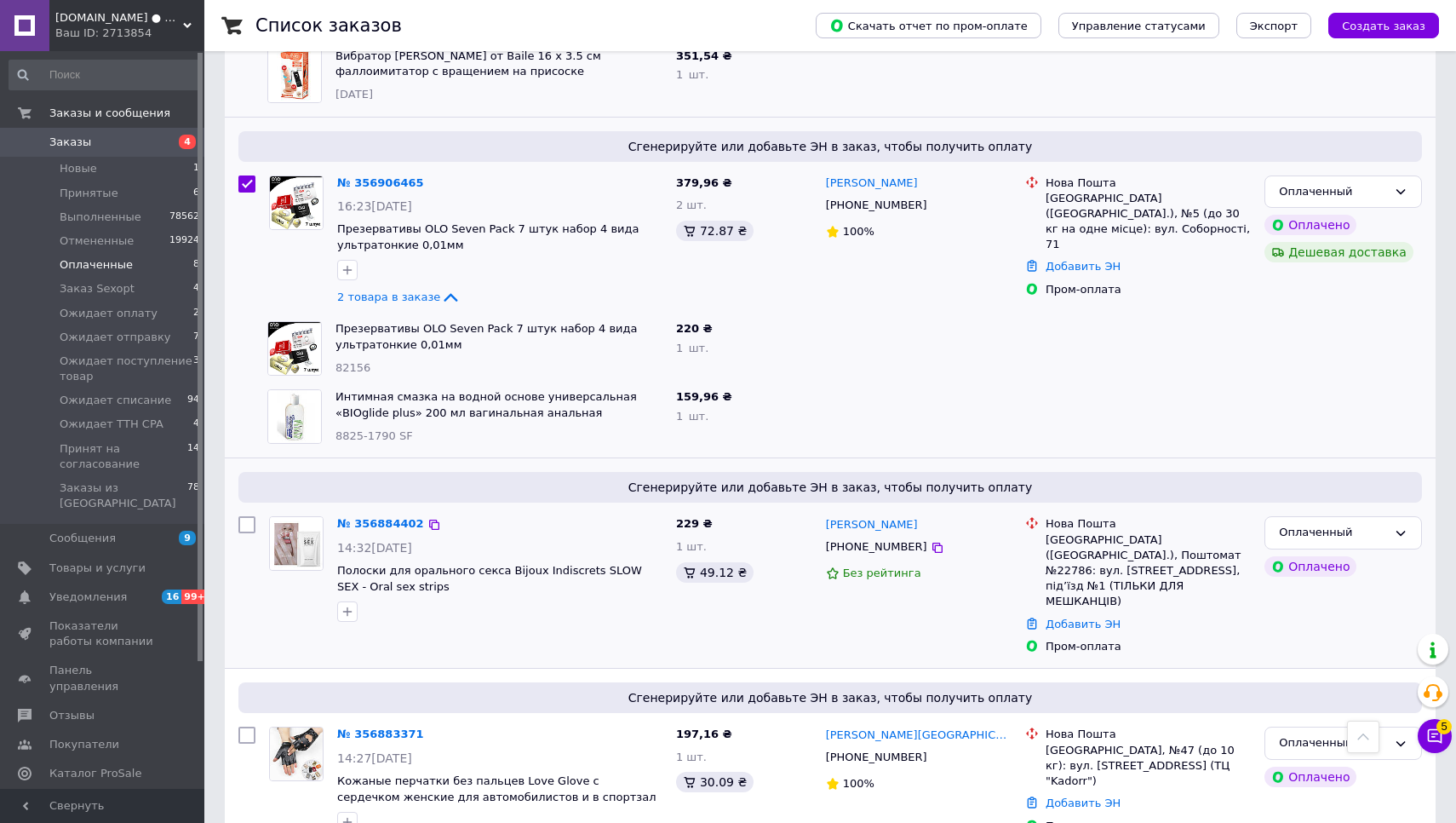
scroll to position [1646, 0]
click at [249, 727] on input "checkbox" at bounding box center [247, 736] width 17 height 17
checkbox input "true"
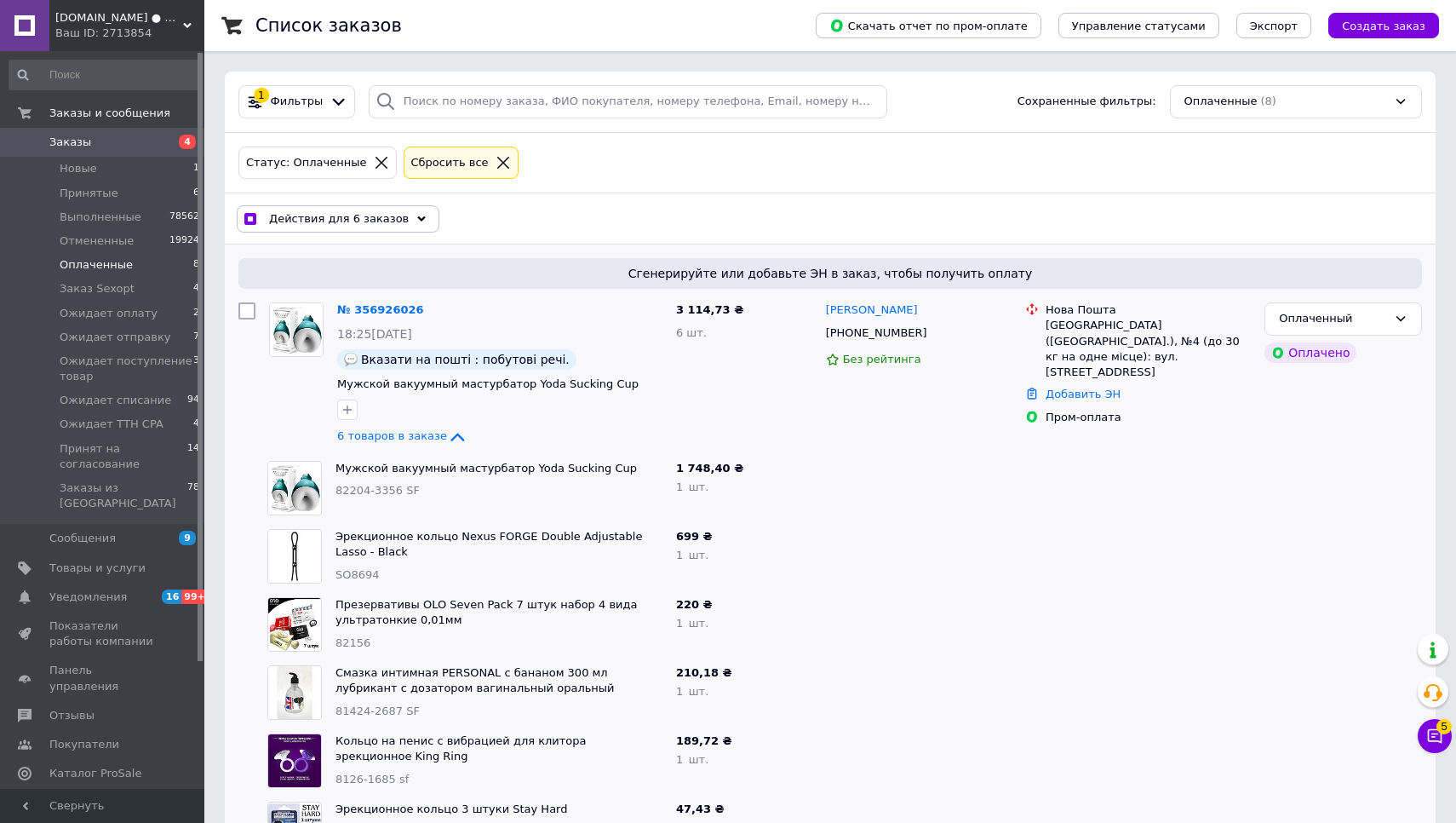
scroll to position [0, 0]
click at [394, 212] on span "Действия для 6 заказов" at bounding box center [338, 219] width 139 height 15
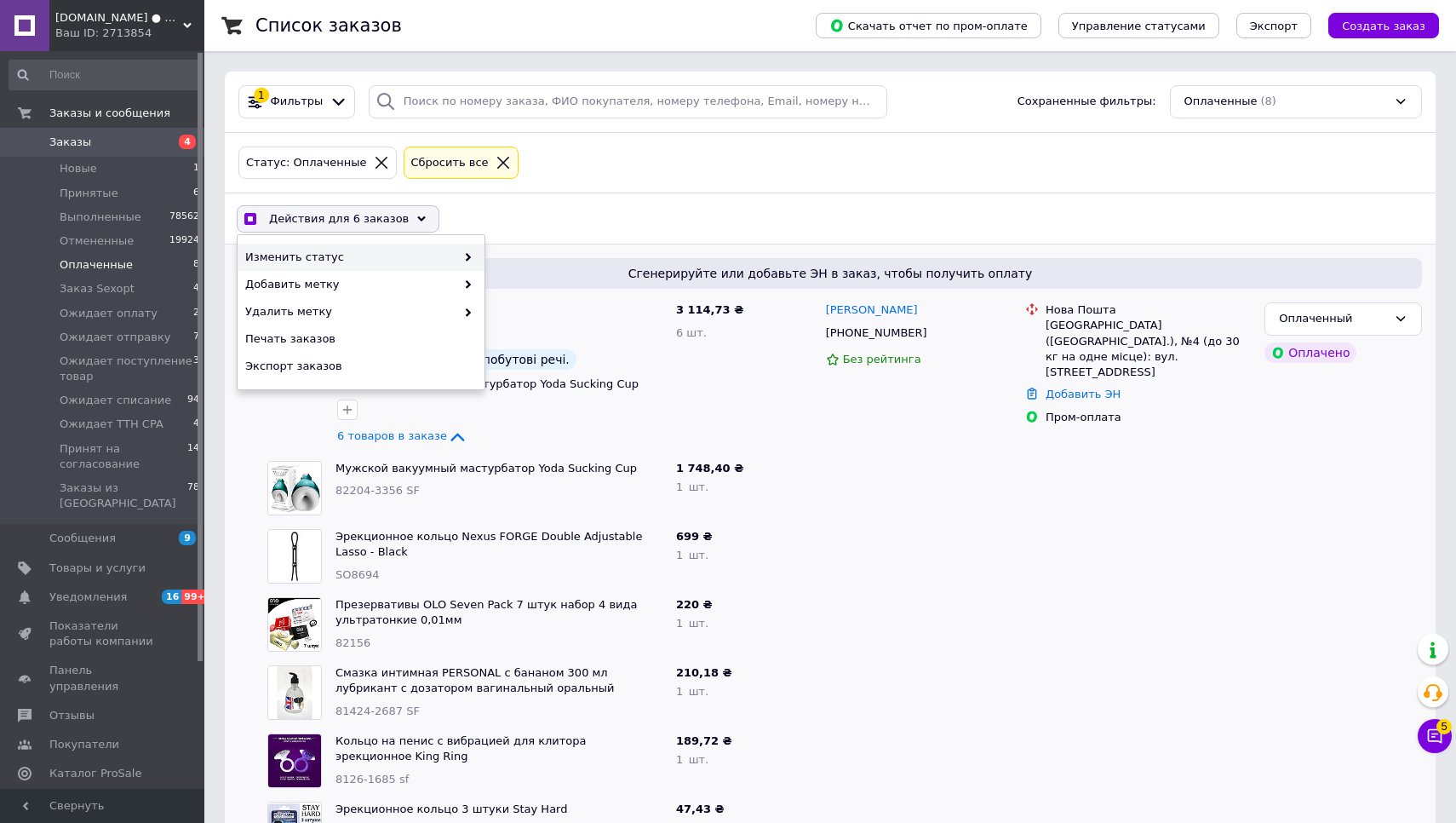
checkbox input "true"
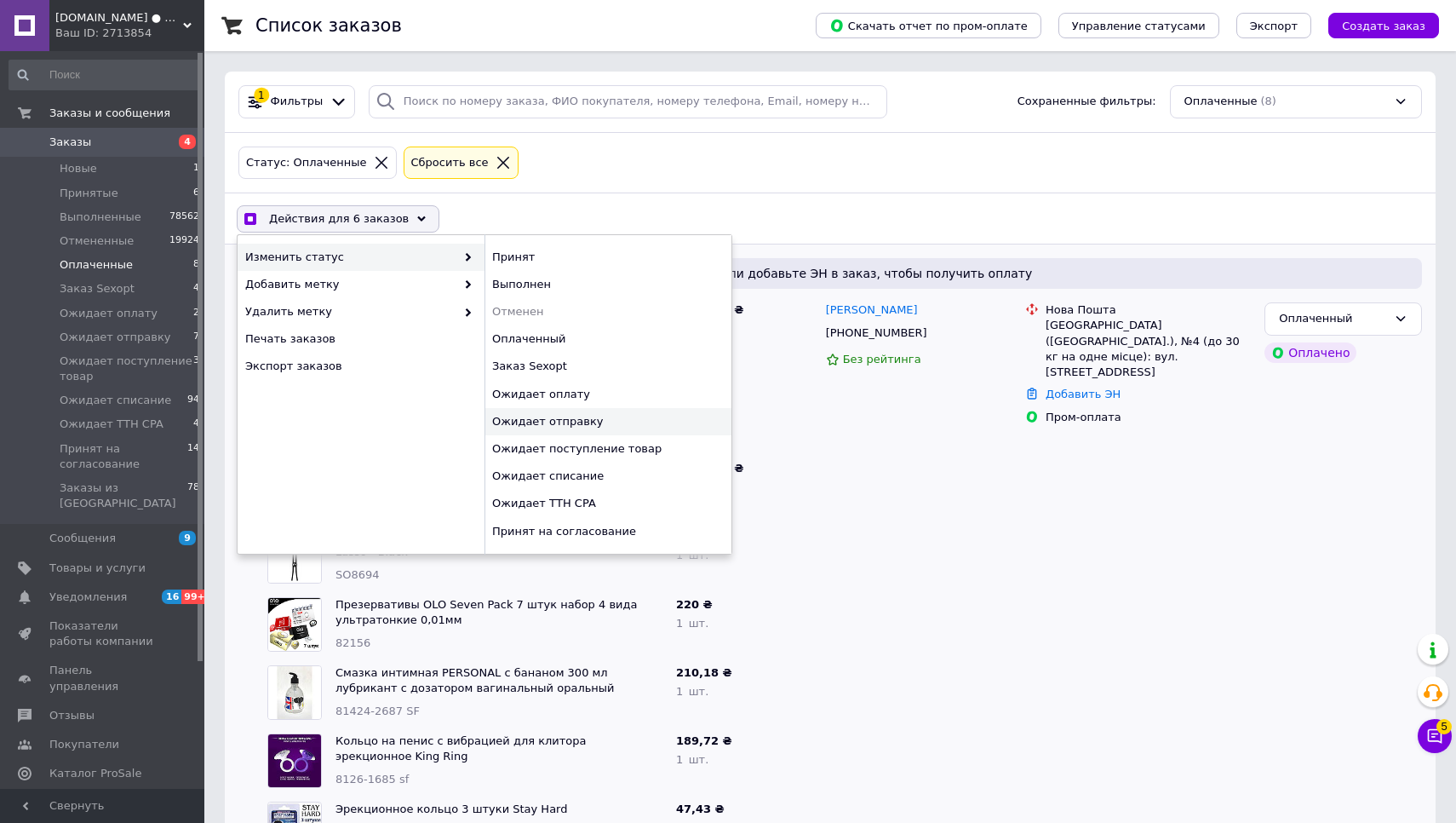
click at [592, 422] on div "Ожидает отправку" at bounding box center [608, 421] width 247 height 27
checkbox input "false"
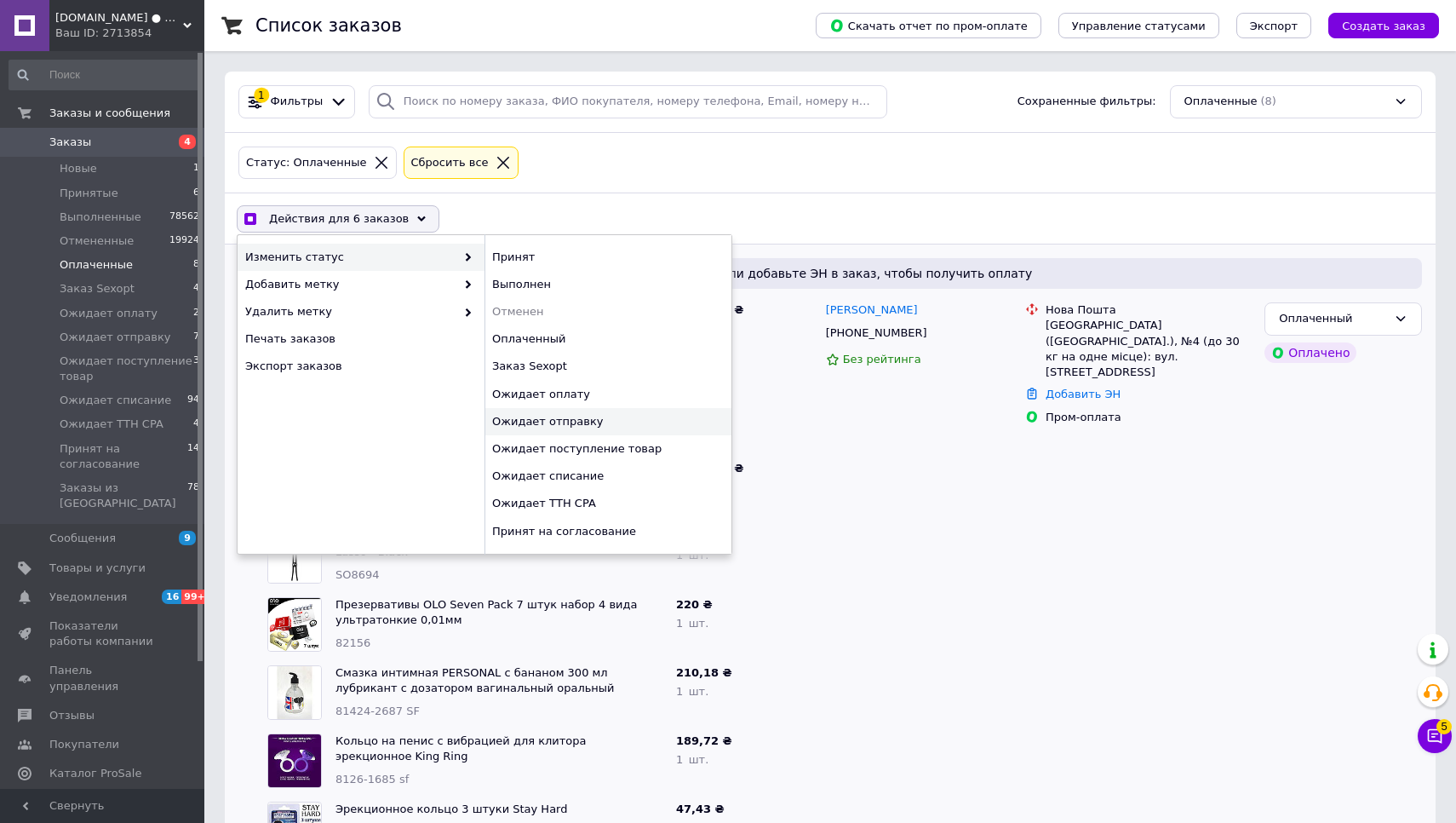
checkbox input "false"
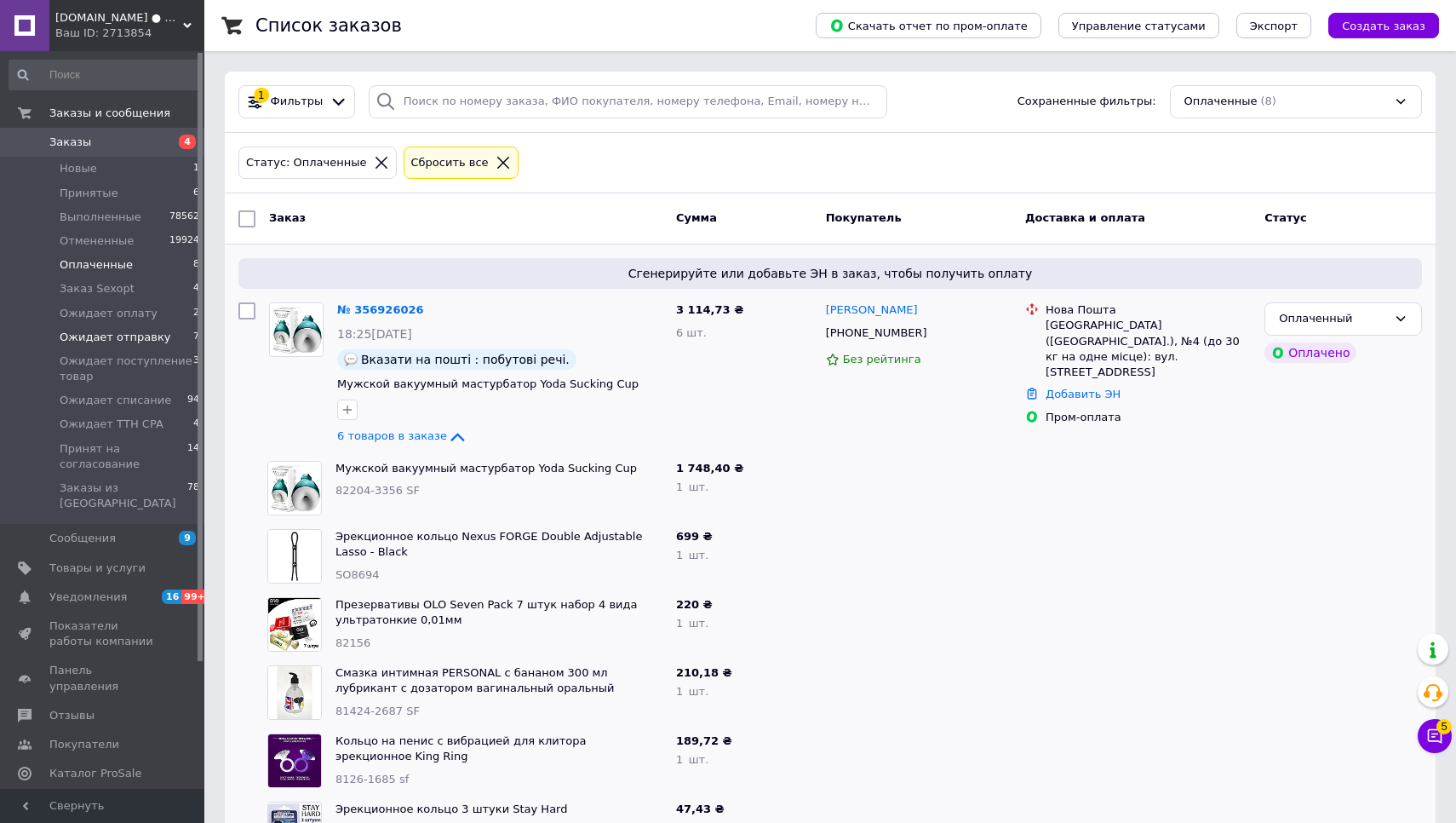
click at [133, 334] on span "Ожидает отправку" at bounding box center [115, 337] width 112 height 15
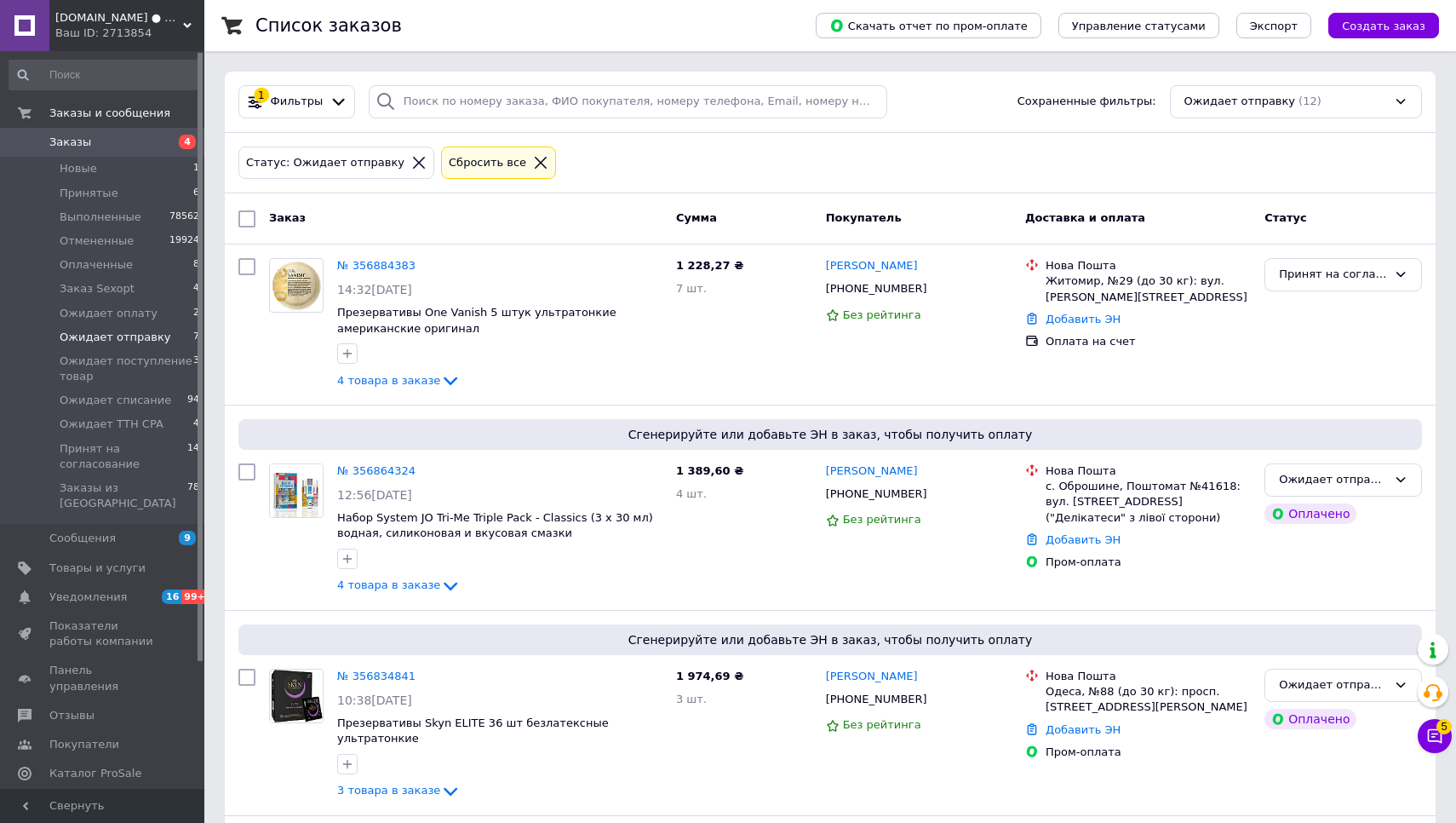
scroll to position [15, 0]
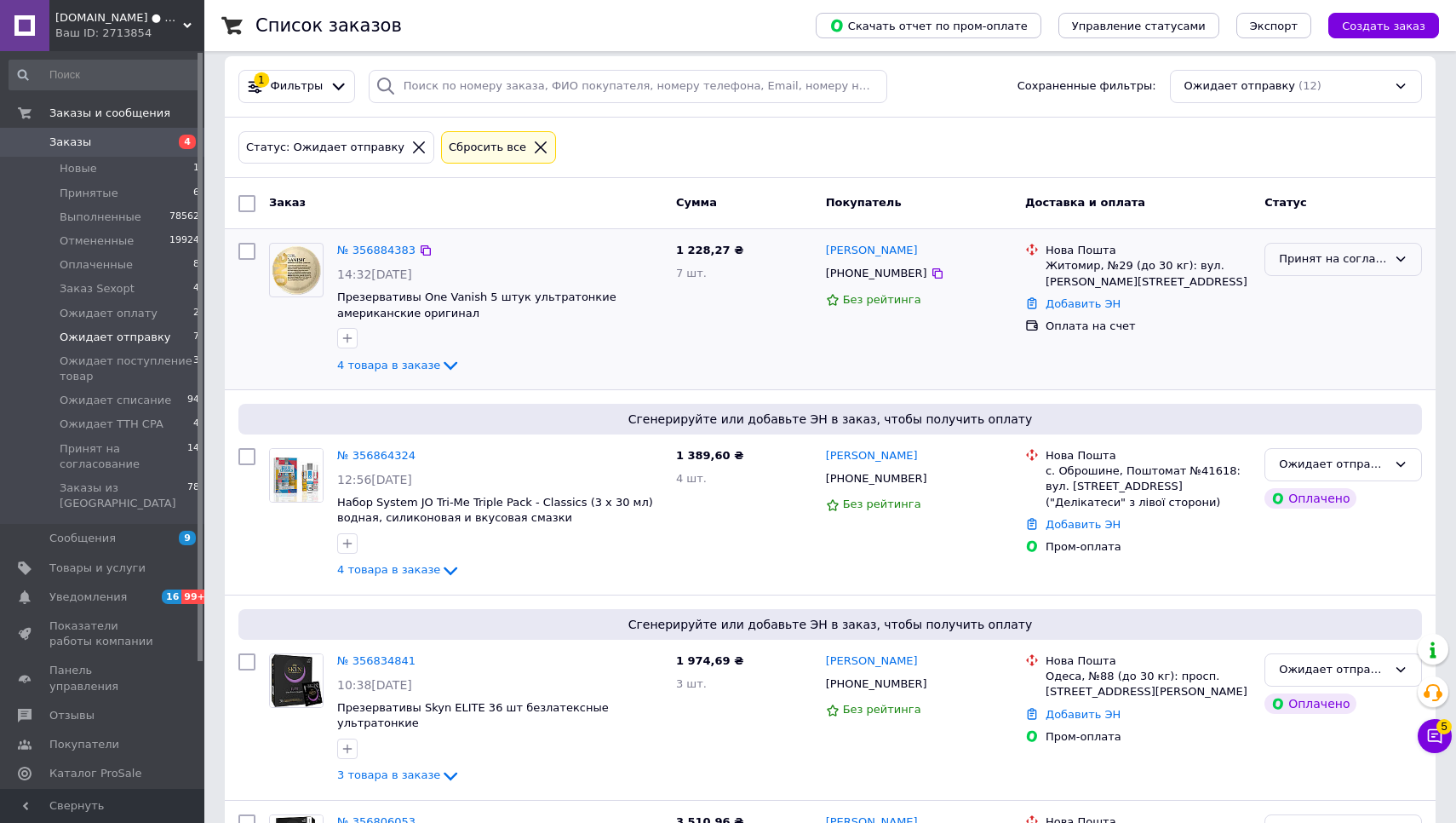
click at [1365, 259] on div "Принят на согласование" at bounding box center [1333, 259] width 108 height 18
click at [1339, 405] on li "Ожидает отправку" at bounding box center [1342, 417] width 156 height 31
click at [1433, 728] on icon at bounding box center [1434, 736] width 17 height 17
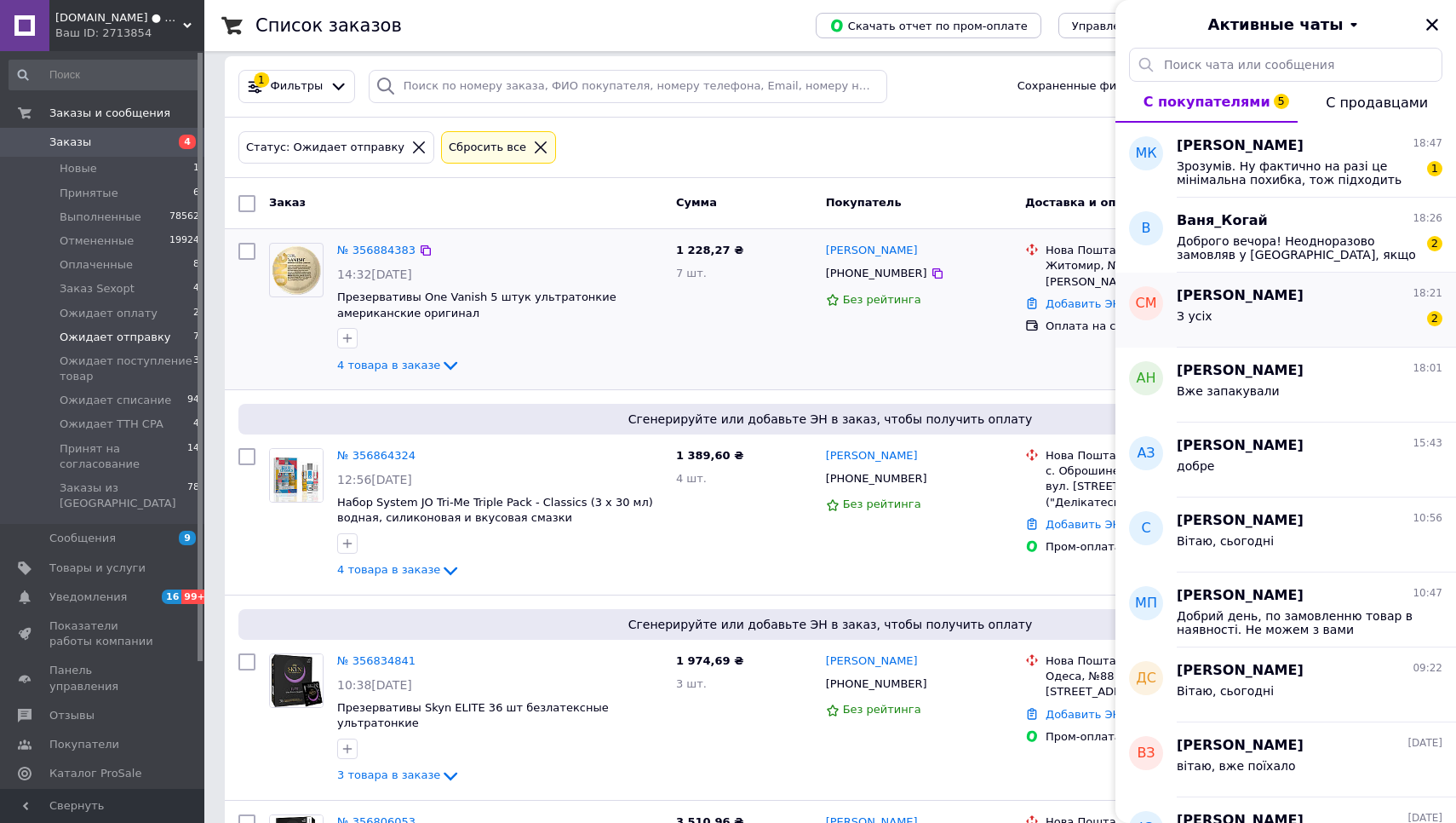
click at [1281, 326] on div "З усіх 2" at bounding box center [1309, 319] width 266 height 27
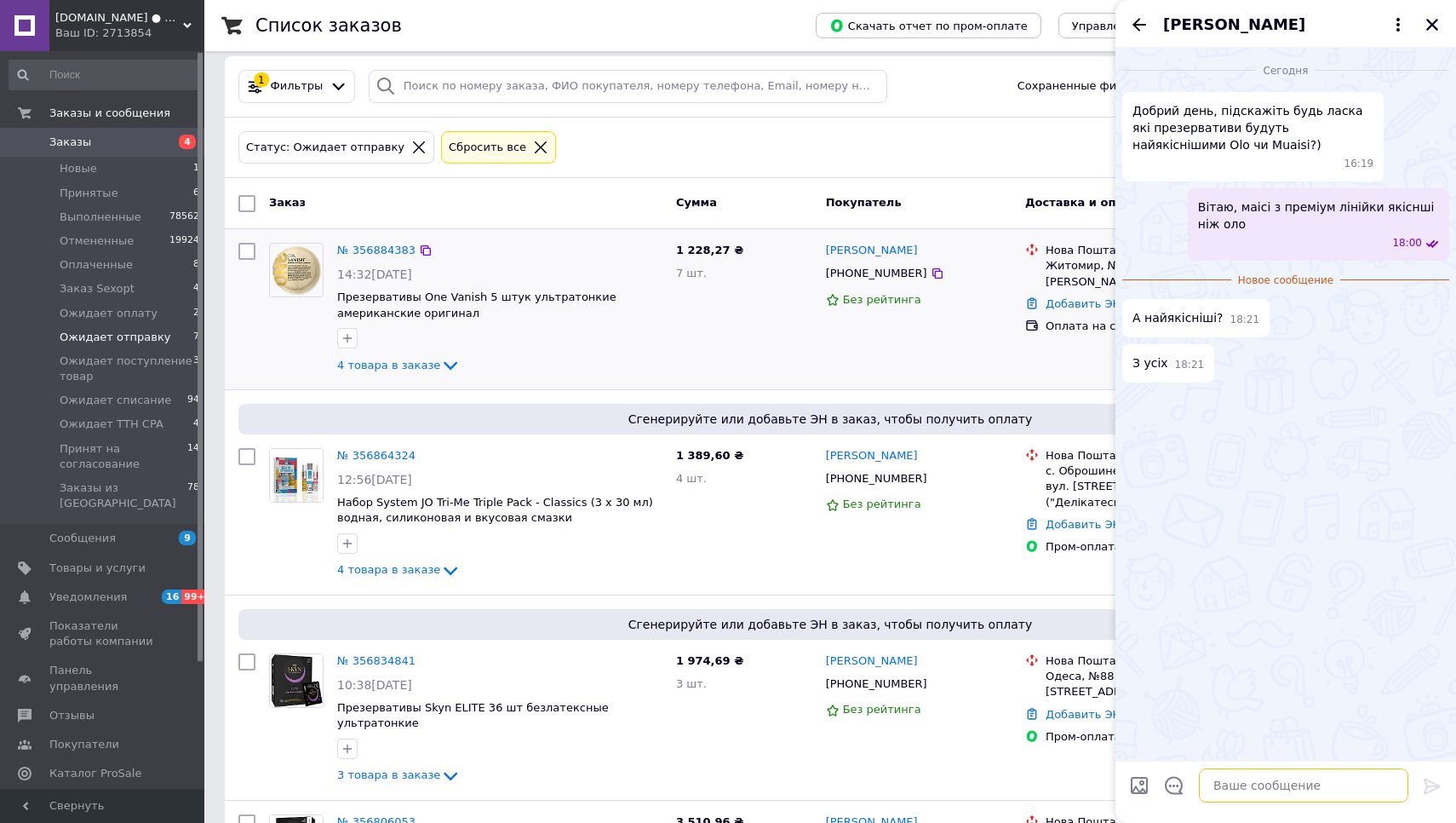
click at [1257, 782] on textarea at bounding box center [1303, 785] width 209 height 34
type textarea "One та skyn"
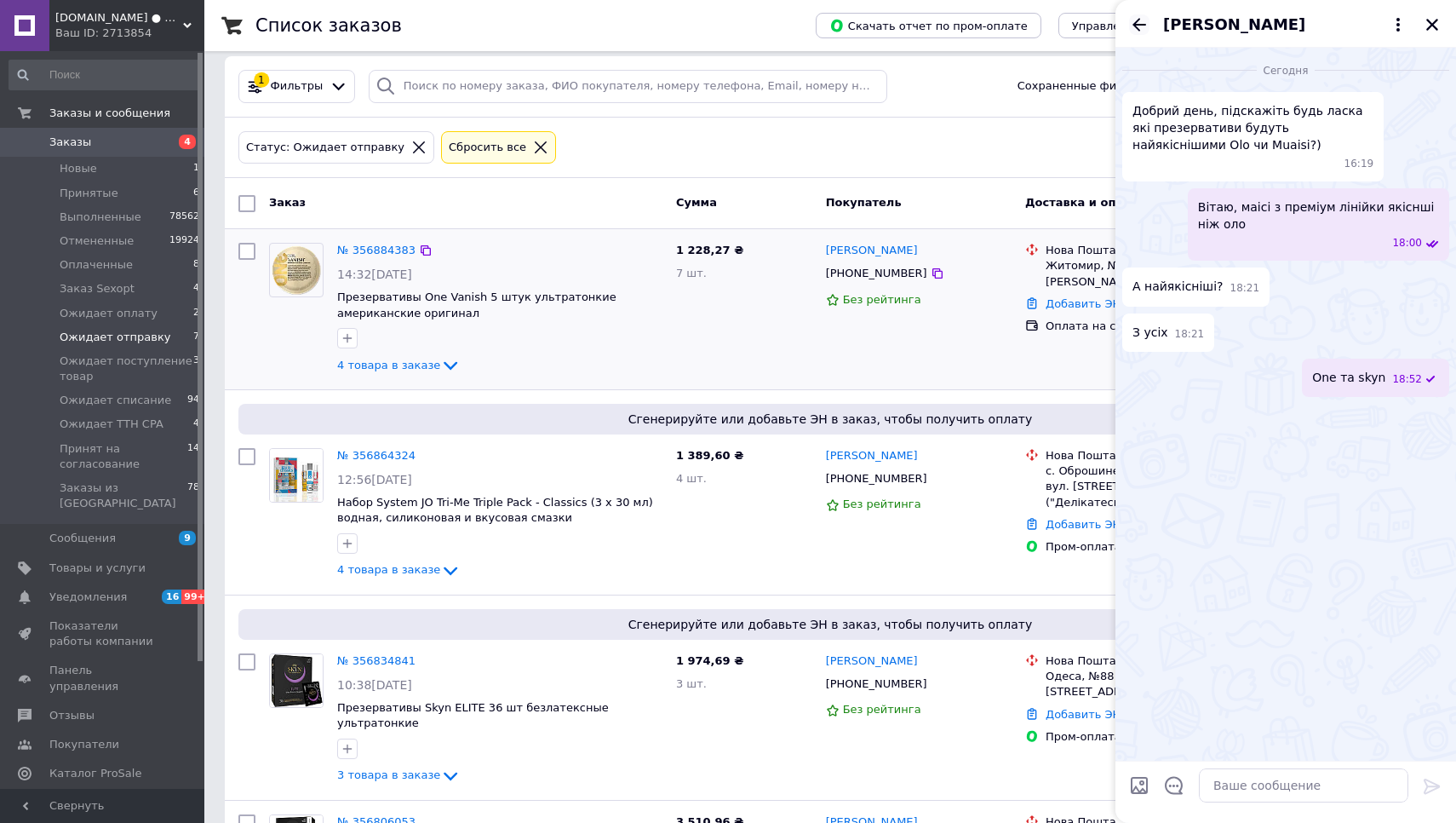
click at [1136, 29] on icon "Назад" at bounding box center [1140, 25] width 21 height 21
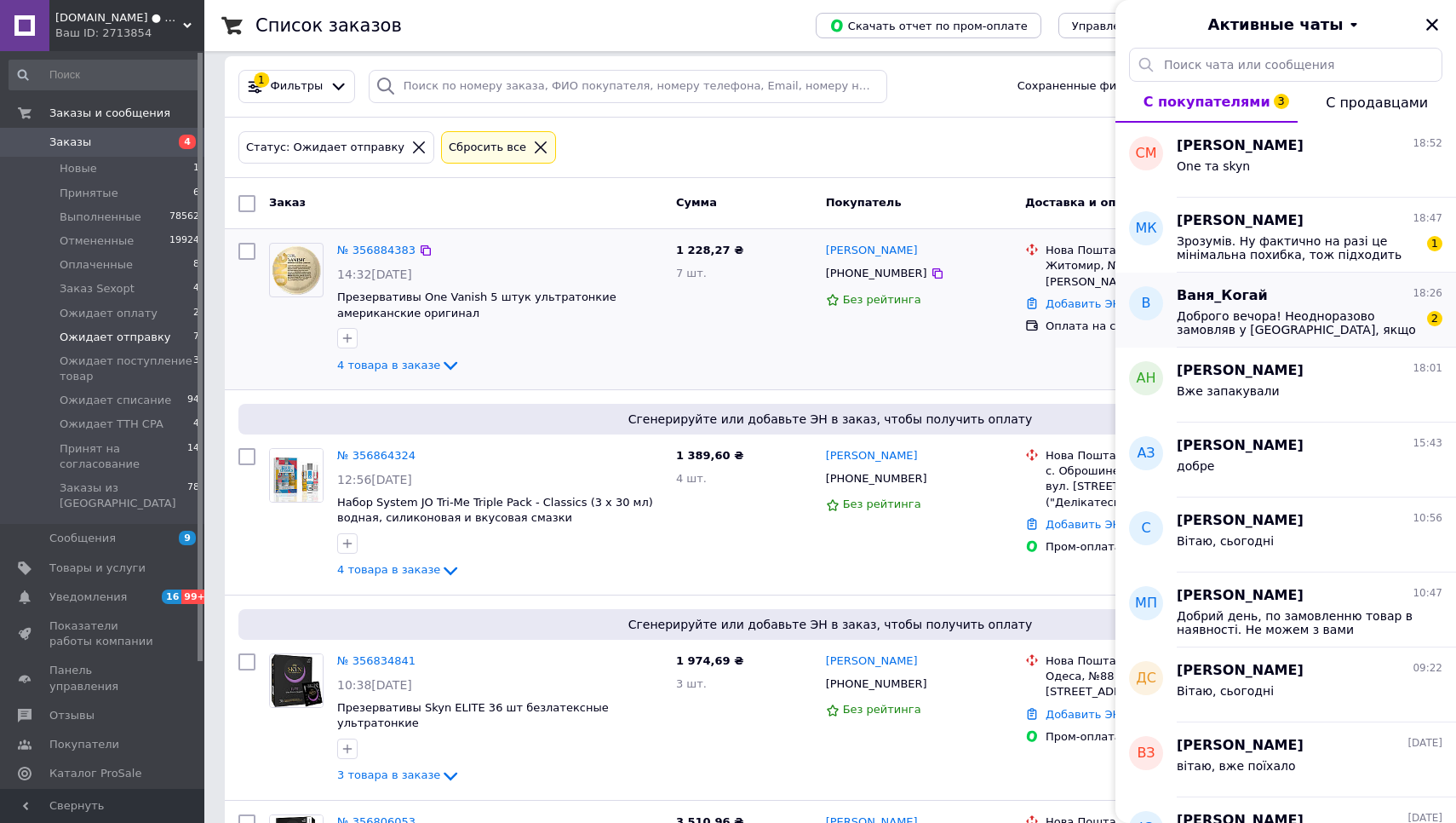
click at [1234, 309] on span "Доброго вечора! Неодноразово замовляв у [GEOGRAPHIC_DATA], якщо можна то будь л…" at bounding box center [1297, 322] width 241 height 27
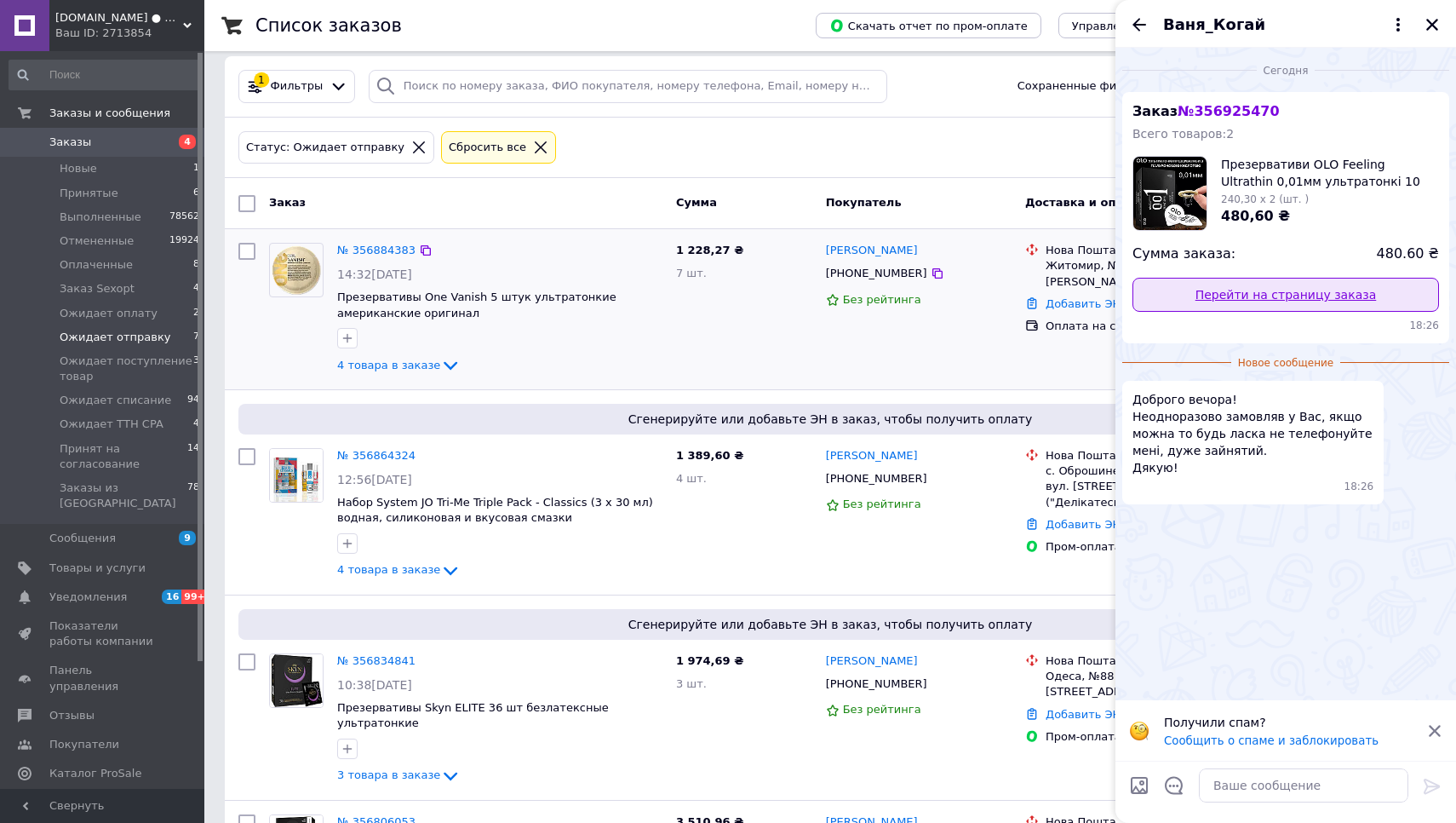
click at [1265, 301] on link "Перейти на страницу заказа" at bounding box center [1286, 295] width 307 height 34
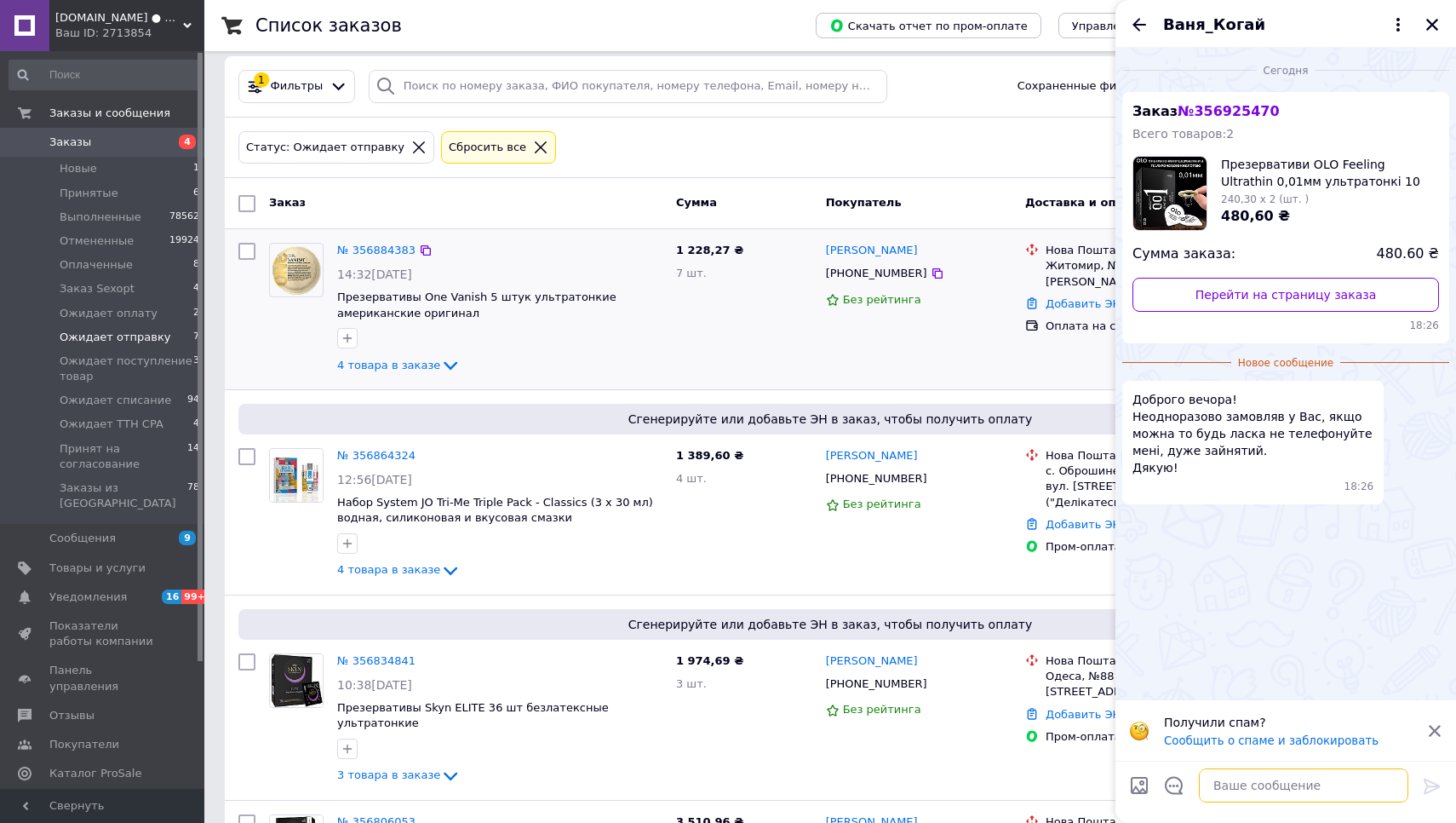
click at [1249, 789] on textarea at bounding box center [1303, 785] width 209 height 34
type textarea "D"
type textarea "Вітаю, ок"
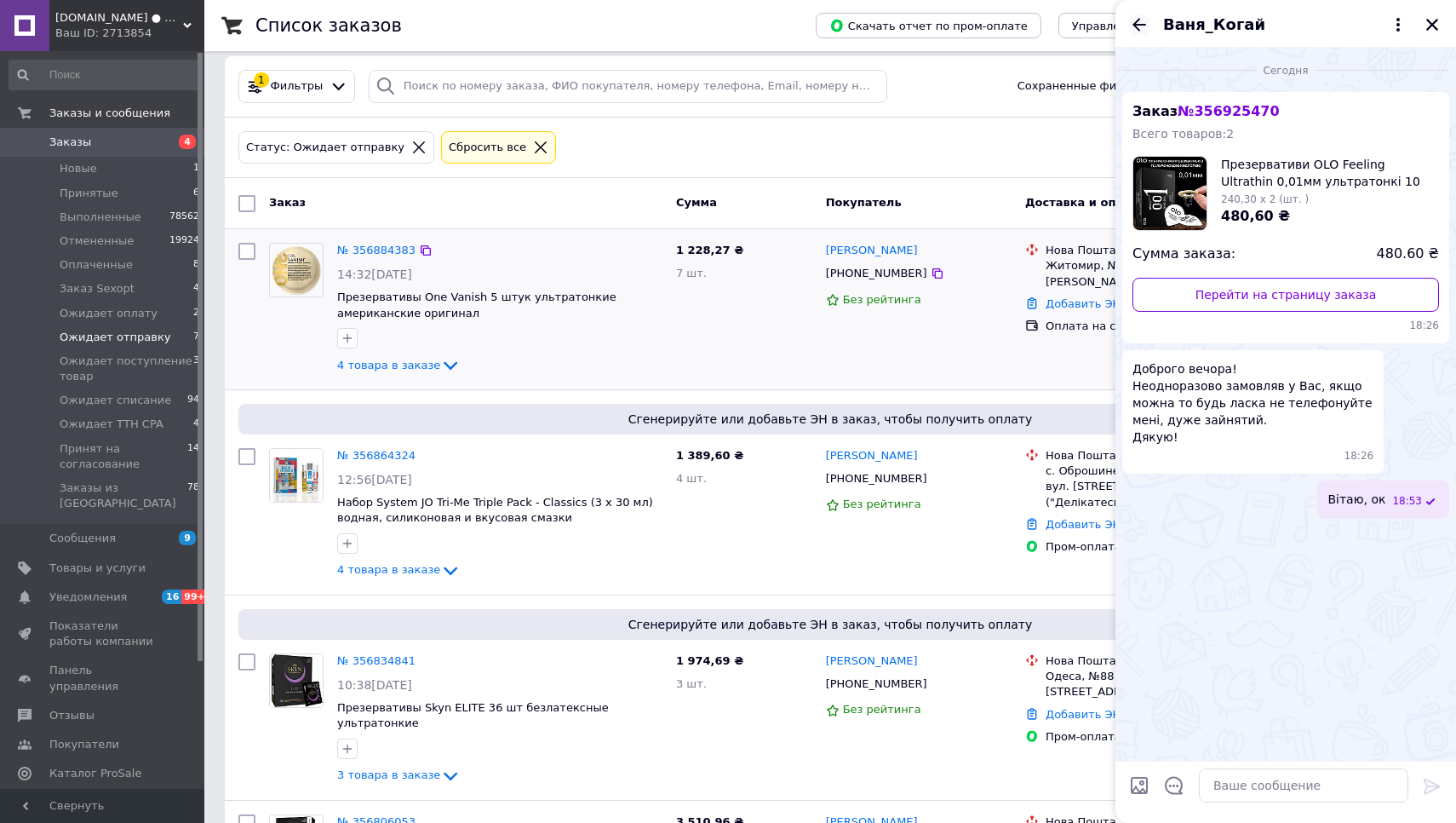
click at [1134, 28] on icon "Назад" at bounding box center [1140, 25] width 21 height 21
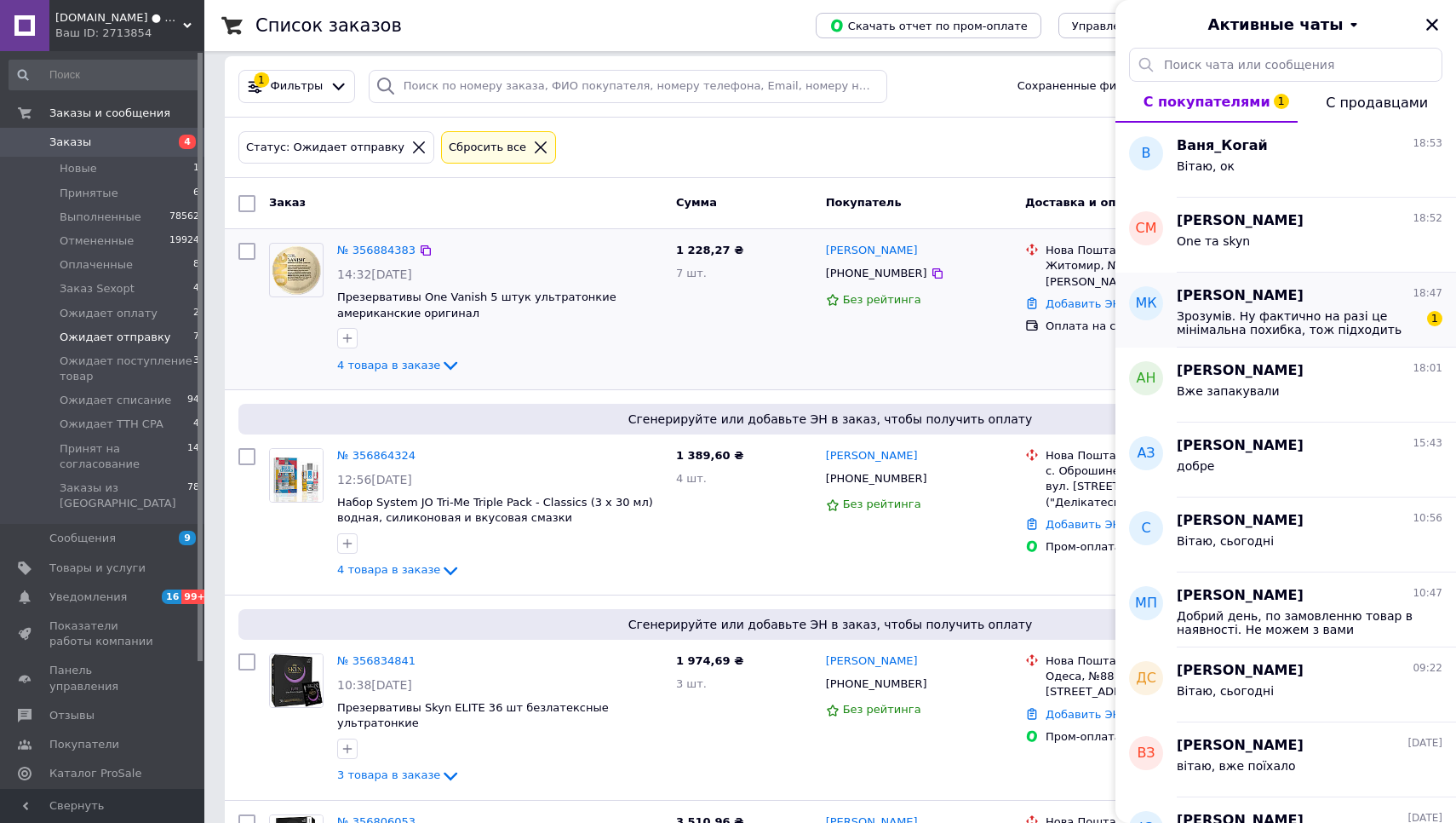
click at [1276, 321] on span "Зрозумів. Ну фактично на разі це мінімальна похибка, тож підходить" at bounding box center [1297, 322] width 241 height 27
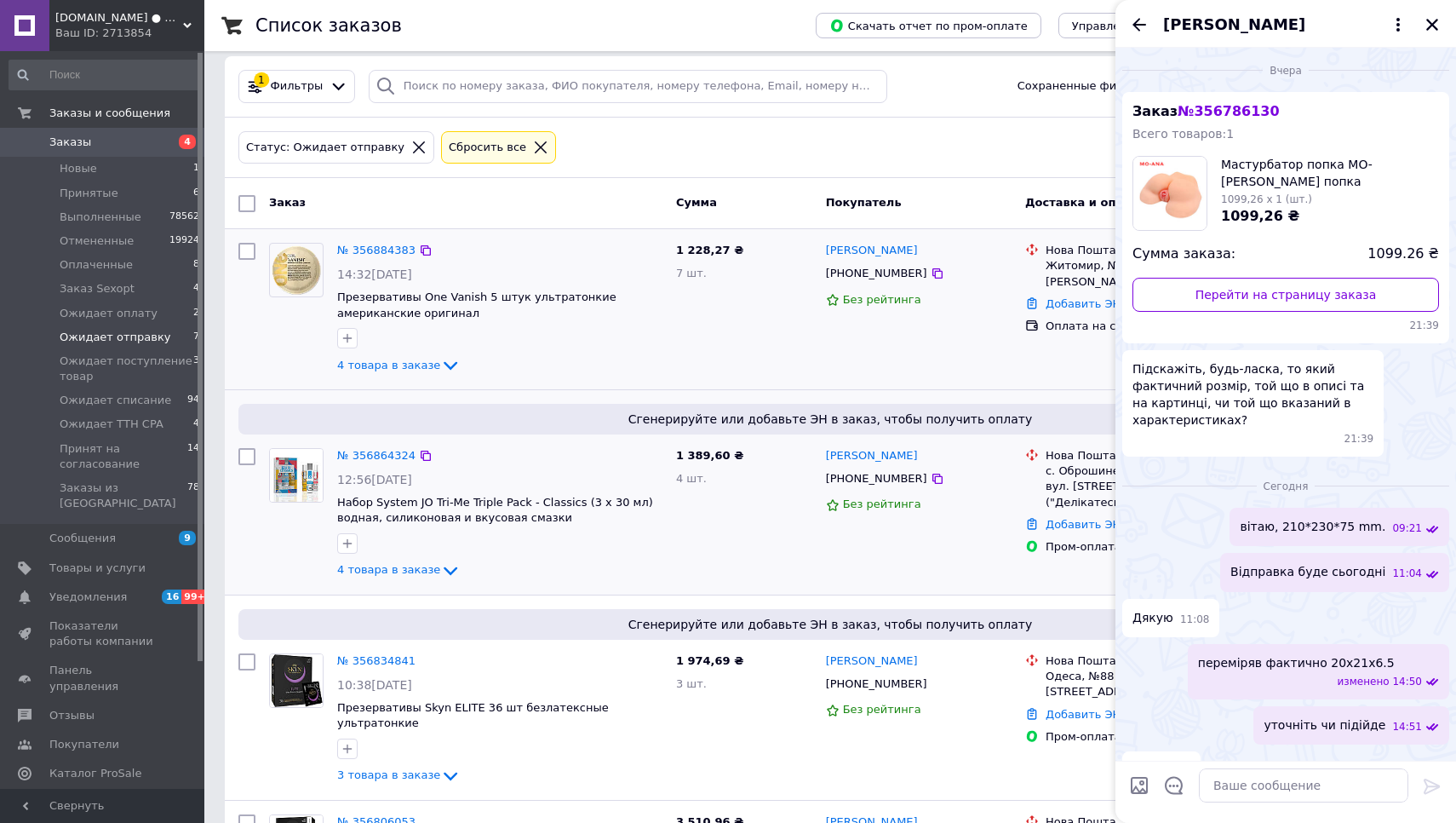
scroll to position [318, 0]
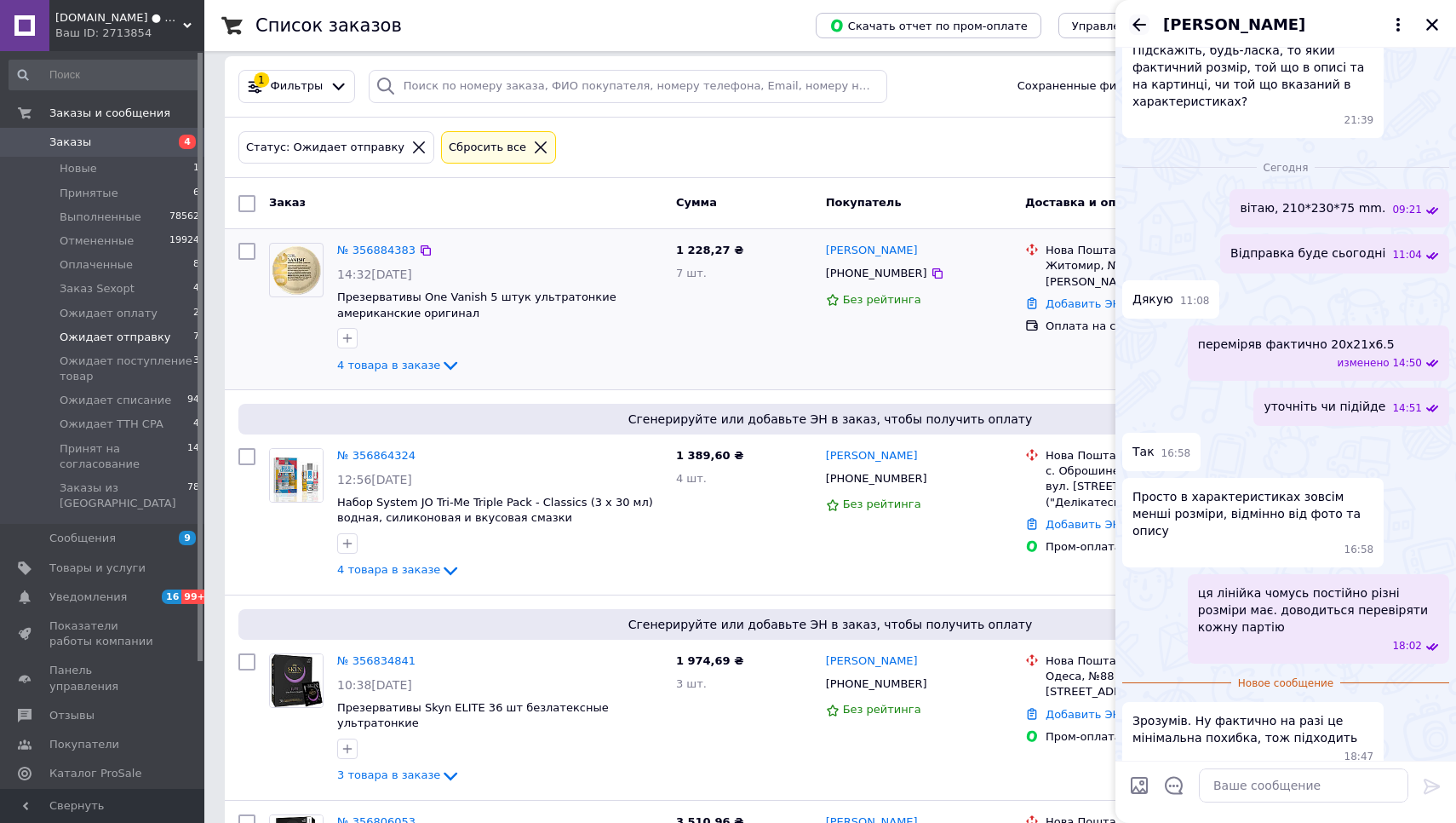
click at [1138, 21] on icon "Назад" at bounding box center [1139, 24] width 13 height 12
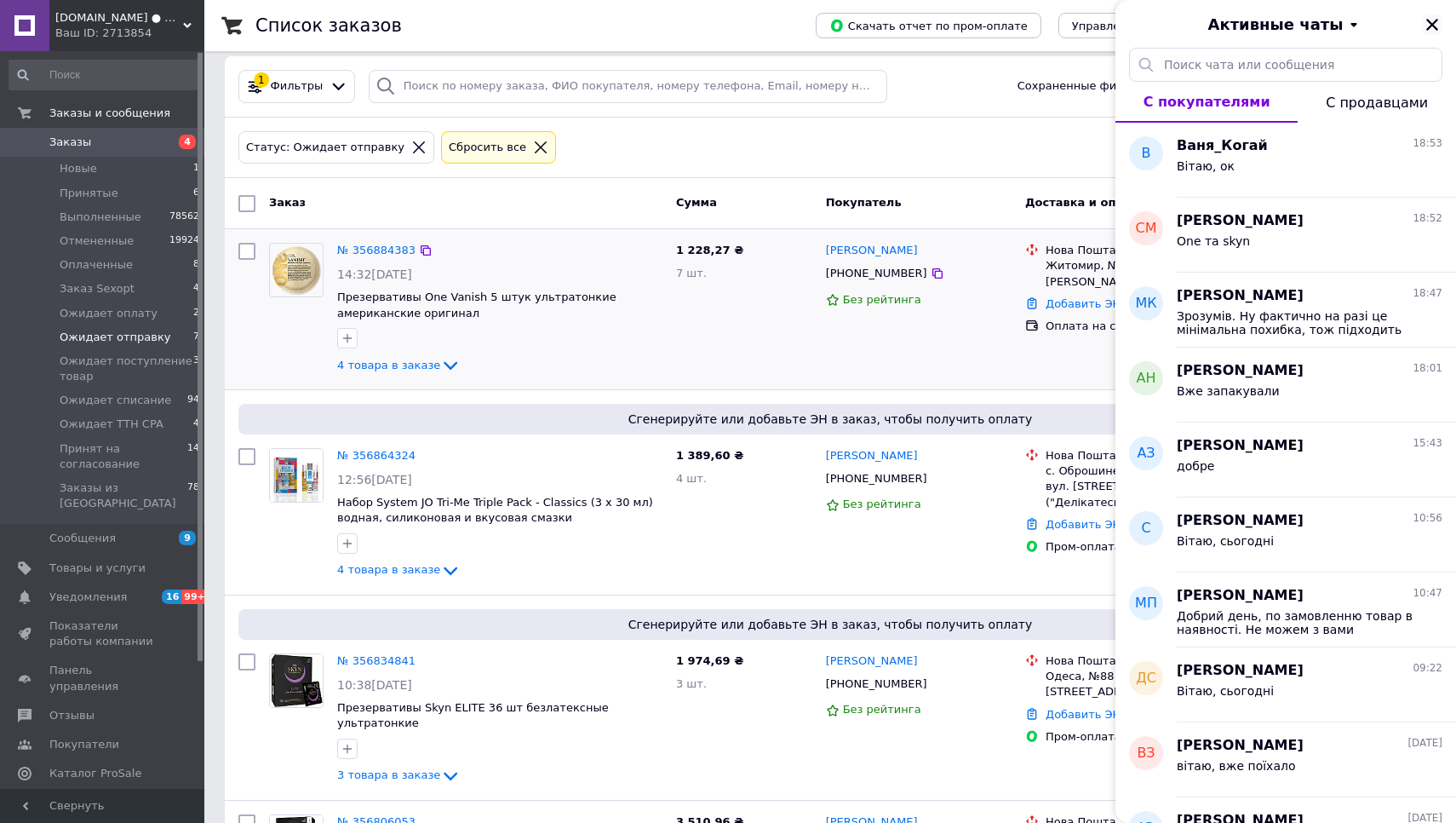
click at [1433, 28] on icon "Закрыть" at bounding box center [1432, 25] width 15 height 15
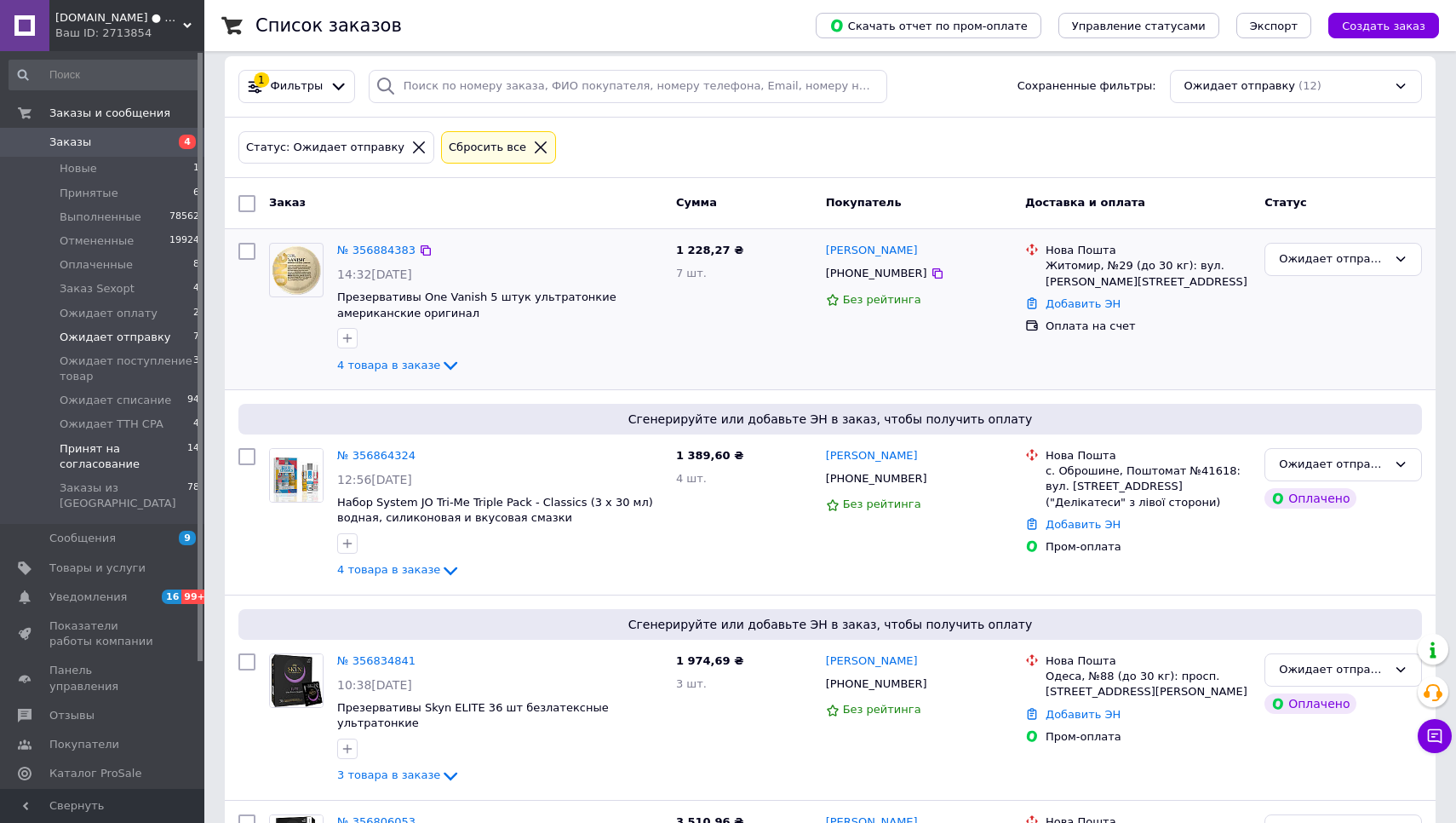
click at [115, 459] on span "Принят на согласование" at bounding box center [123, 456] width 128 height 30
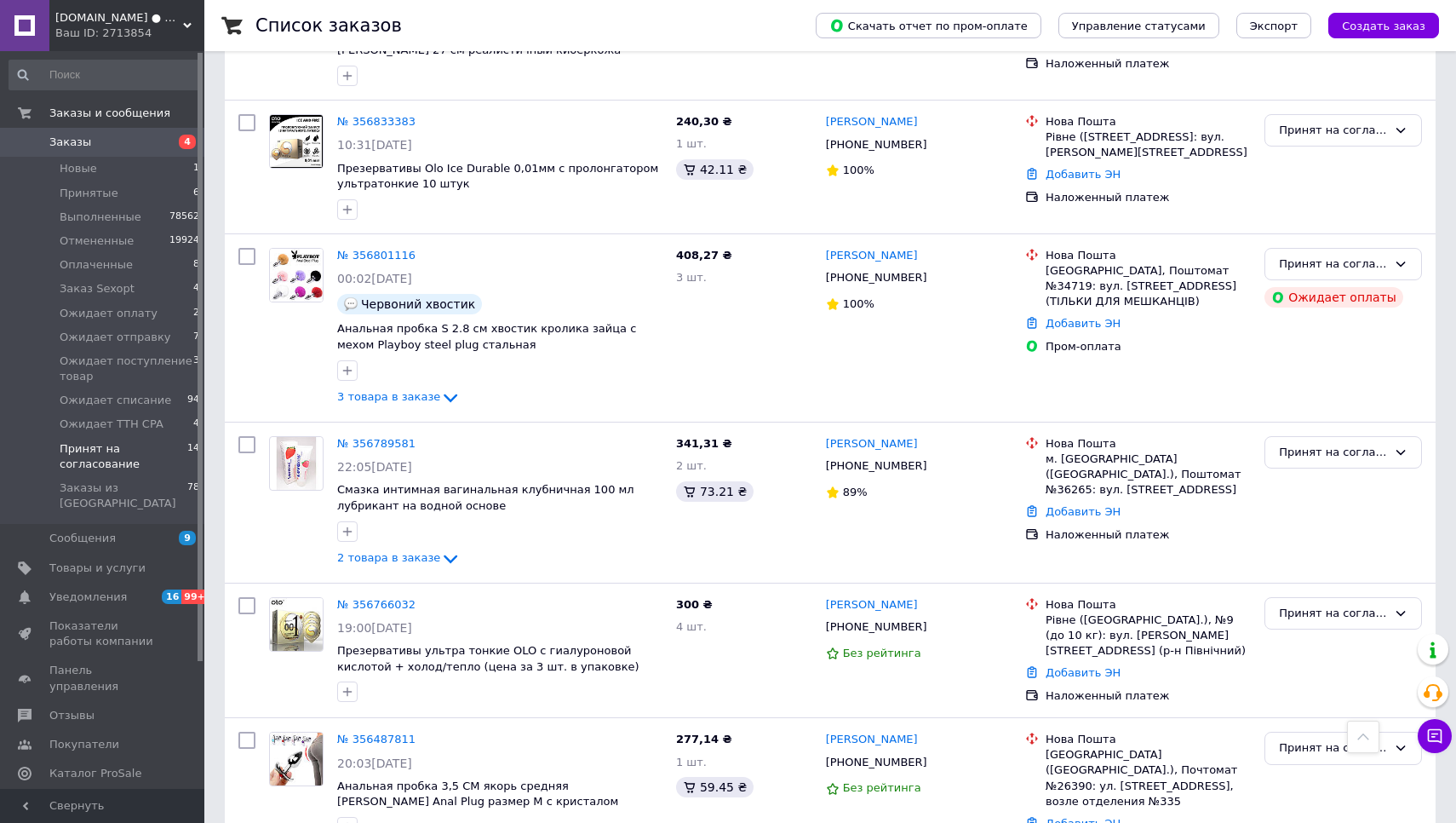
scroll to position [1468, 0]
click at [93, 334] on span "Ожидает отправку" at bounding box center [115, 337] width 112 height 15
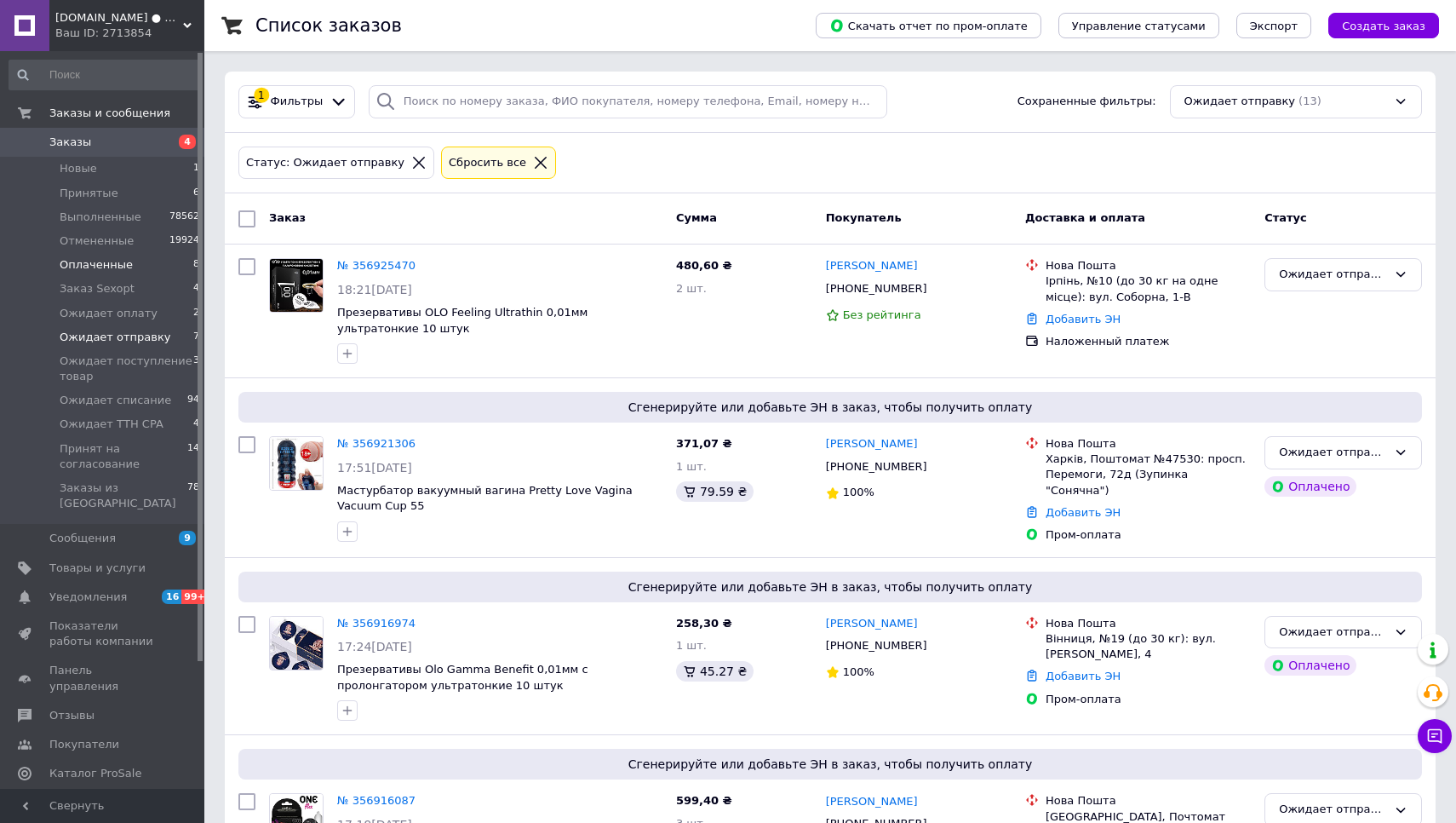
click at [128, 266] on li "Оплаченные 8" at bounding box center [104, 264] width 209 height 24
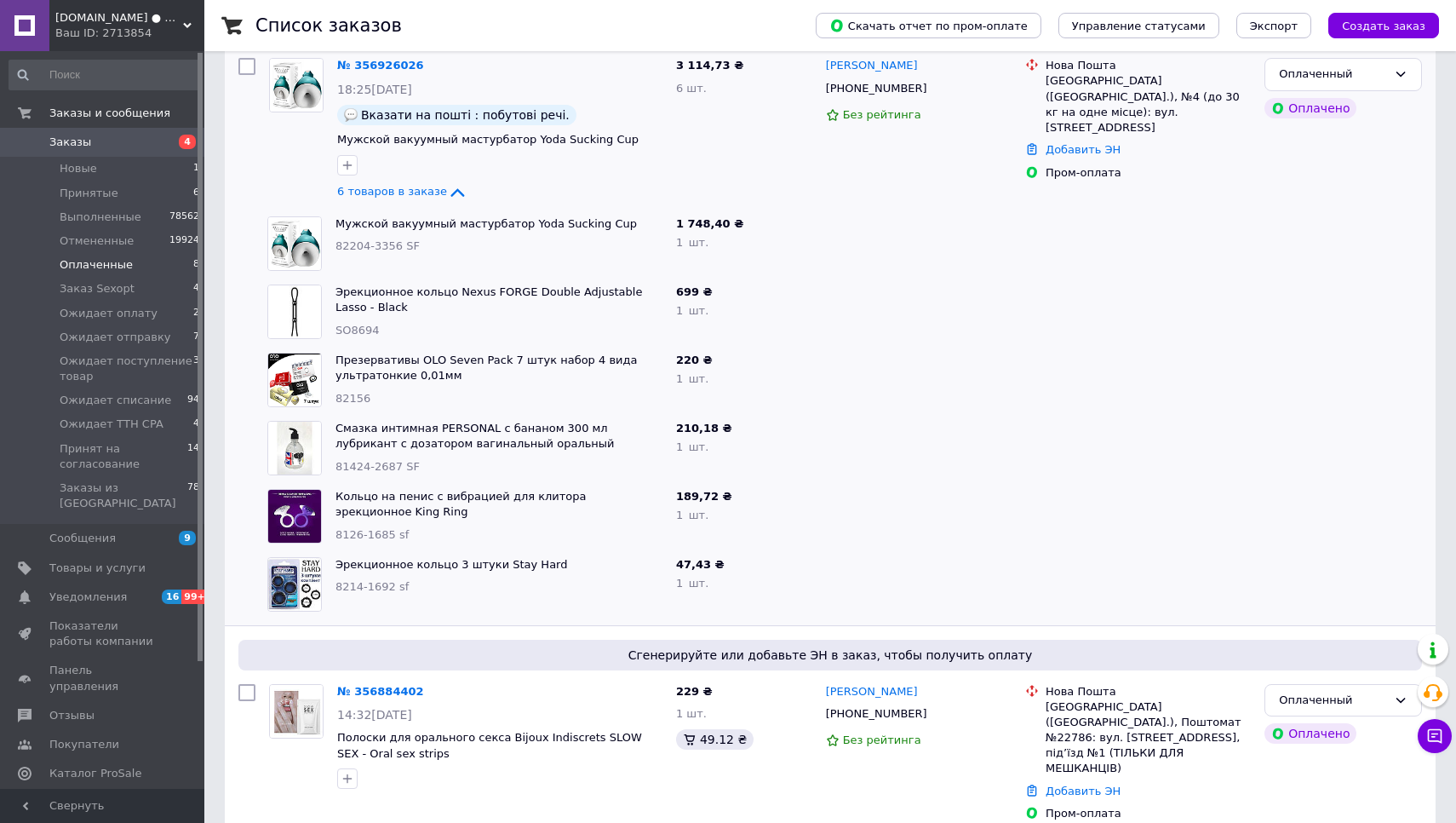
scroll to position [243, 0]
click at [142, 173] on li "Новые 1" at bounding box center [104, 168] width 209 height 24
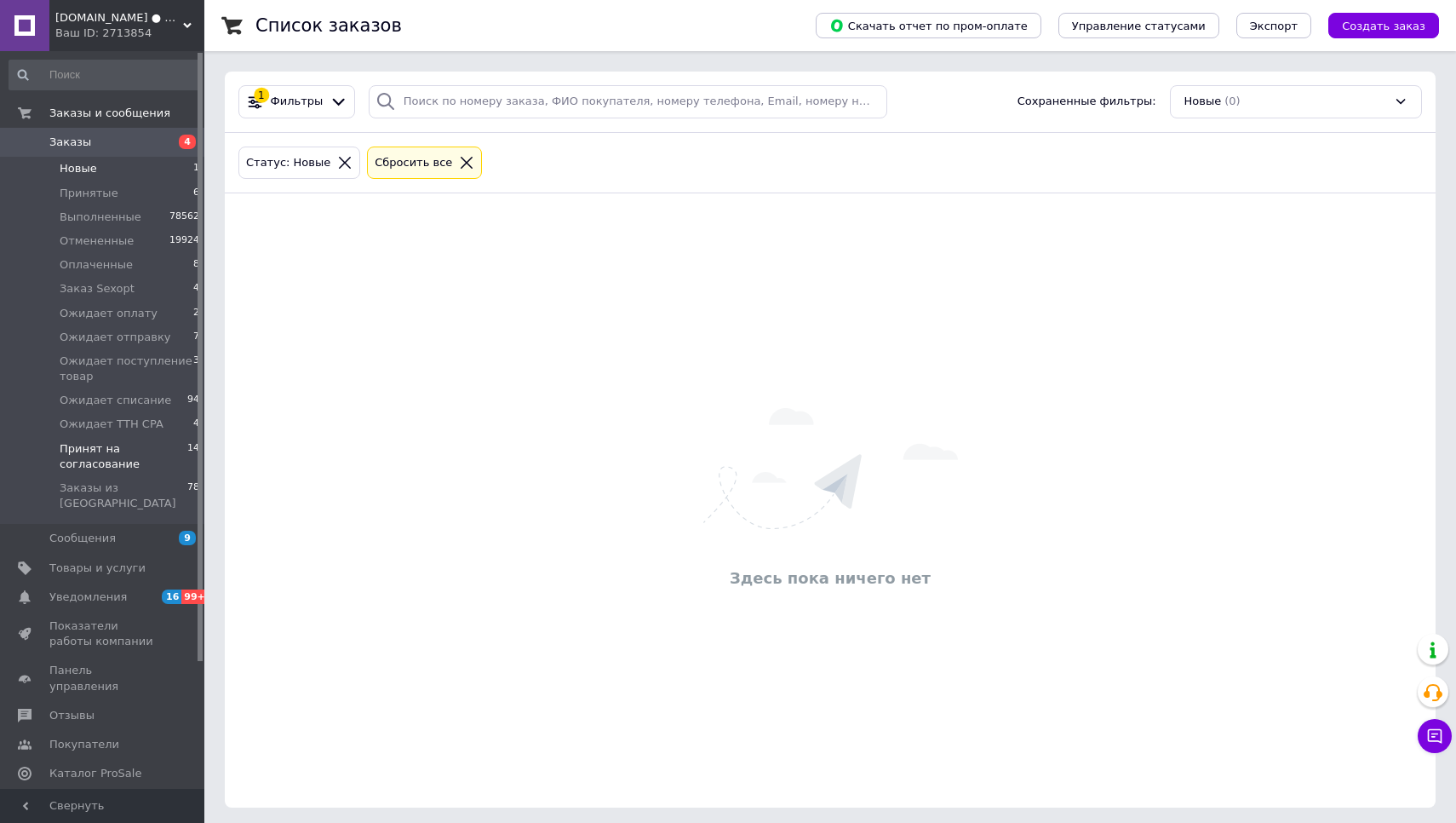
click at [127, 443] on span "Принят на согласование" at bounding box center [123, 456] width 128 height 30
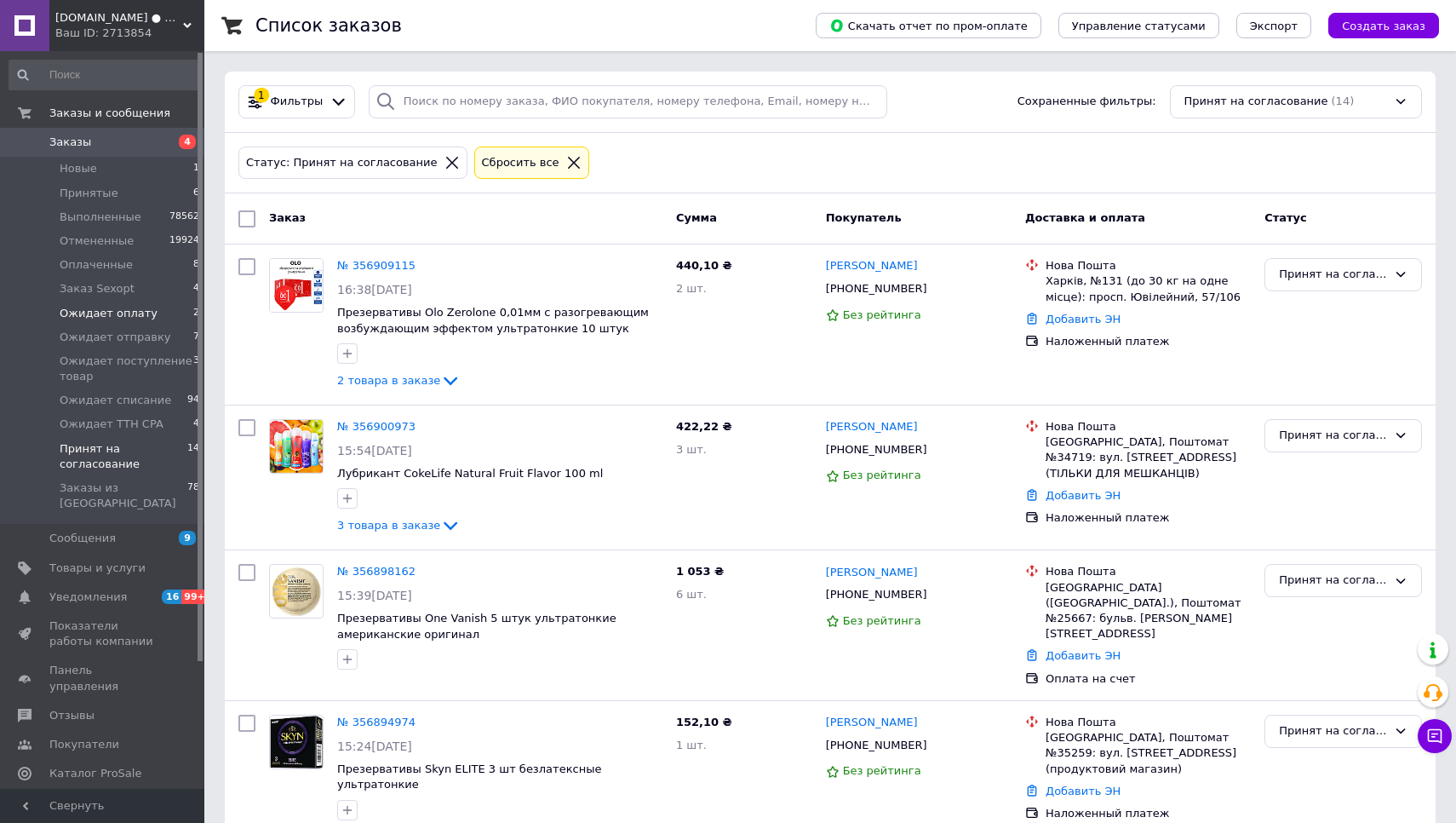
click at [101, 313] on span "Ожидает оплату" at bounding box center [108, 313] width 98 height 15
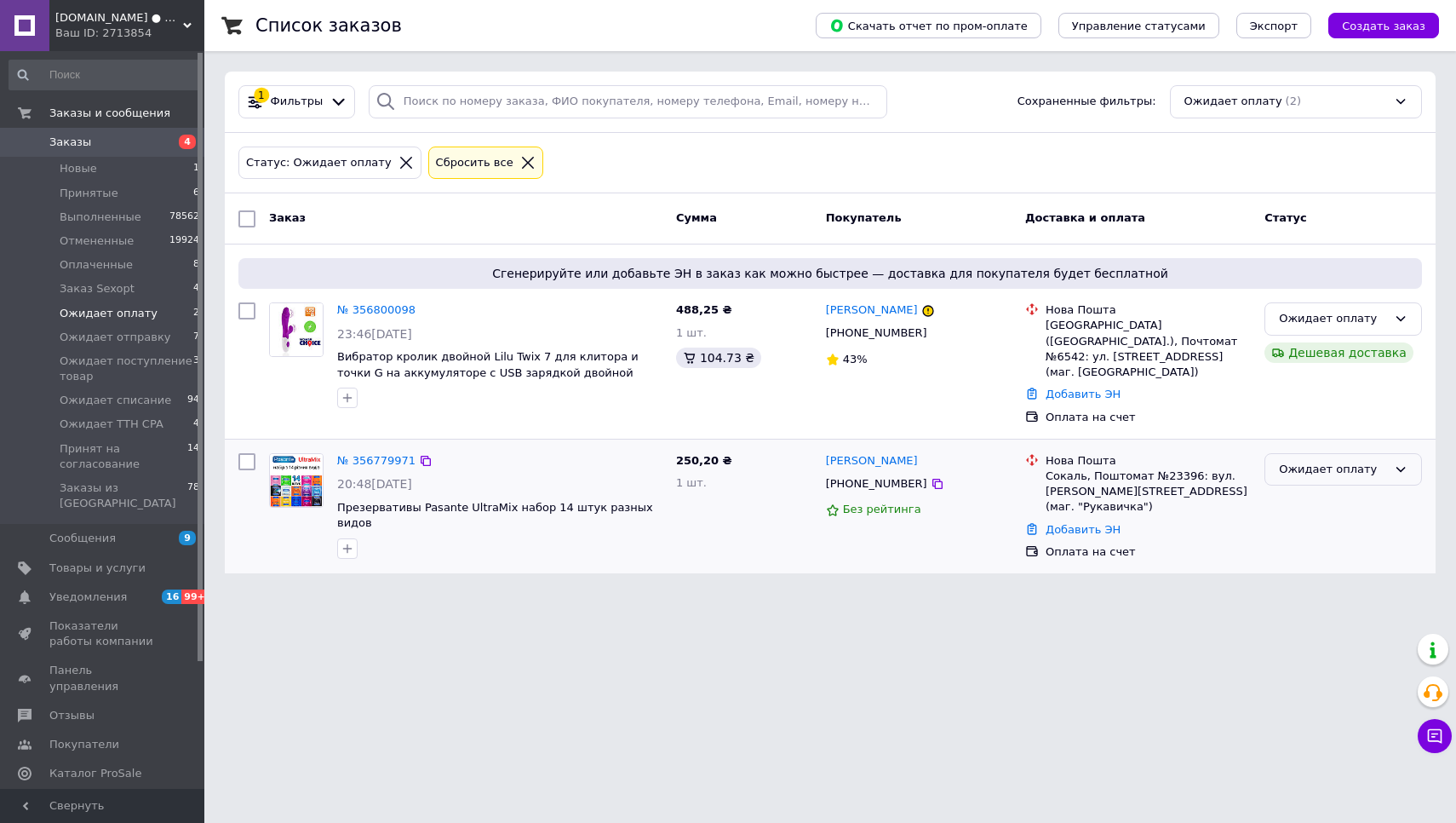
click at [1313, 461] on div "Ожидает оплату" at bounding box center [1333, 470] width 108 height 18
click at [1314, 542] on li "Ожидает отправку" at bounding box center [1342, 557] width 156 height 31
click at [131, 445] on span "Принят на согласование" at bounding box center [123, 456] width 128 height 30
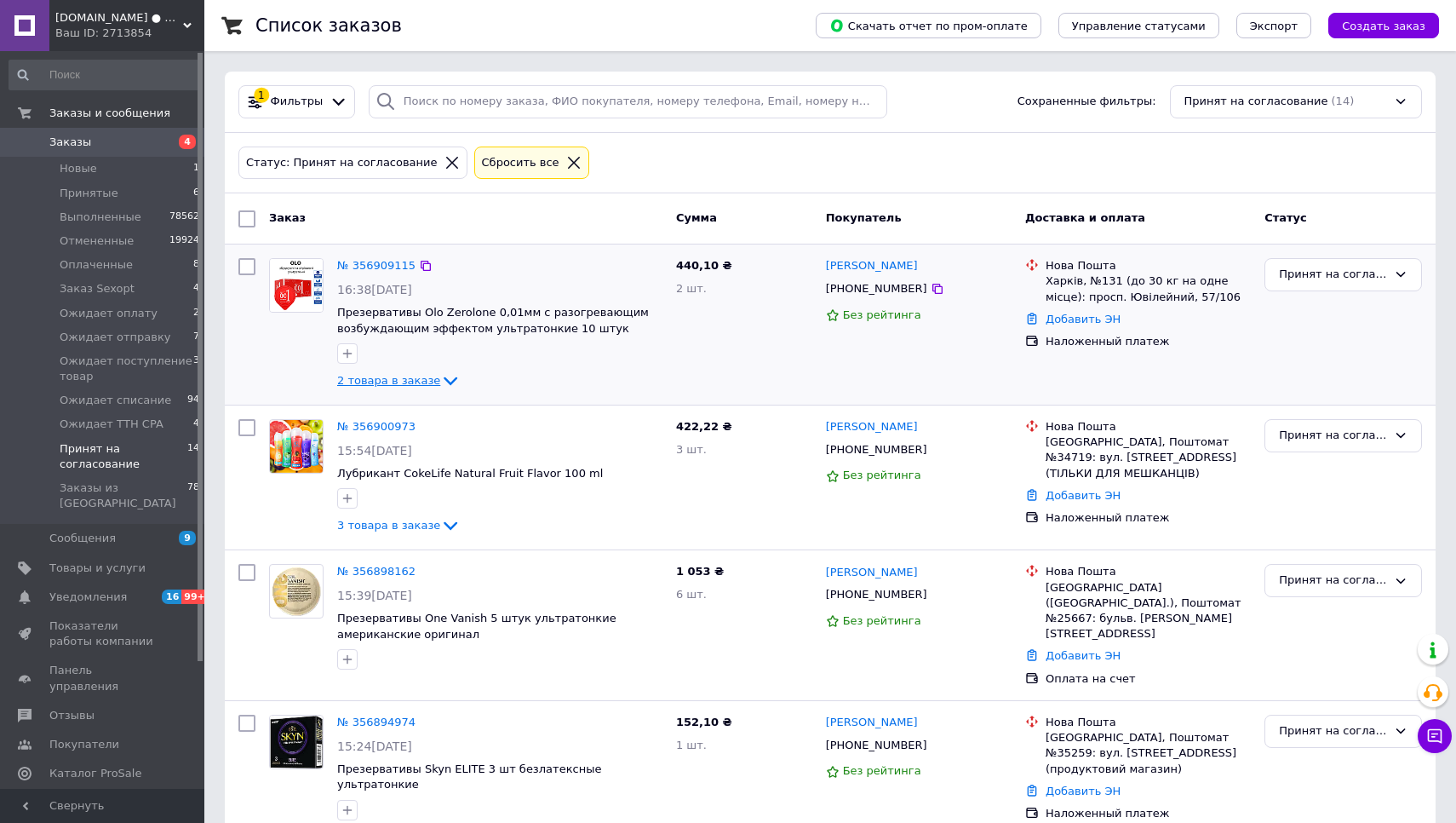
click at [393, 379] on span "2 товара в заказе" at bounding box center [388, 380] width 103 height 12
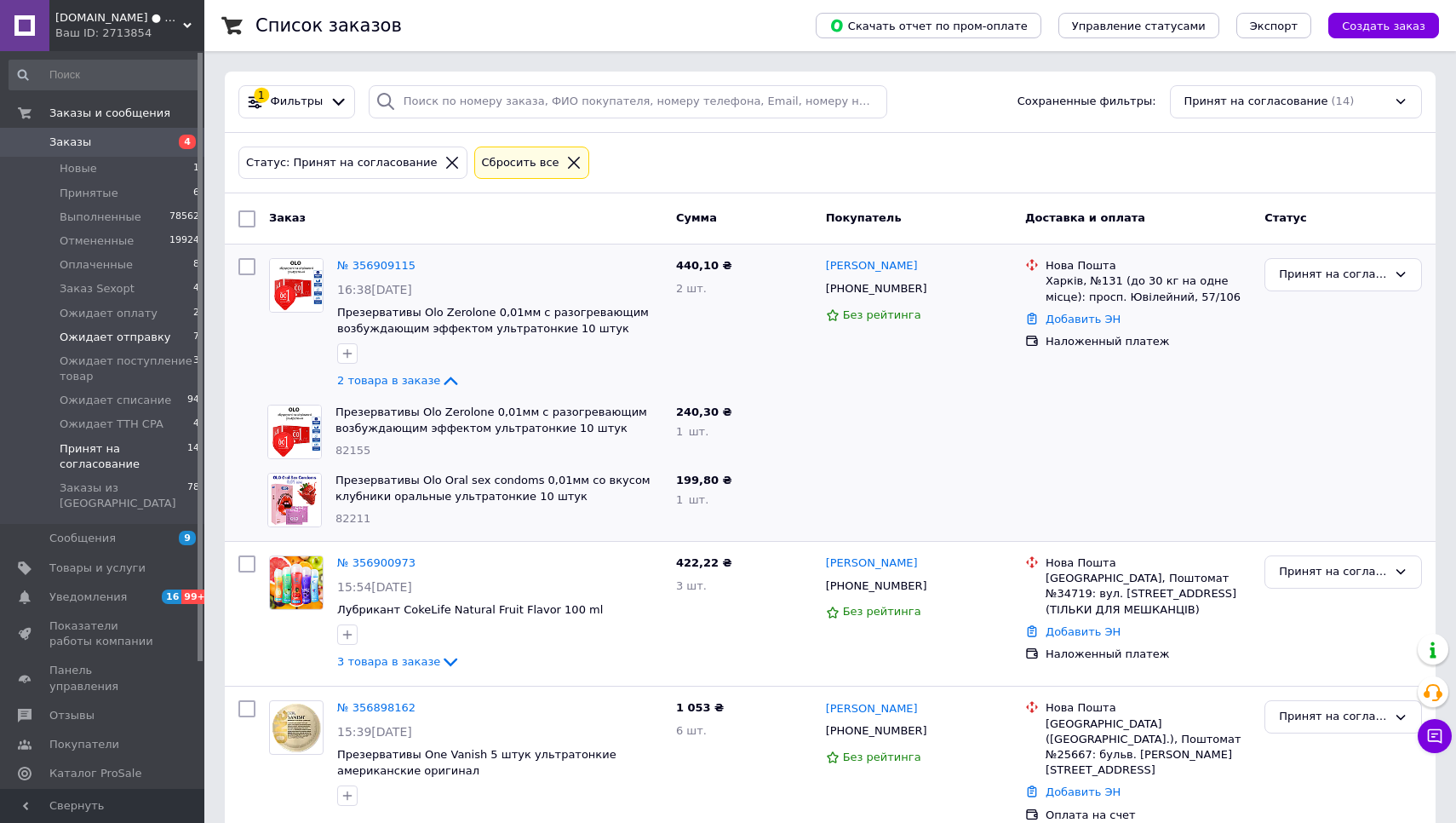
click at [123, 334] on span "Ожидает отправку" at bounding box center [115, 337] width 112 height 15
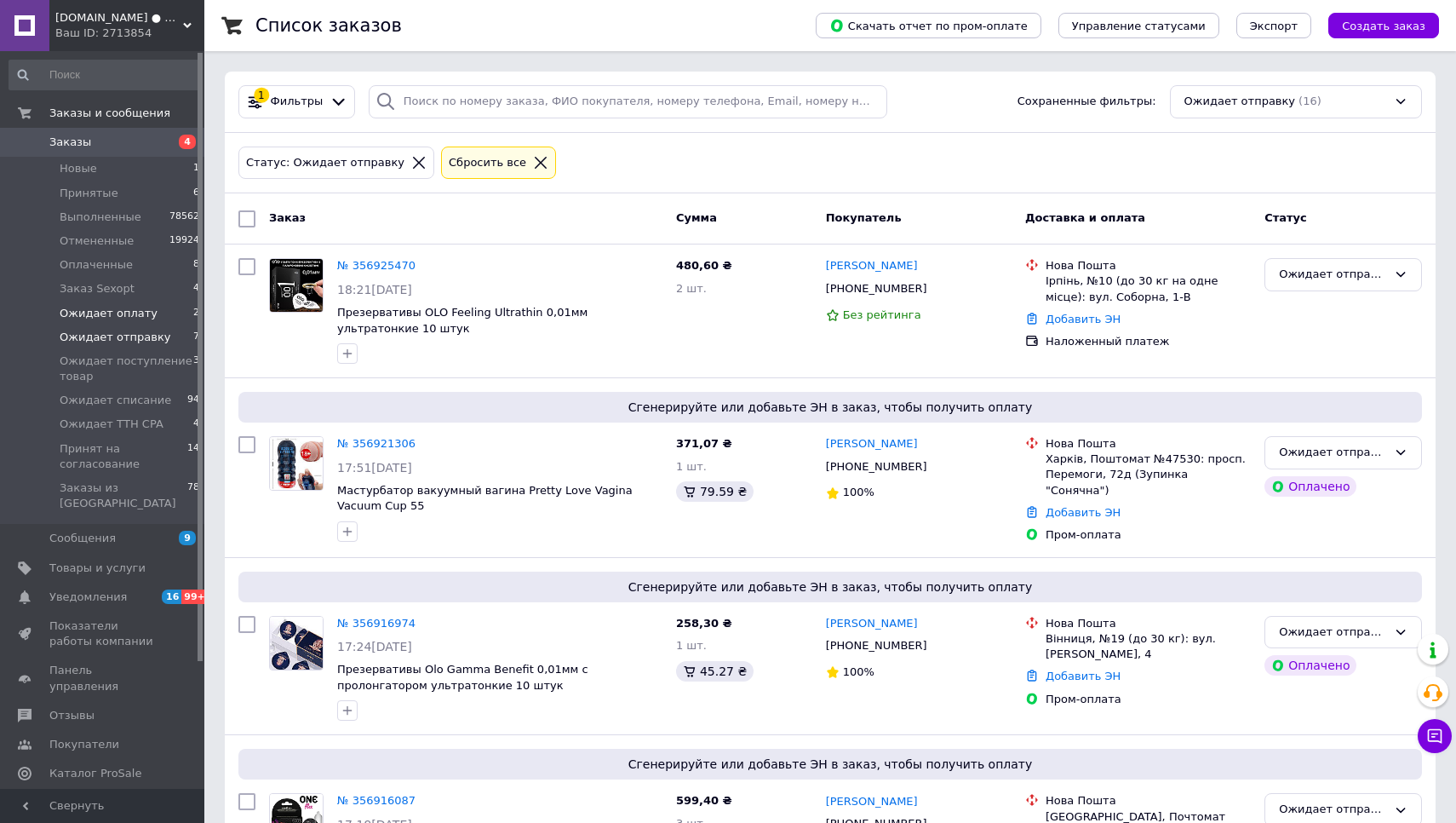
click at [139, 306] on span "Ожидает оплату" at bounding box center [108, 313] width 98 height 15
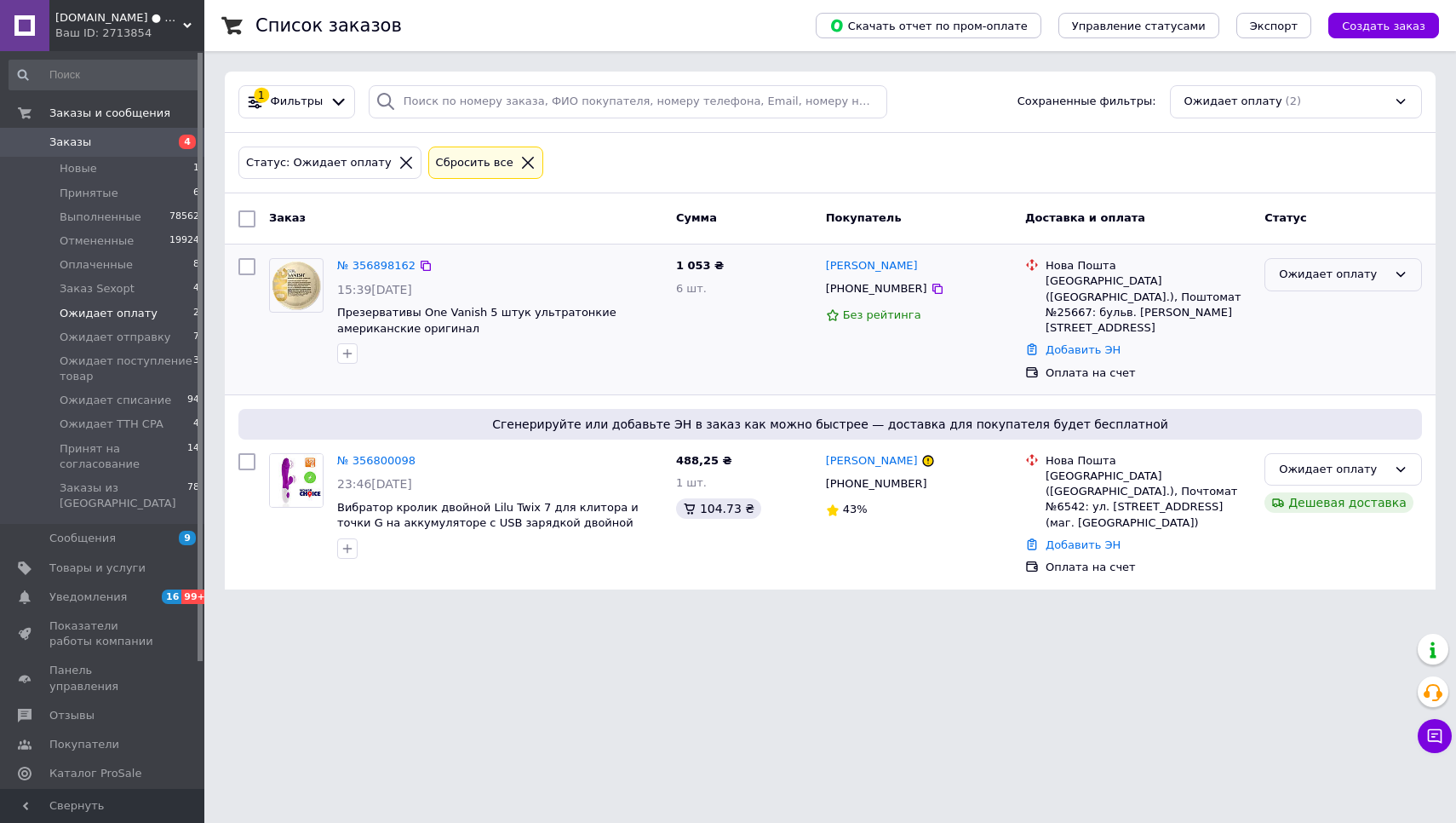
click at [1320, 283] on div "Ожидает оплату" at bounding box center [1343, 274] width 157 height 33
click at [1311, 372] on li "Отменен" at bounding box center [1342, 372] width 156 height 31
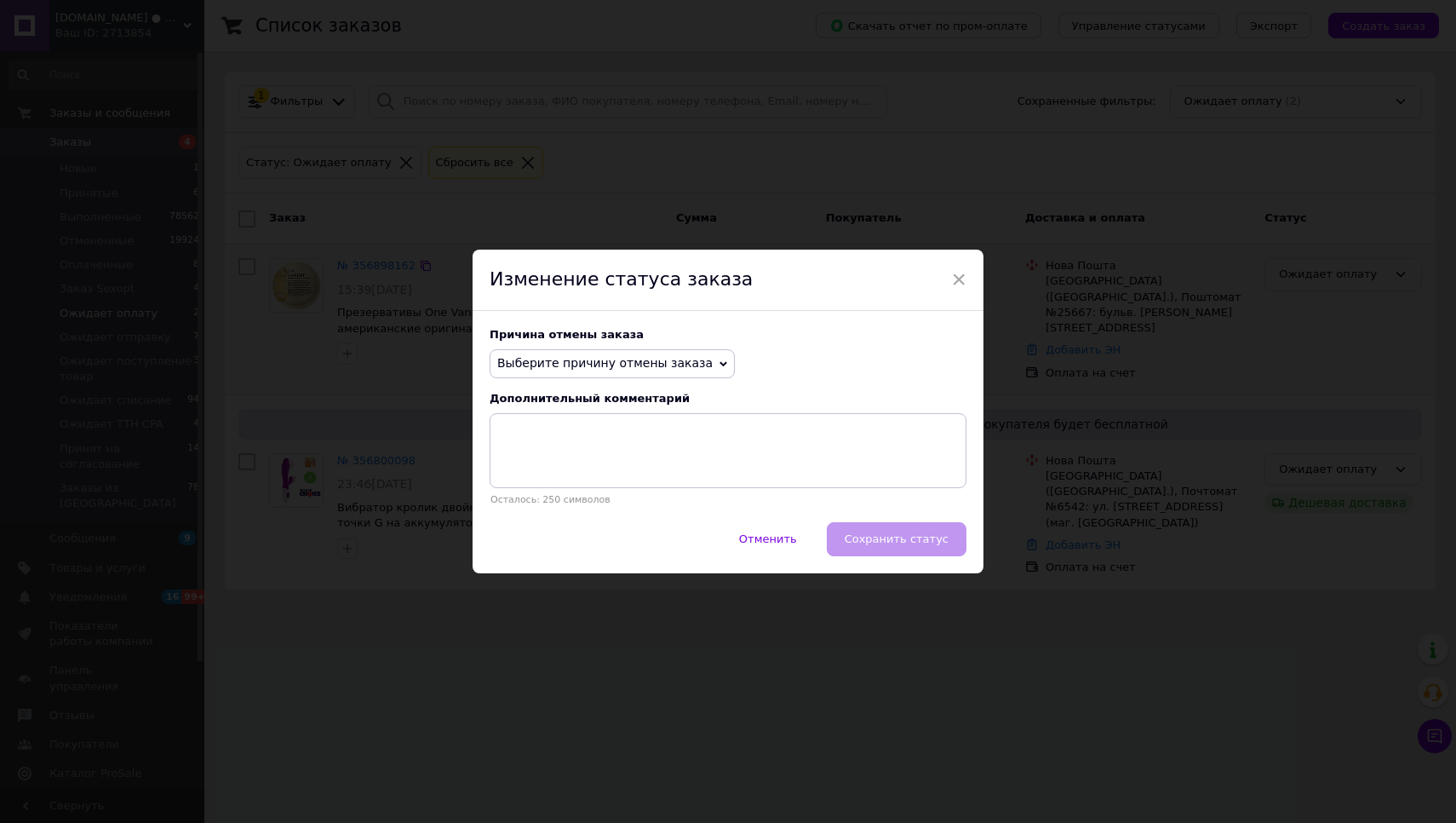
click at [604, 369] on span "Выберите причину отмены заказа" at bounding box center [605, 363] width 216 height 13
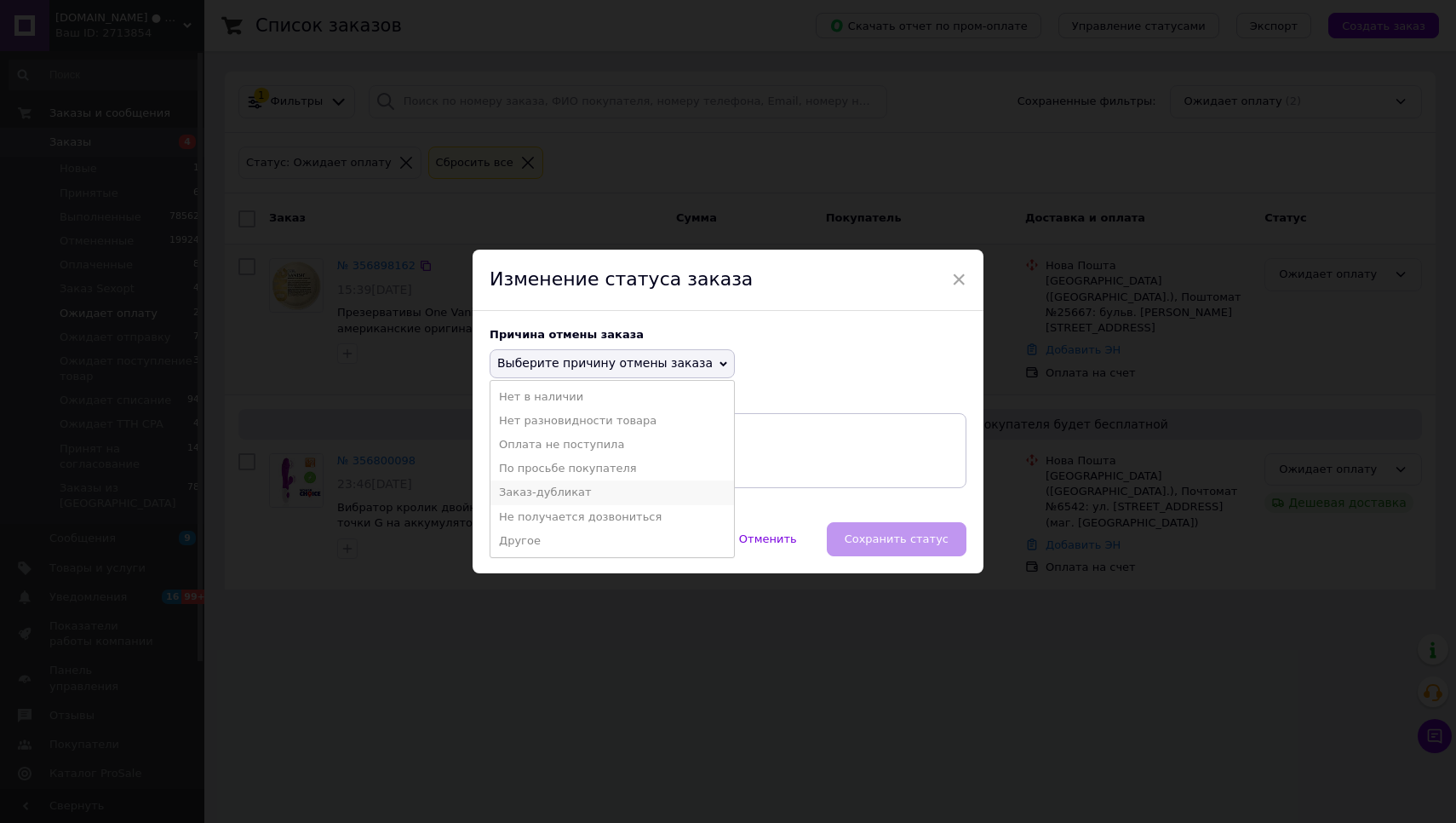
click at [579, 487] on li "Заказ-дубликат" at bounding box center [612, 492] width 243 height 24
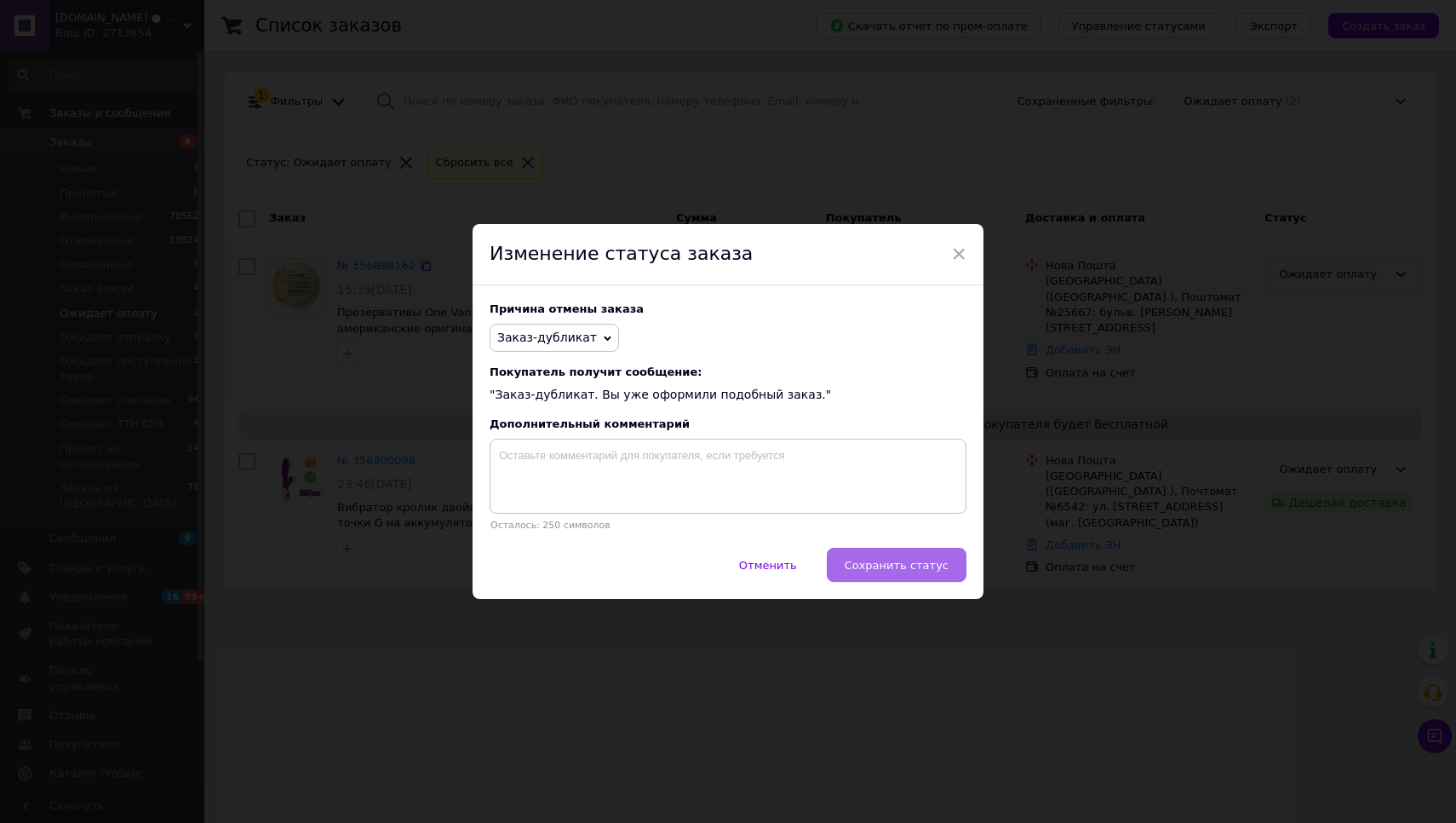
click at [900, 566] on span "Сохранить статус" at bounding box center [897, 564] width 104 height 12
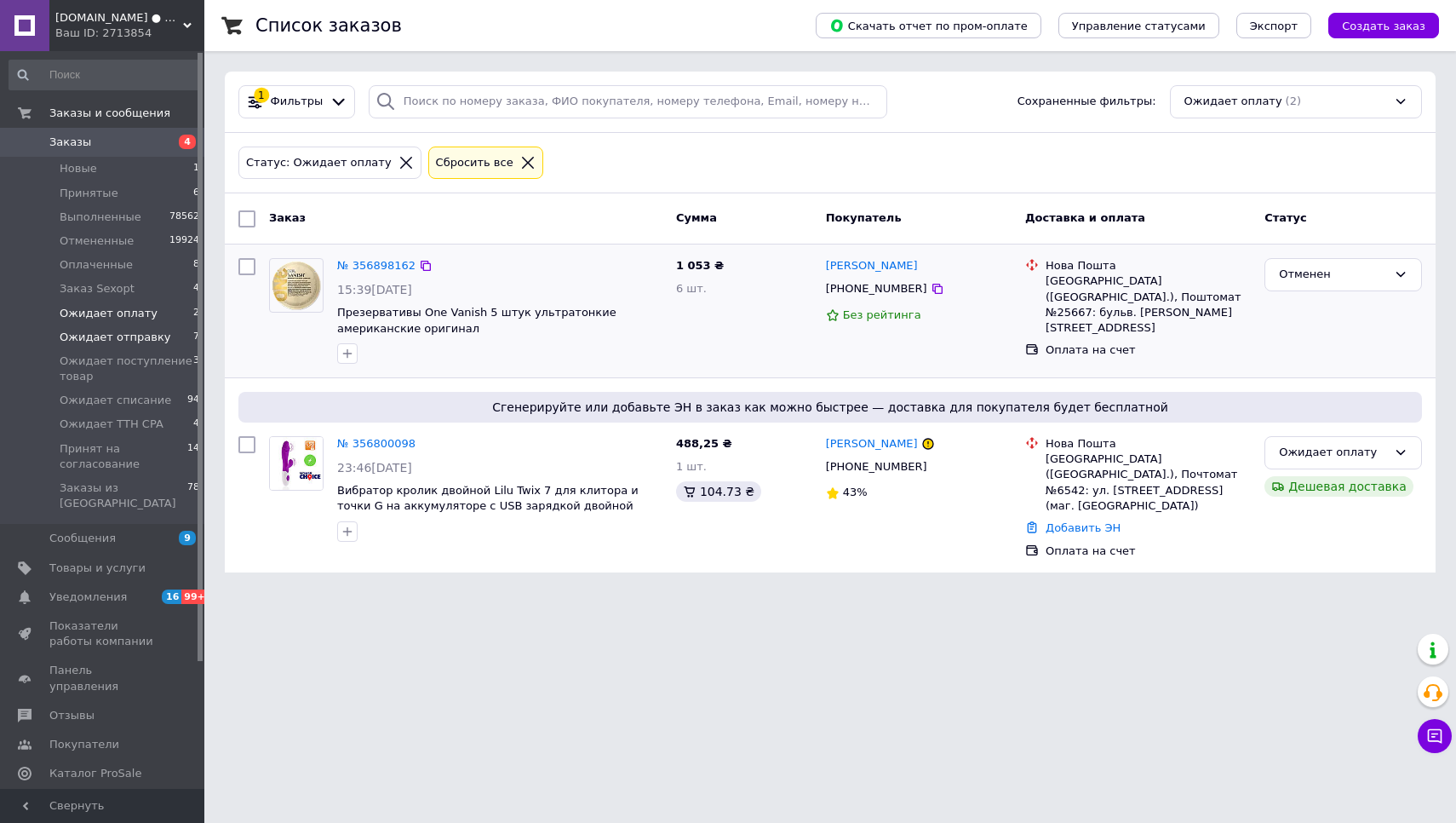
click at [133, 336] on span "Ожидает отправку" at bounding box center [115, 337] width 112 height 15
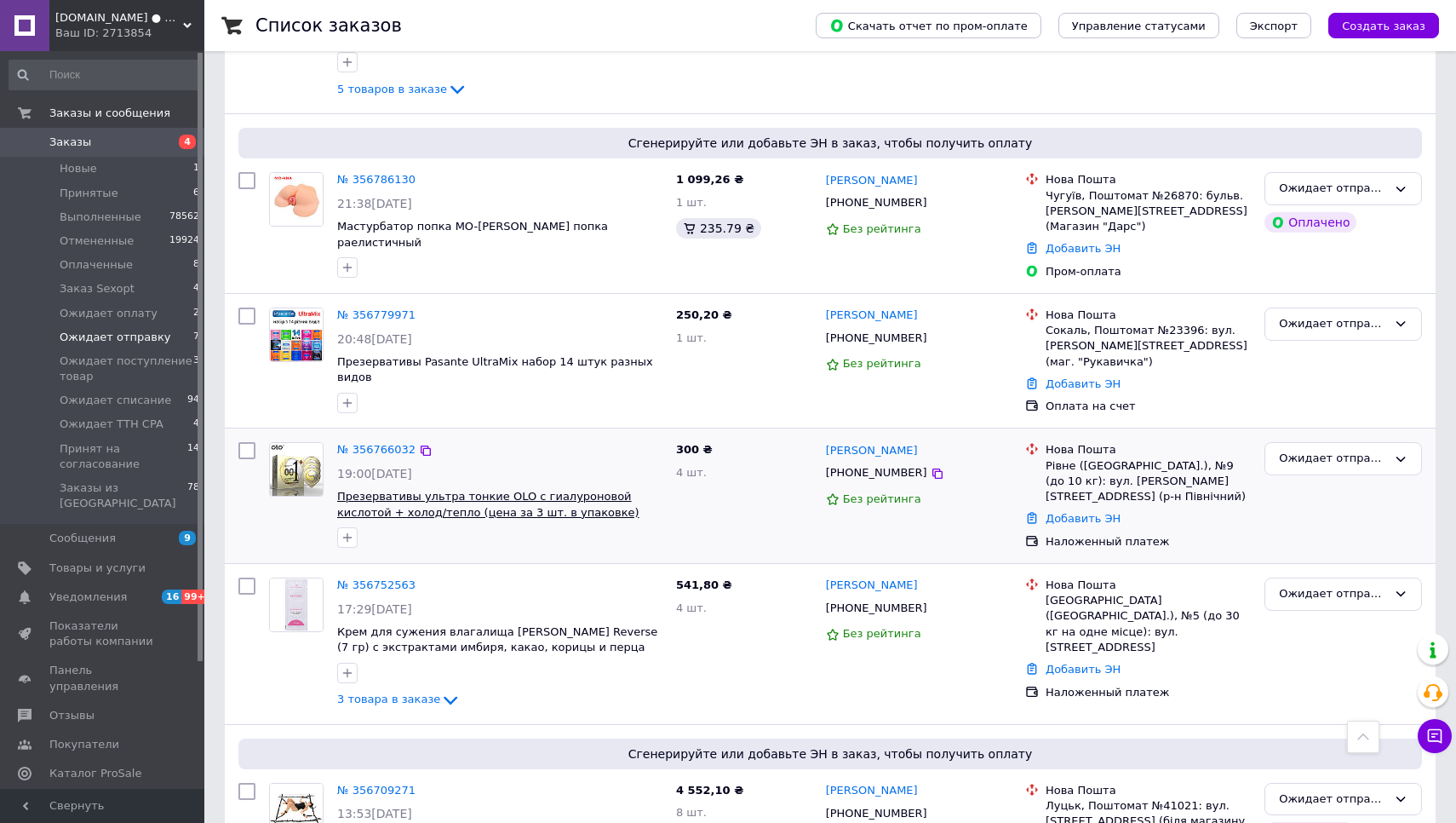
scroll to position [3748, 0]
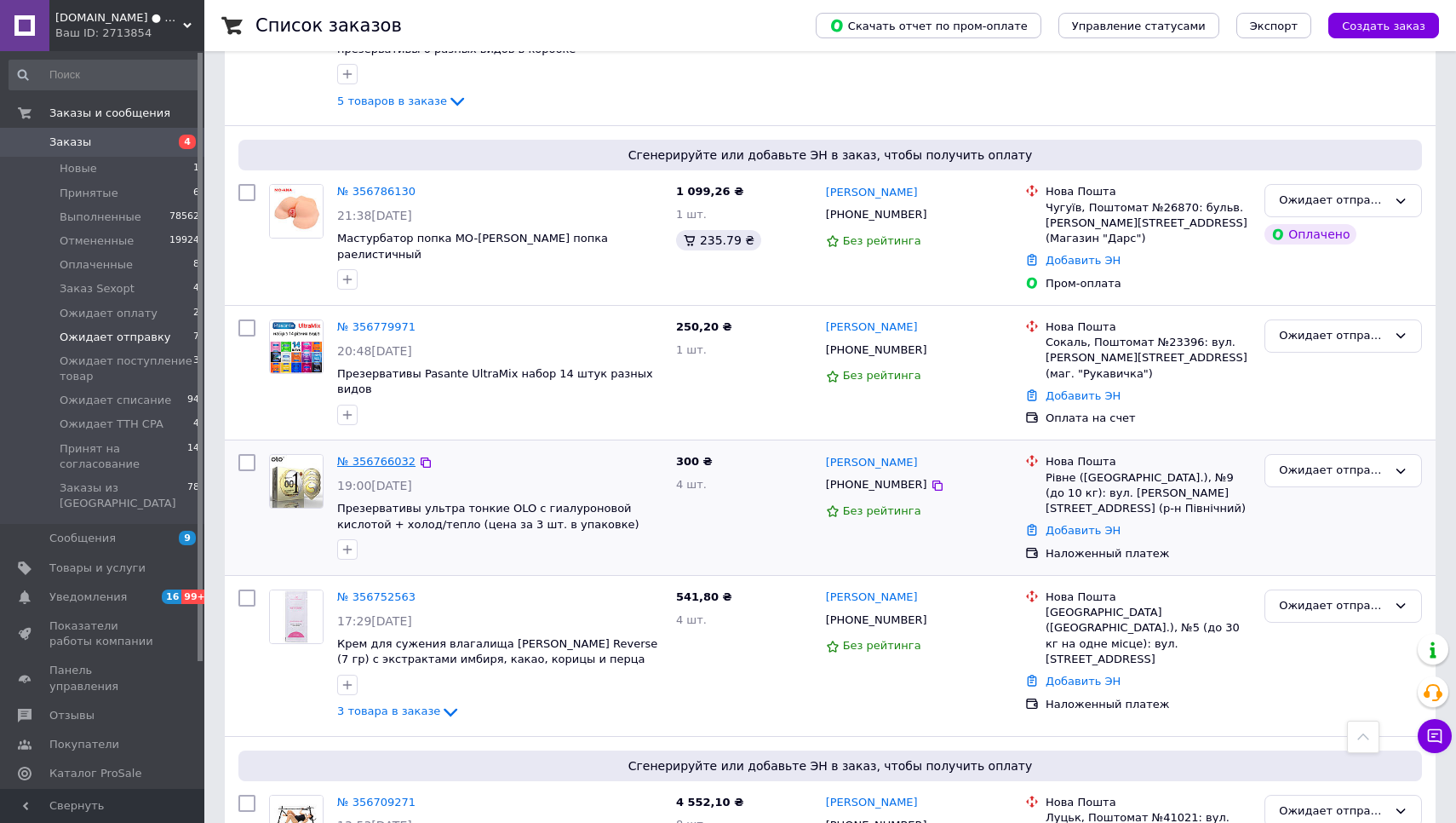
click at [393, 455] on link "№ 356766032" at bounding box center [376, 460] width 79 height 12
click at [381, 320] on link "№ 356779971" at bounding box center [376, 326] width 79 height 12
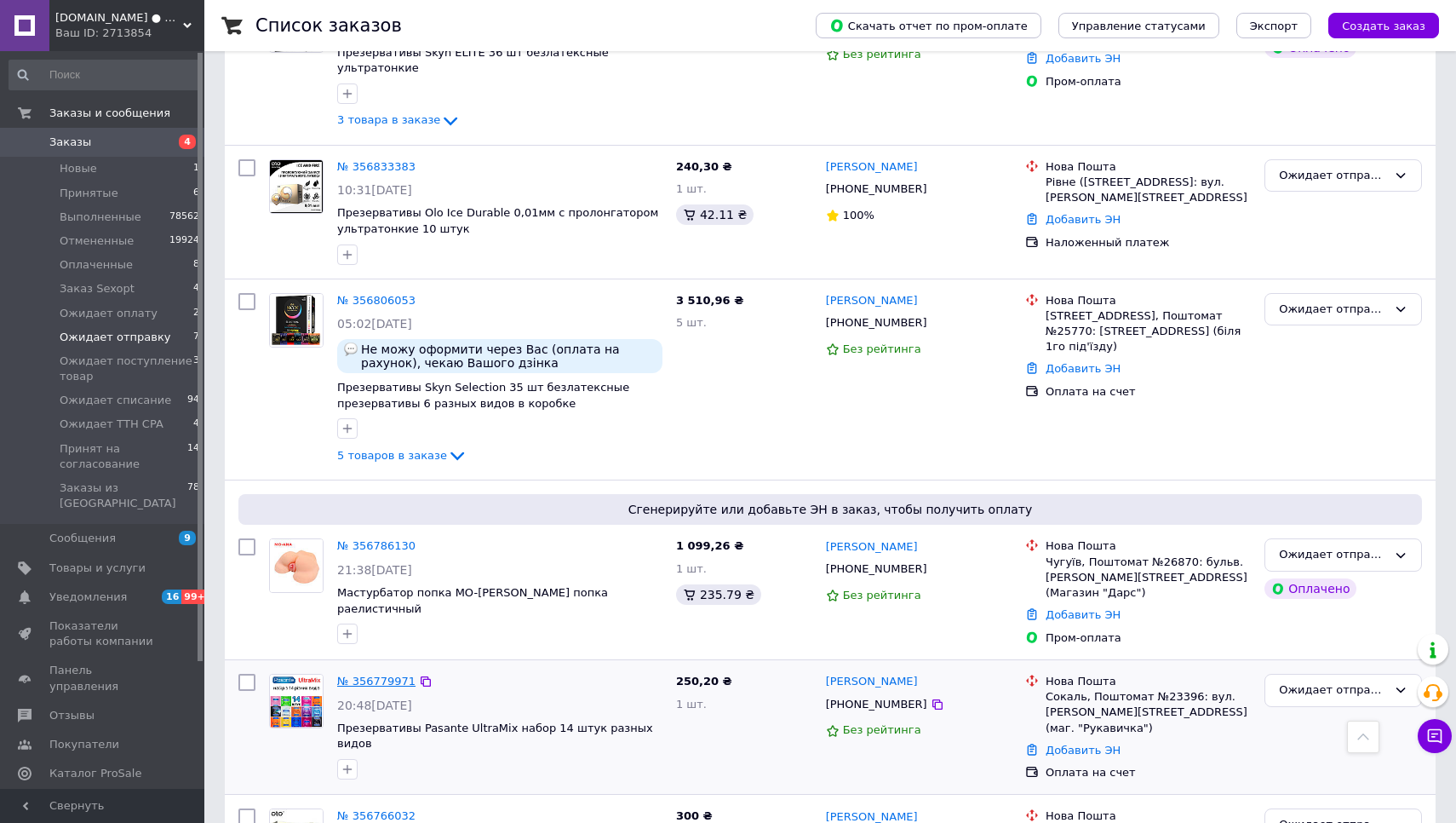
scroll to position [3376, 0]
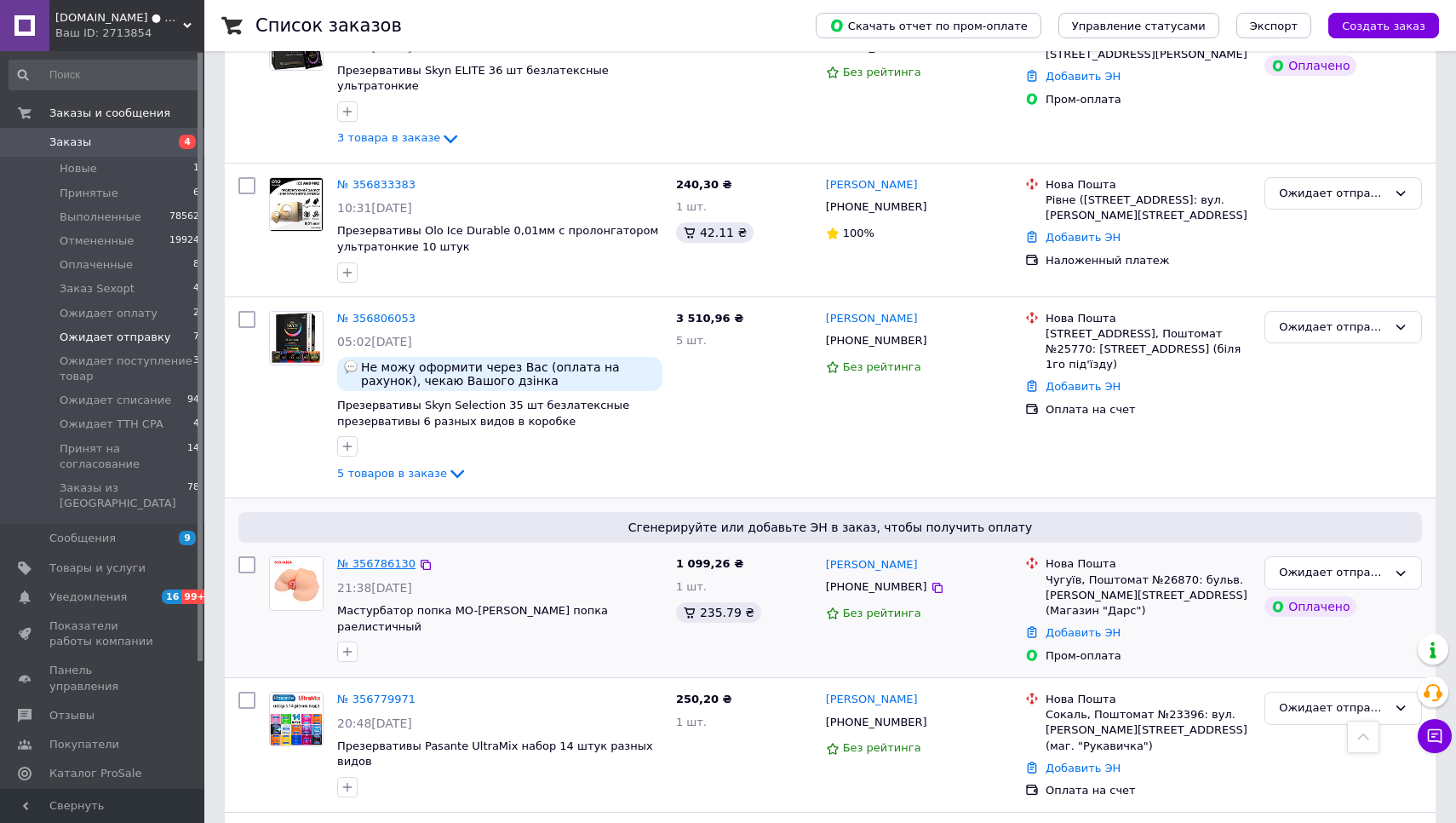
click at [382, 557] on link "№ 356786130" at bounding box center [376, 563] width 79 height 12
click at [390, 467] on span "5 товаров в заказе" at bounding box center [392, 473] width 110 height 12
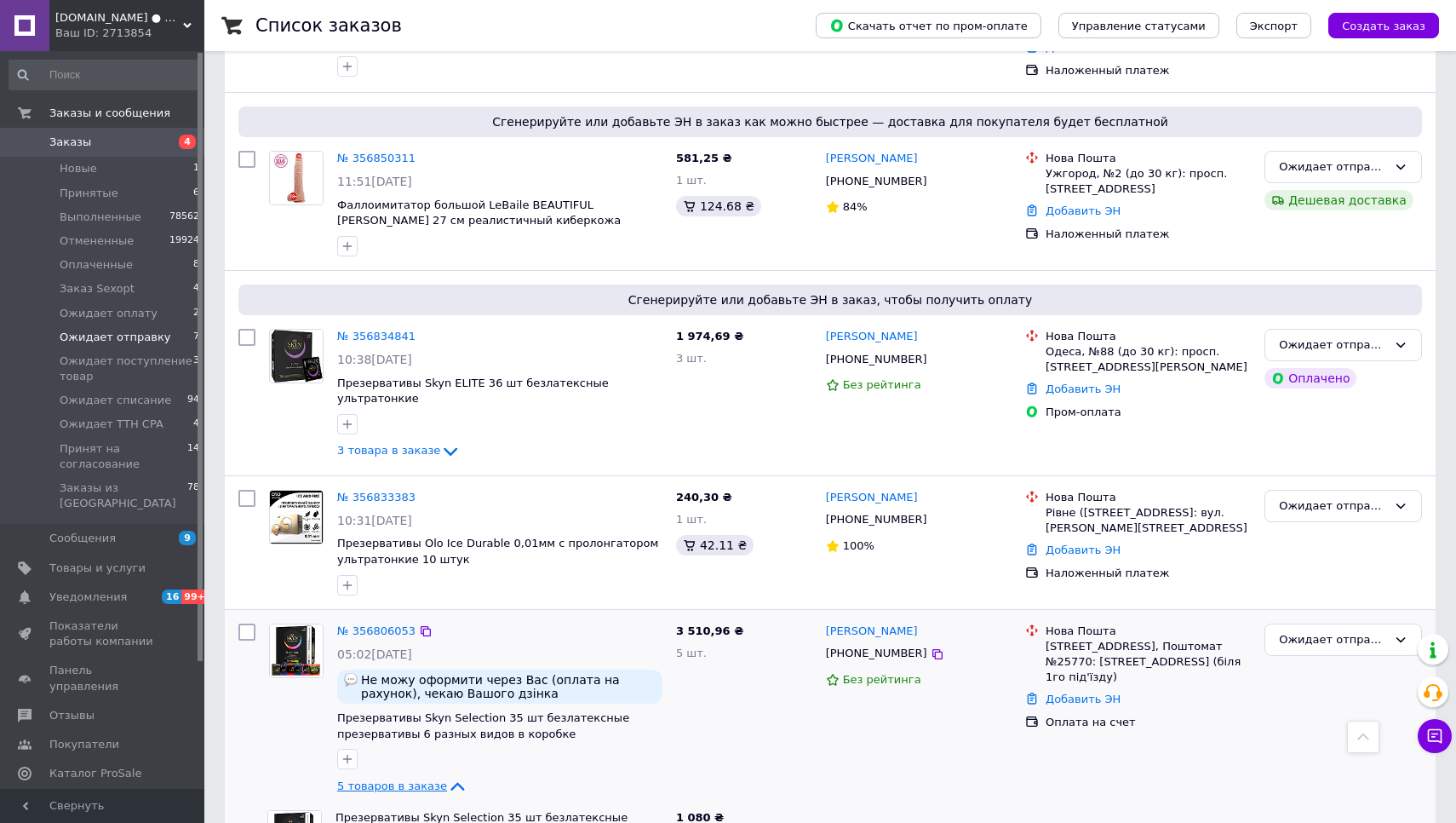
scroll to position [3024, 0]
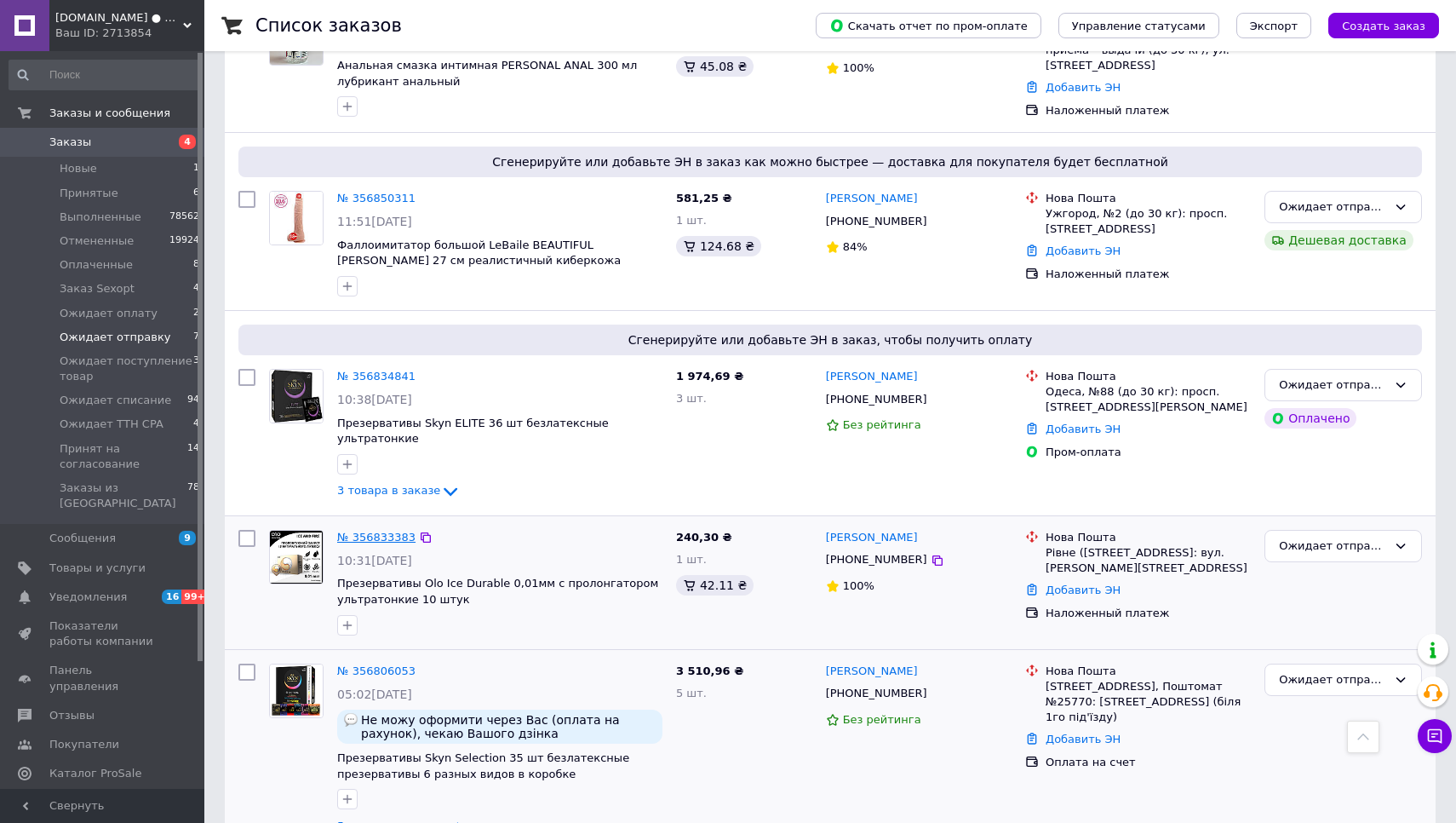
click at [381, 530] on link "№ 356833383" at bounding box center [376, 536] width 79 height 12
click at [379, 484] on span "3 товара в заказе" at bounding box center [388, 490] width 103 height 12
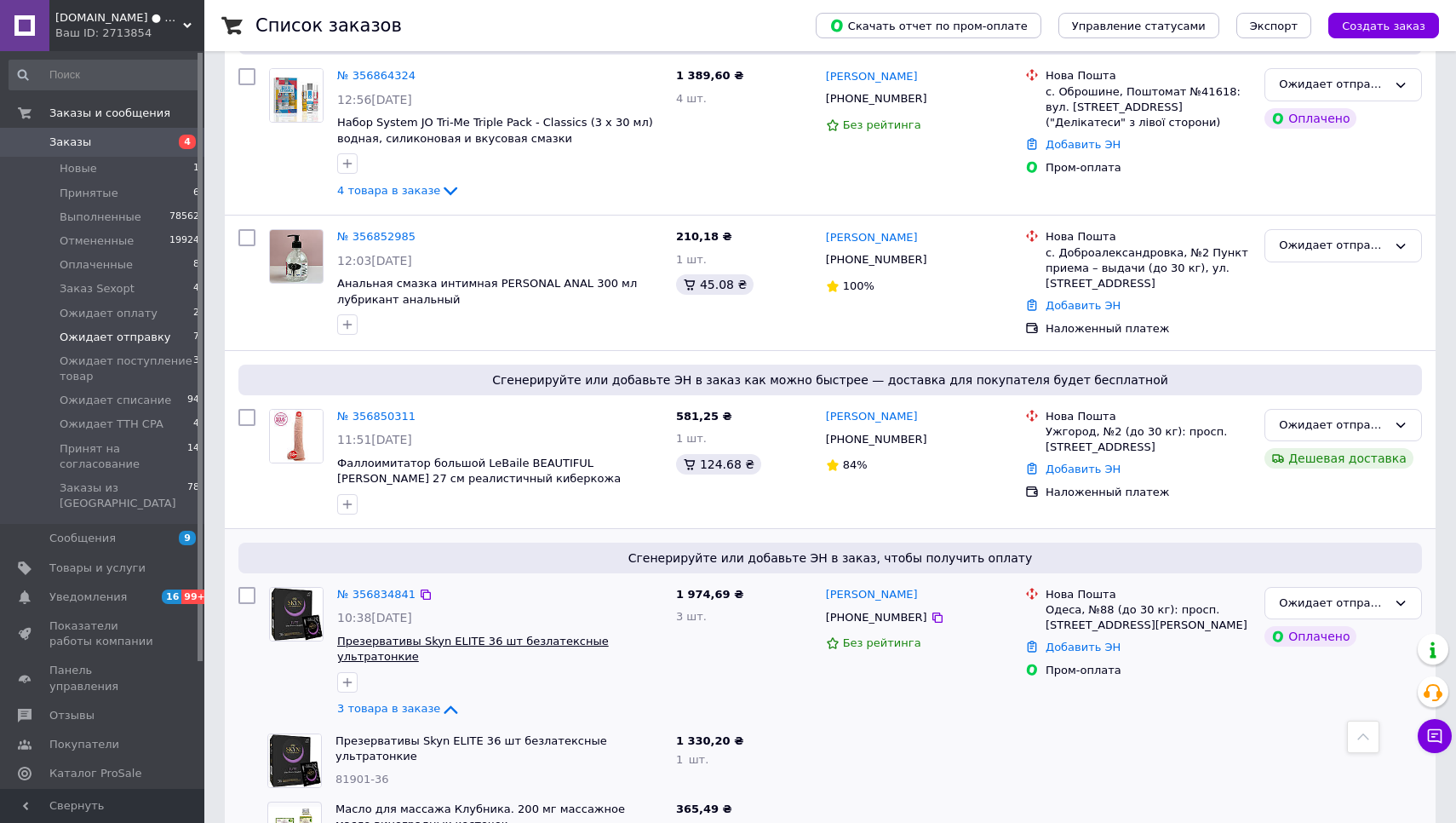
scroll to position [2748, 0]
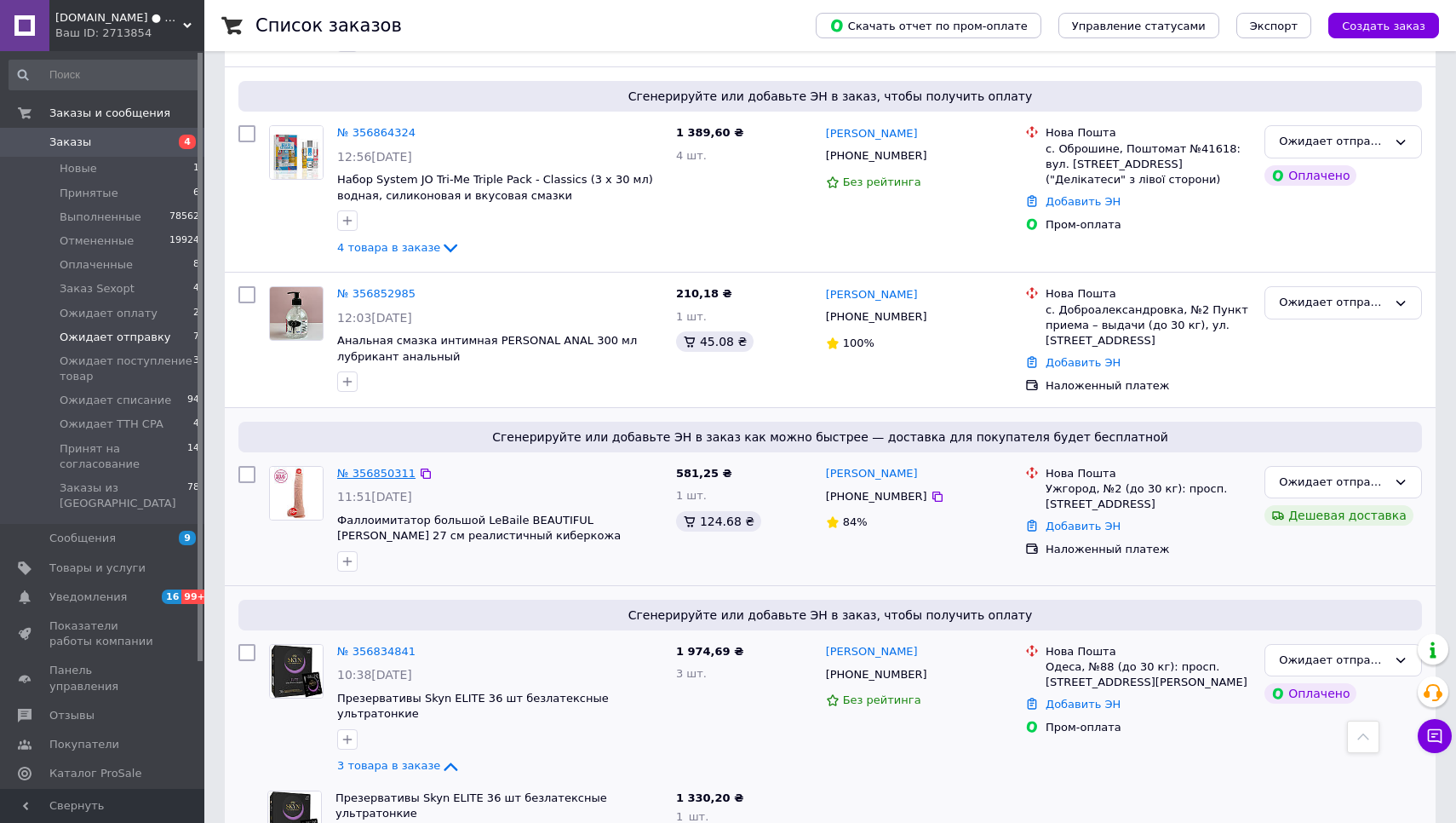
click at [388, 467] on link "№ 356850311" at bounding box center [376, 473] width 79 height 12
click at [387, 287] on link "№ 356852985" at bounding box center [376, 293] width 79 height 12
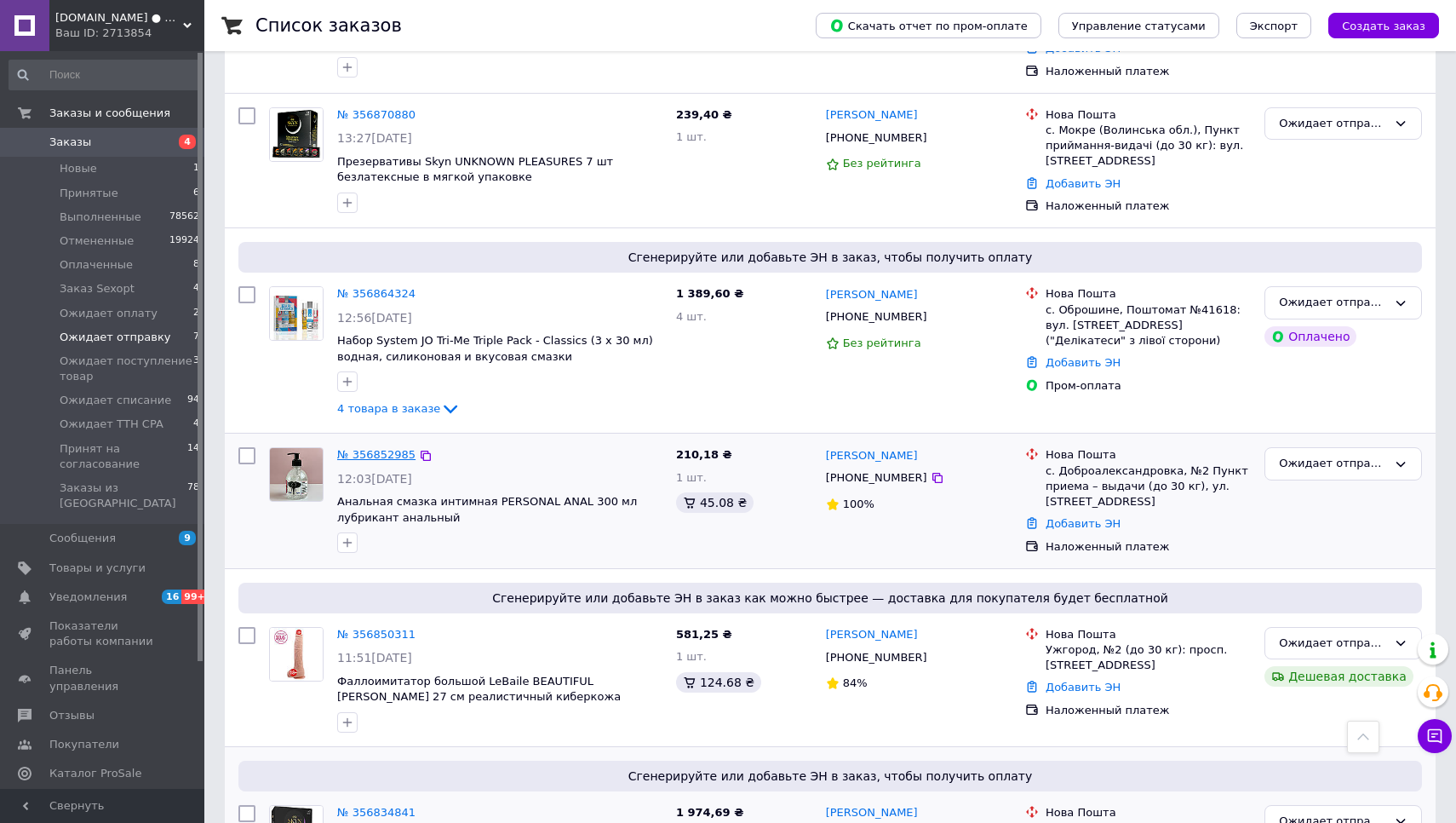
scroll to position [2432, 0]
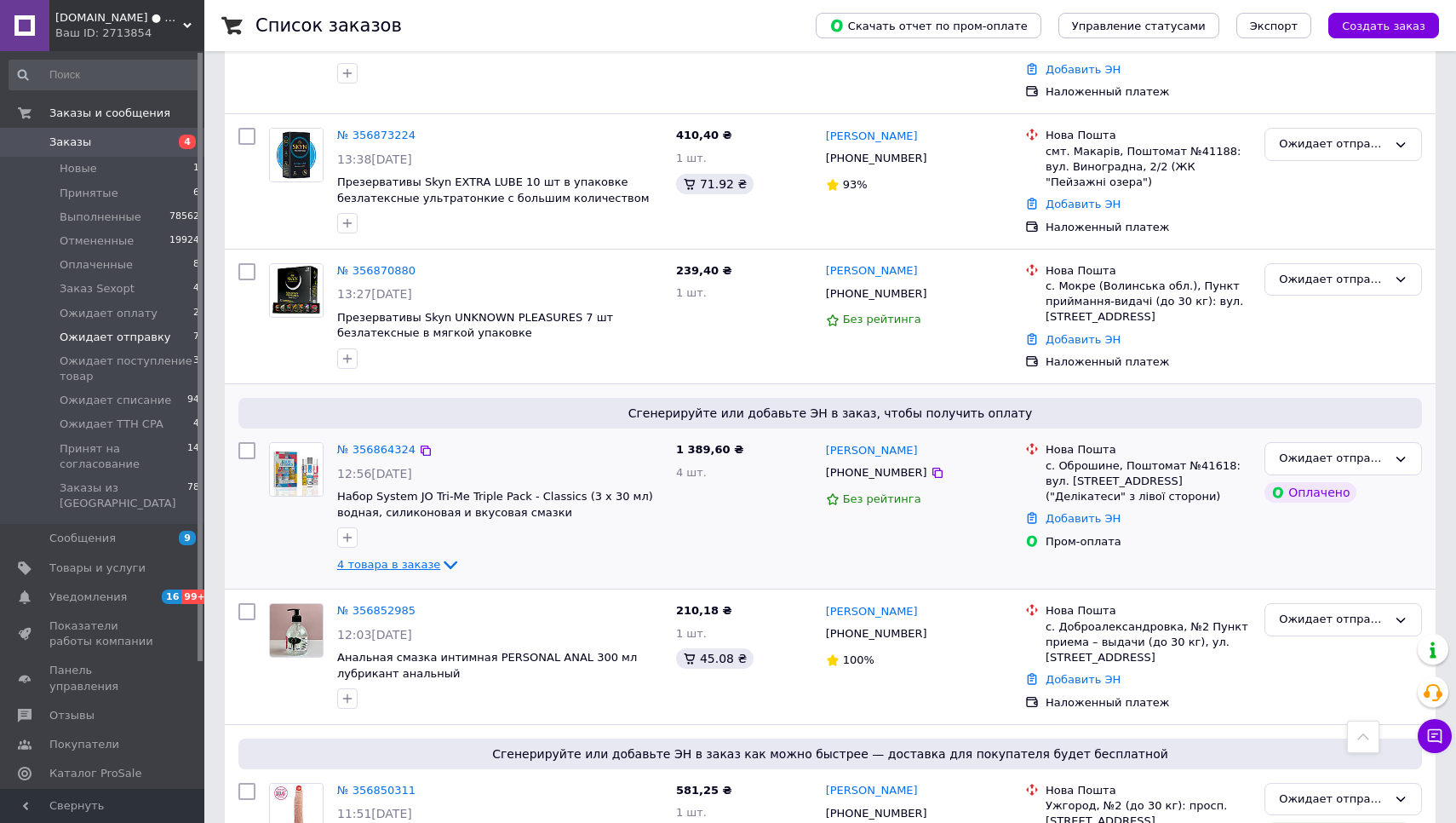
click at [398, 558] on span "4 товара в заказе" at bounding box center [388, 564] width 103 height 12
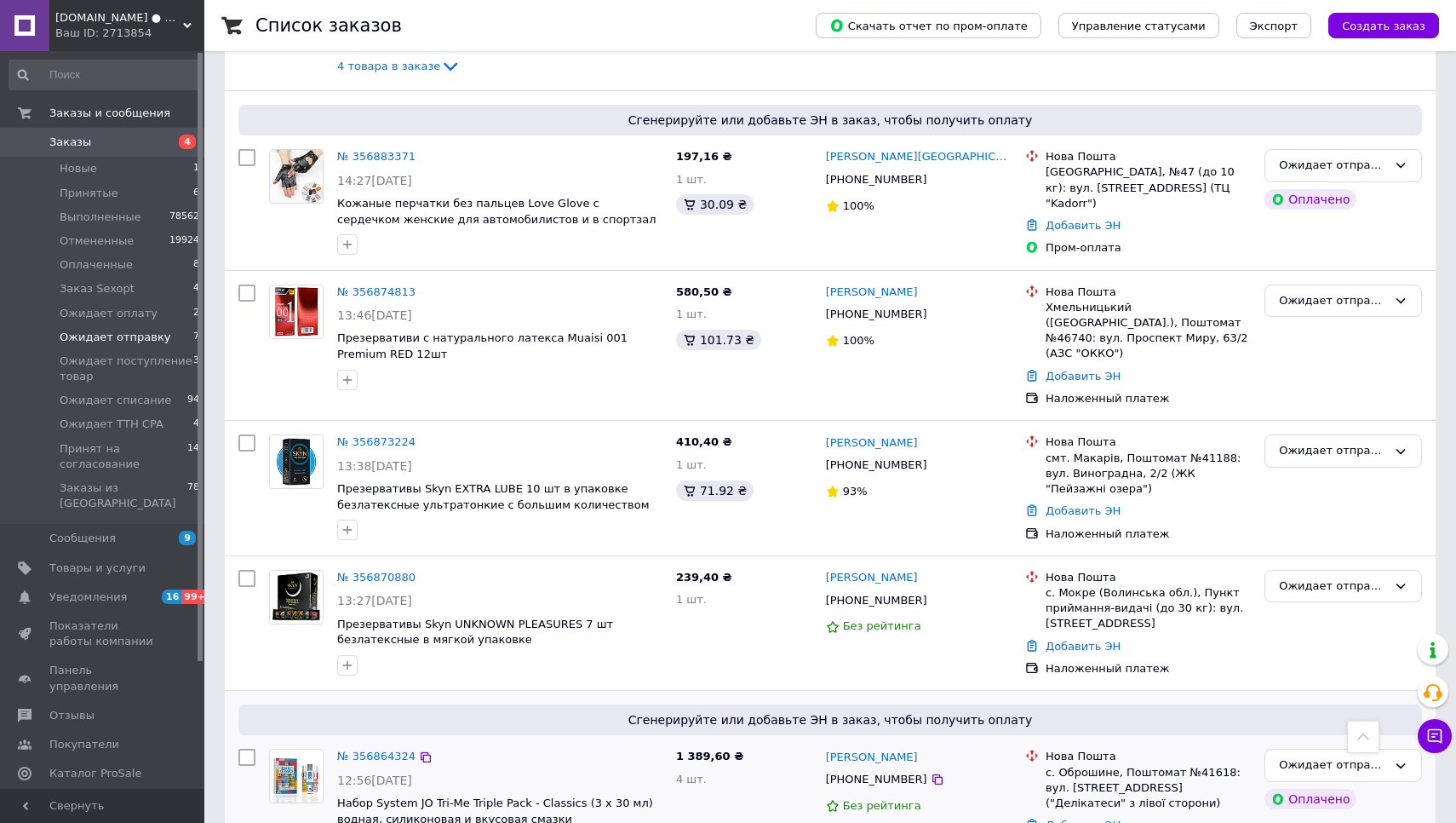
scroll to position [2120, 0]
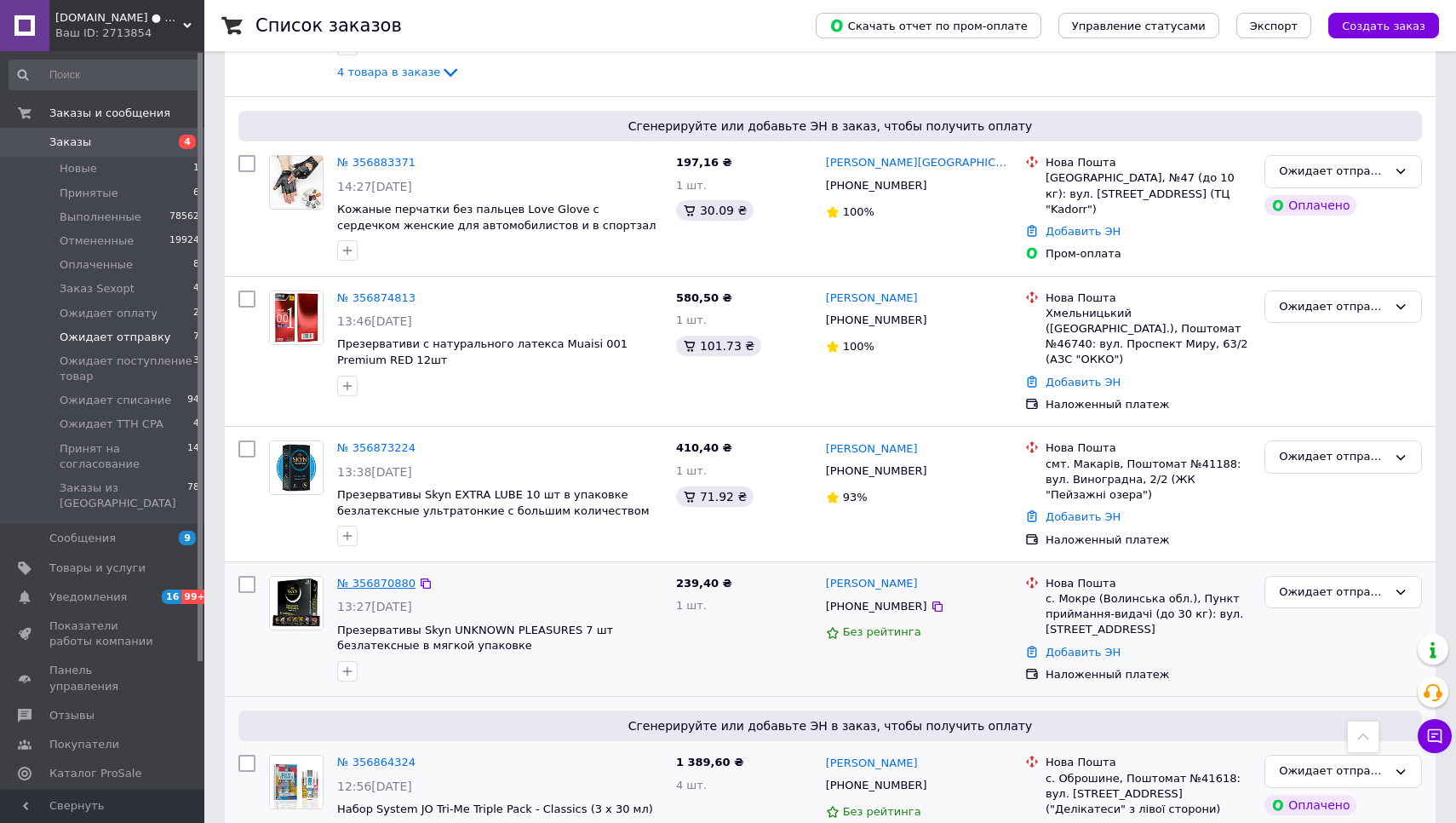
click at [378, 577] on link "№ 356870880" at bounding box center [376, 582] width 79 height 12
click at [377, 441] on link "№ 356873224" at bounding box center [376, 447] width 79 height 12
click at [384, 292] on link "№ 356874813" at bounding box center [376, 297] width 79 height 12
click at [375, 156] on link "№ 356883371" at bounding box center [376, 162] width 79 height 12
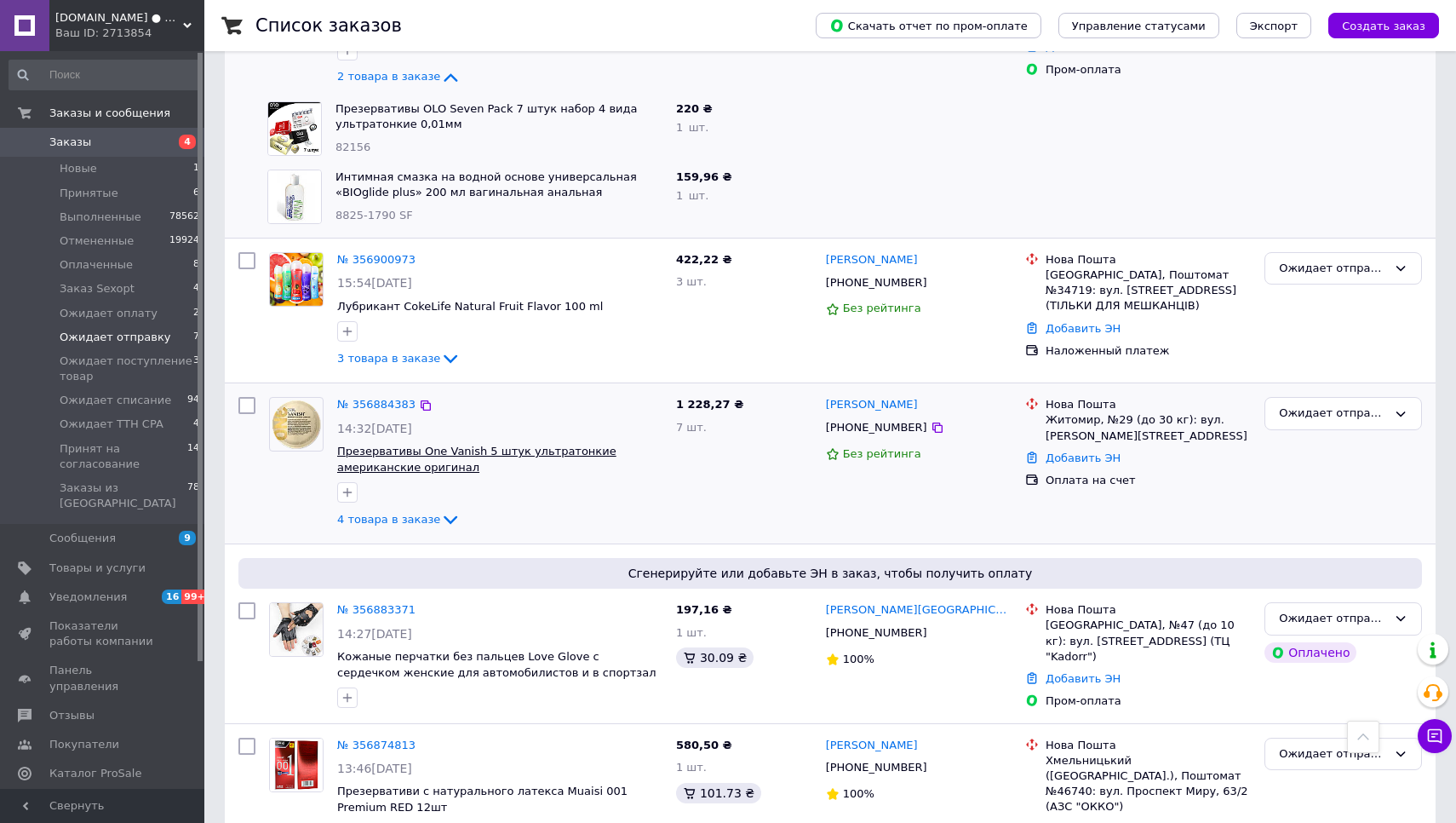
scroll to position [1666, 0]
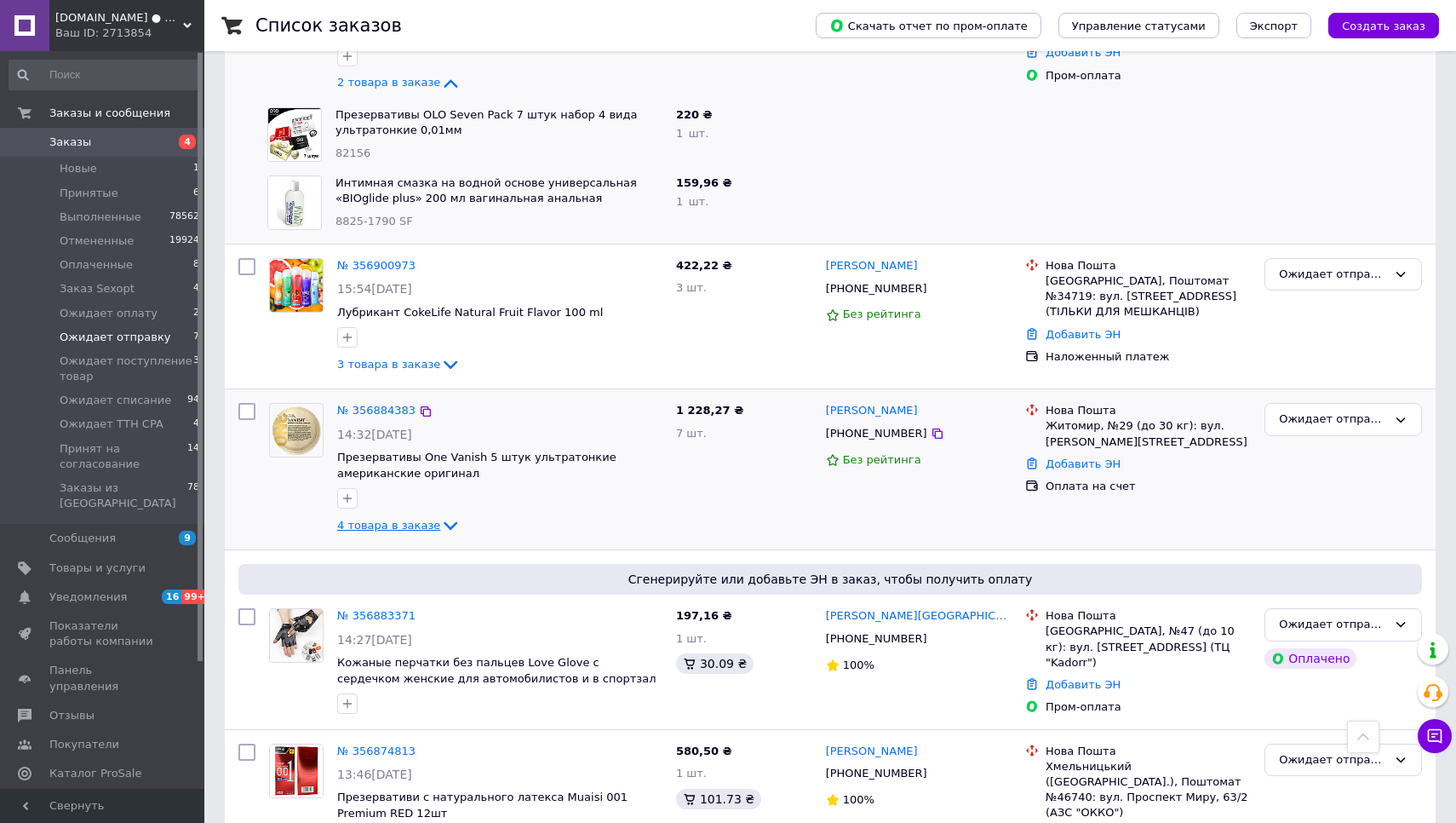
click at [379, 519] on span "4 товара в заказе" at bounding box center [388, 525] width 103 height 12
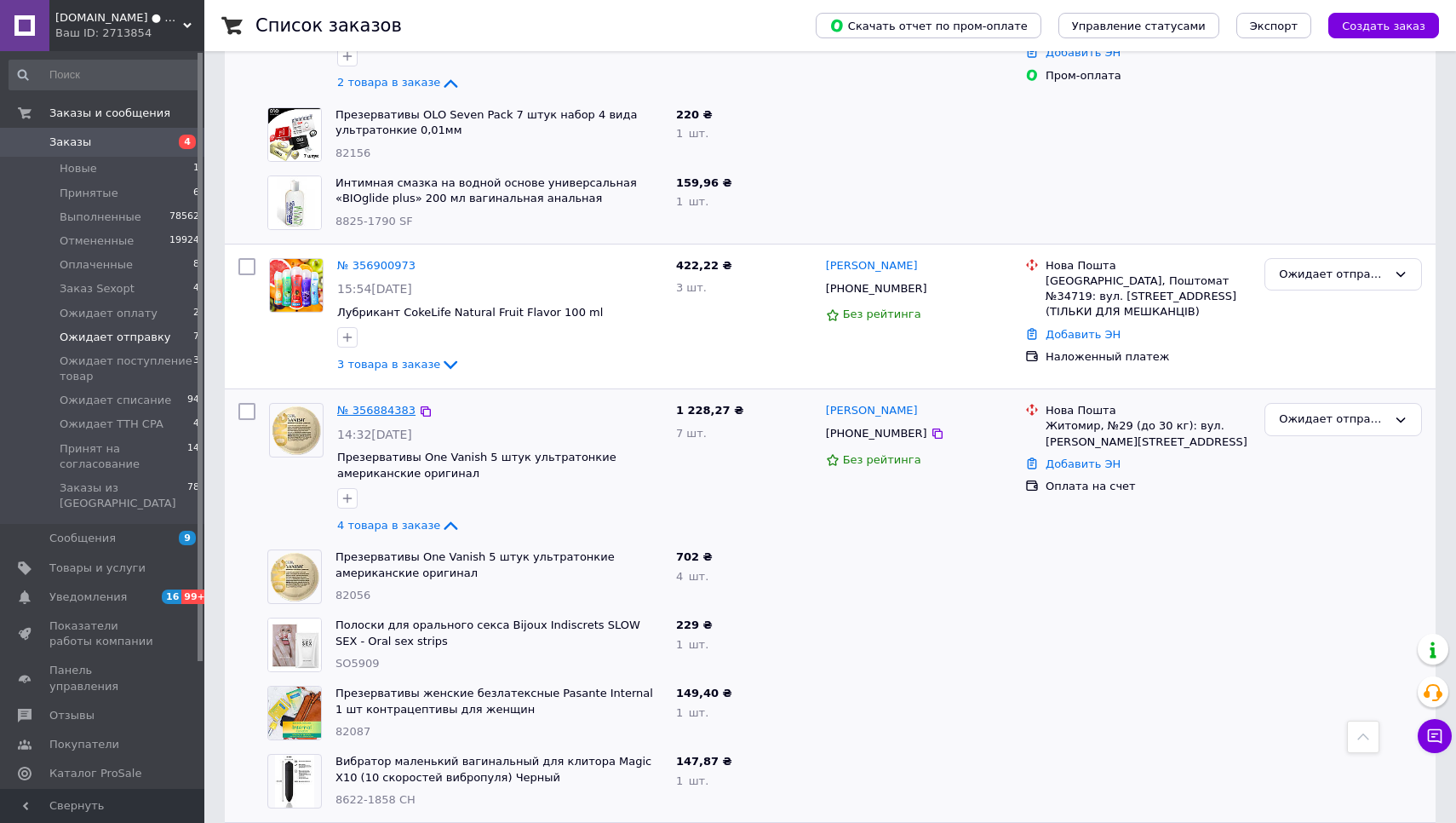
click at [370, 403] on link "№ 356884383" at bounding box center [376, 409] width 79 height 12
click at [378, 358] on span "3 товара в заказе" at bounding box center [388, 364] width 103 height 12
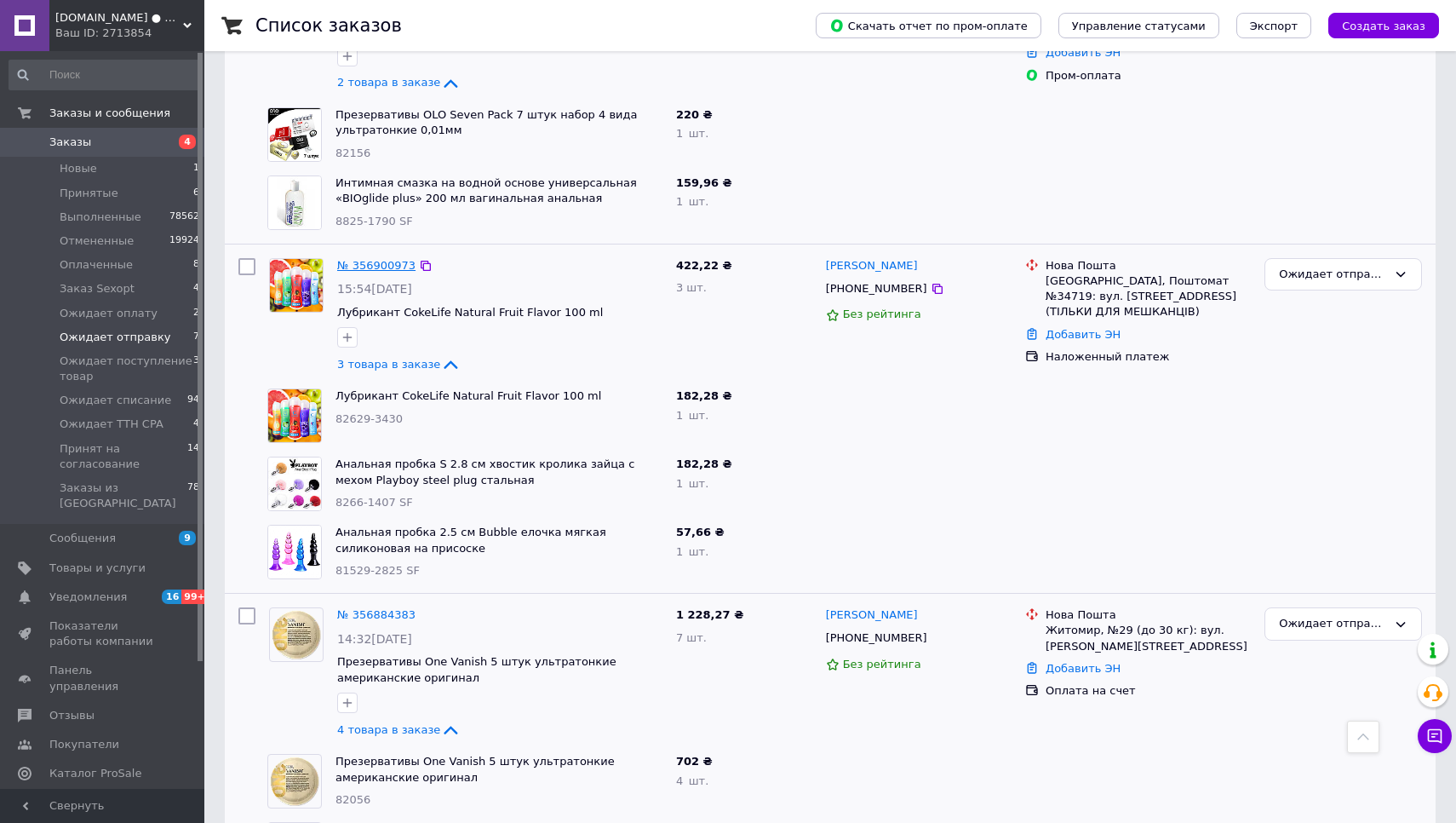
click at [371, 259] on link "№ 356900973" at bounding box center [376, 264] width 79 height 12
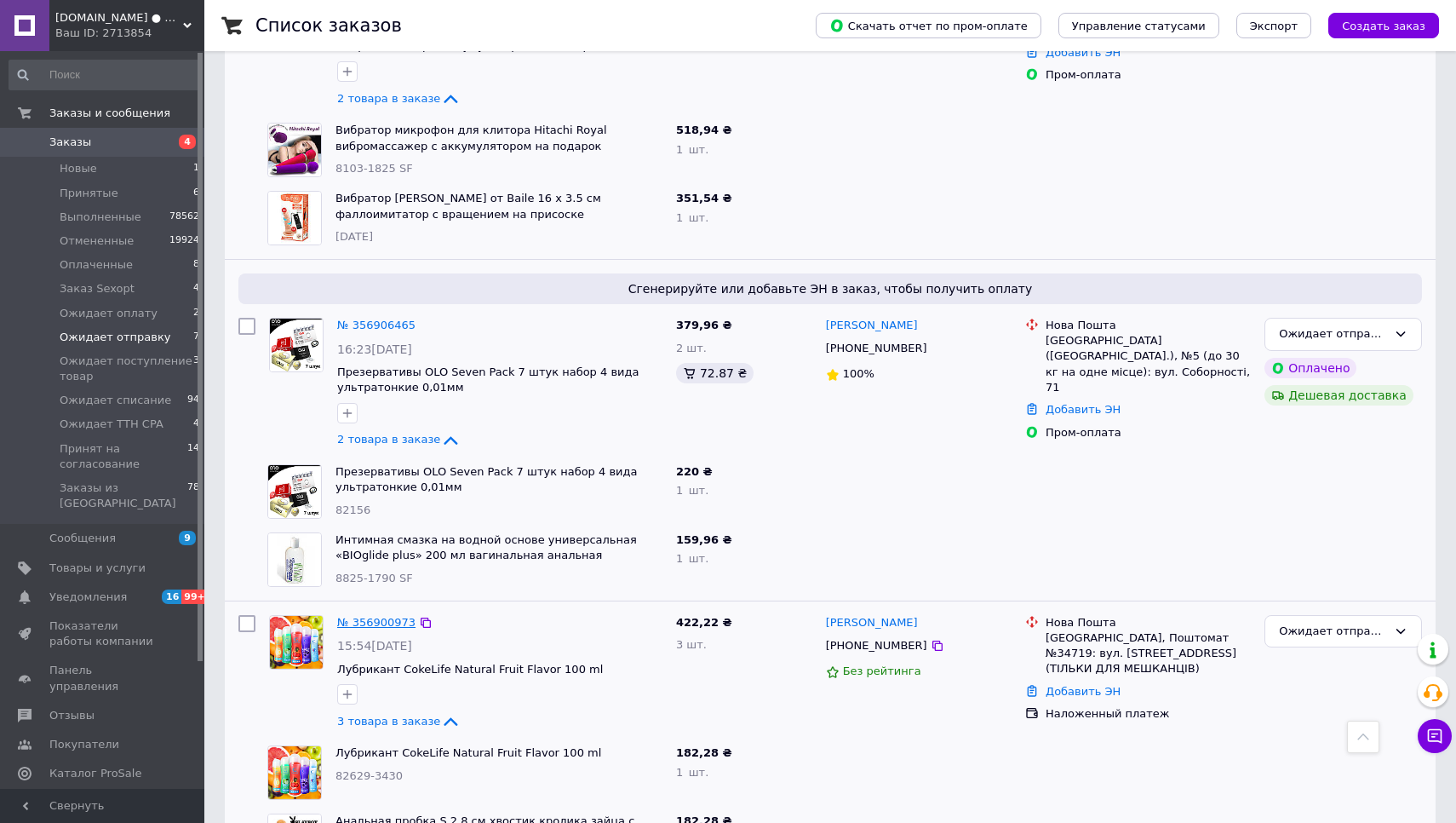
scroll to position [1285, 0]
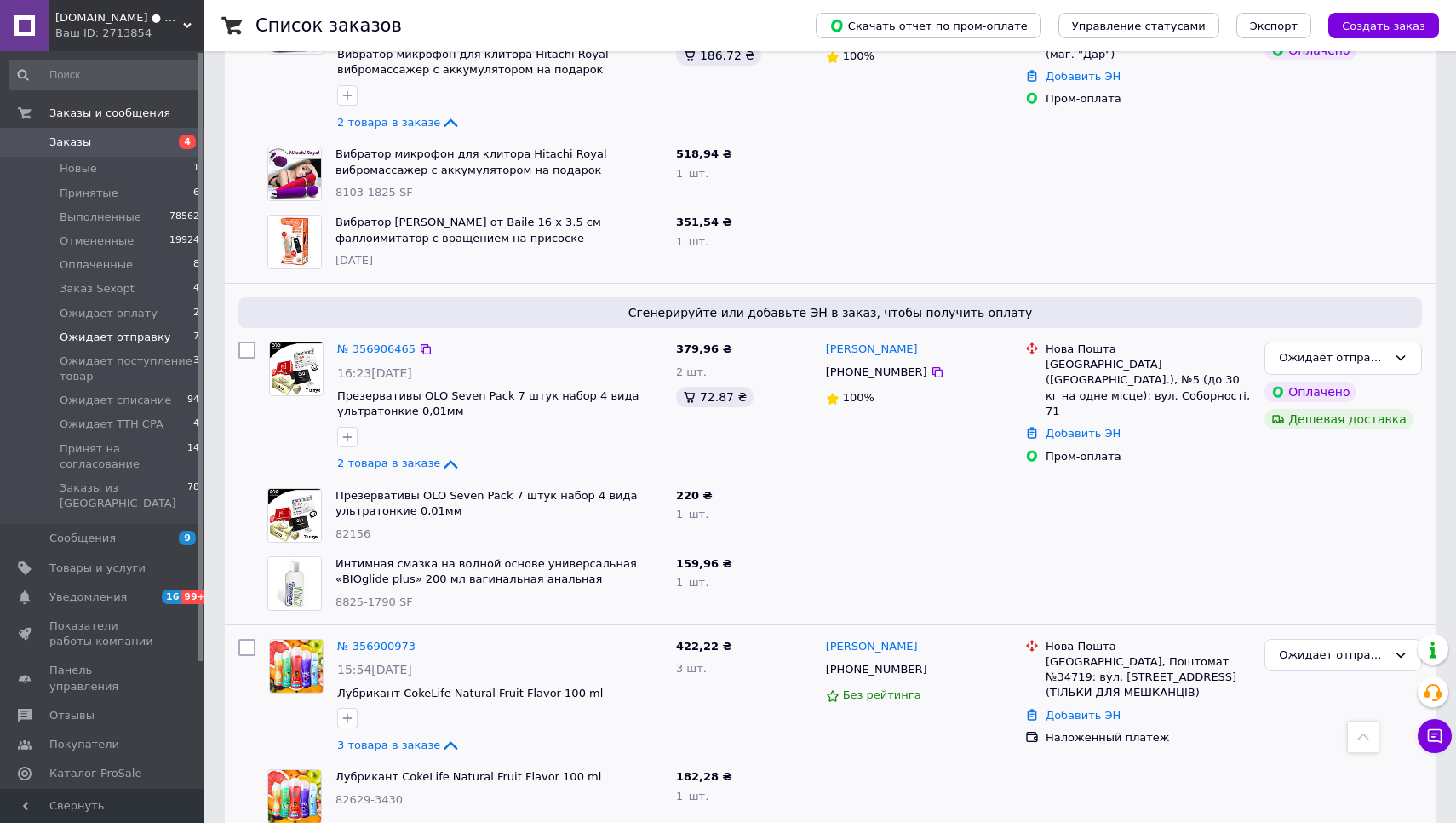
click at [370, 343] on link "№ 356906465" at bounding box center [376, 349] width 79 height 12
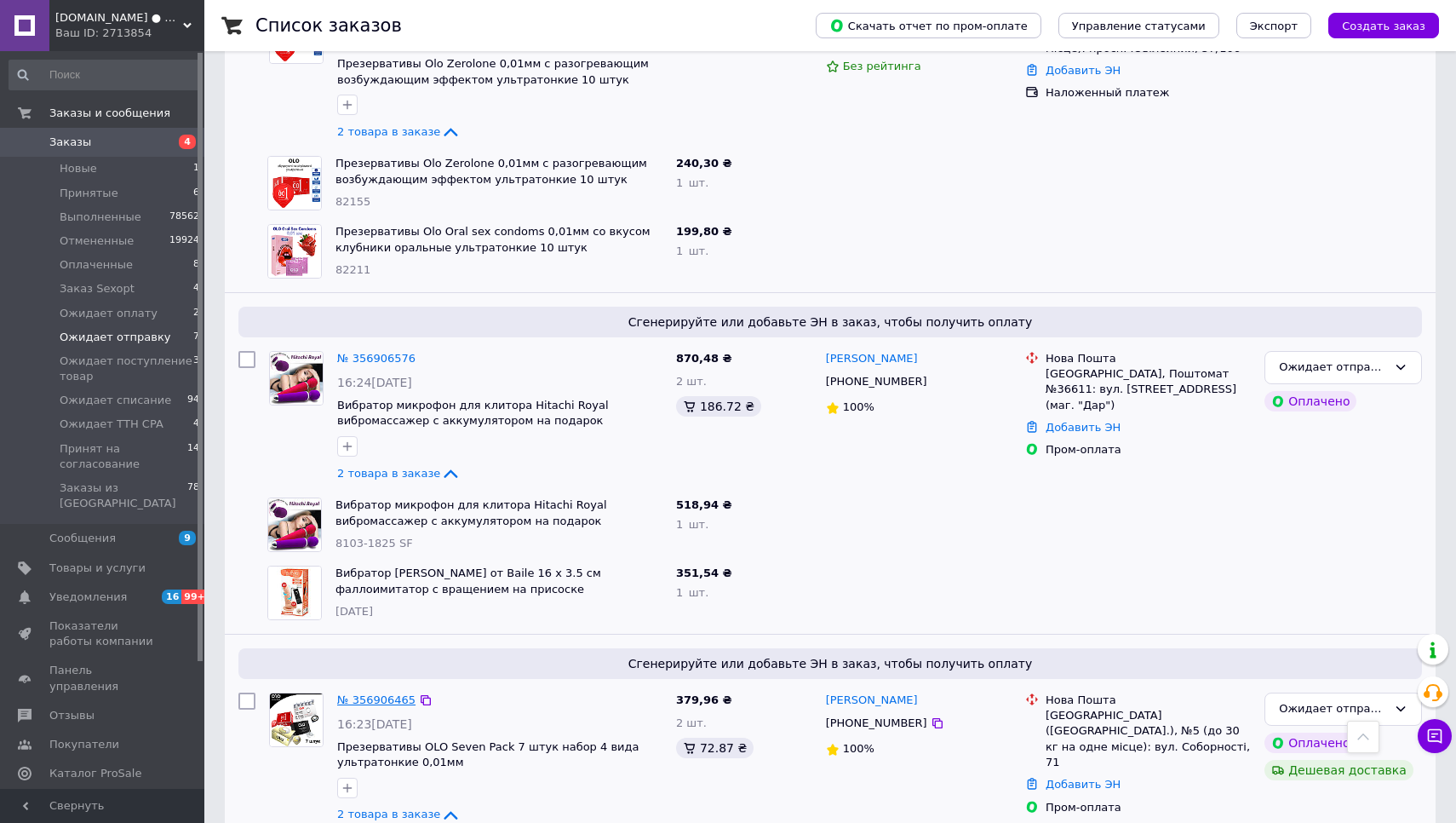
scroll to position [910, 0]
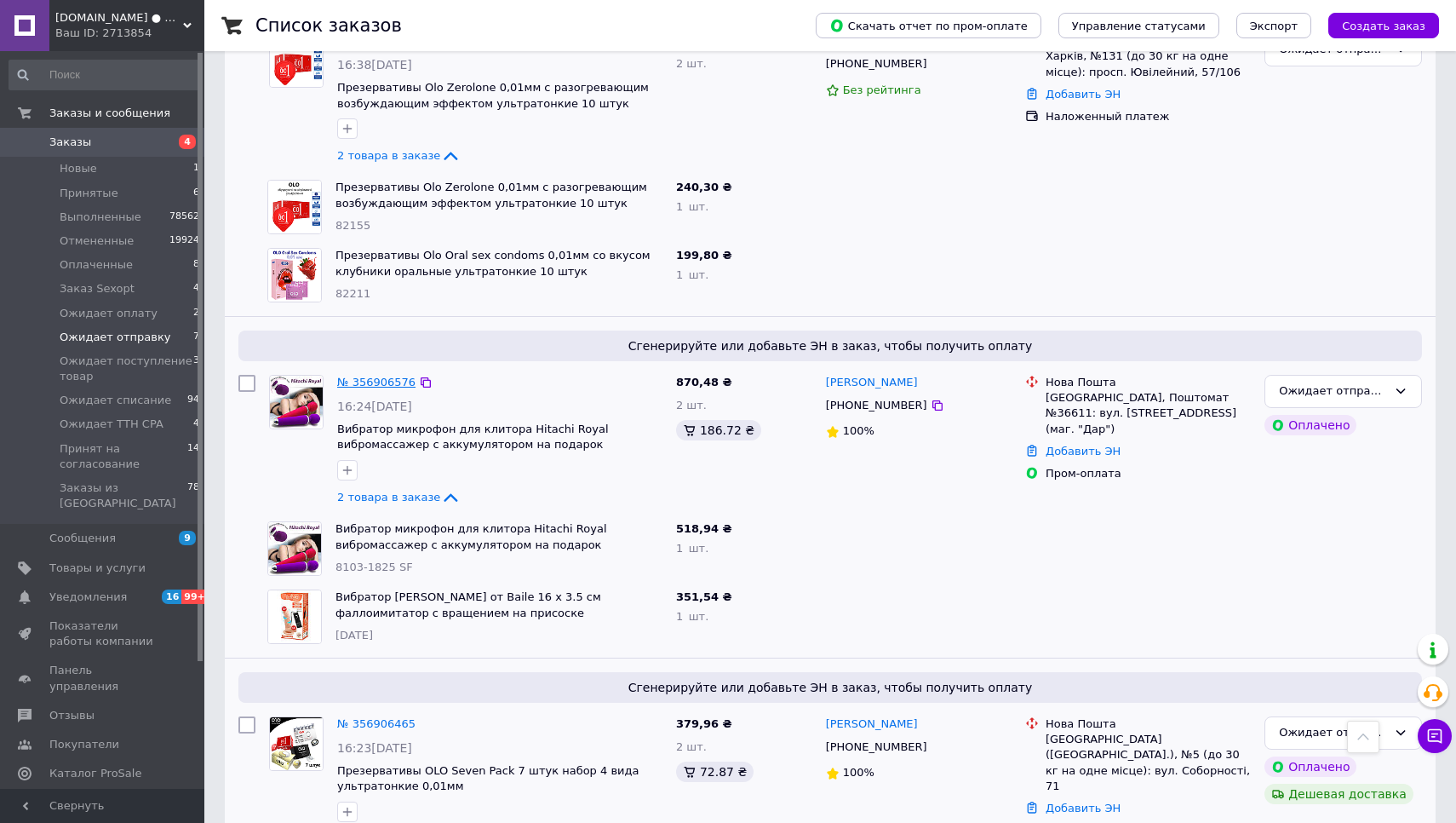
click at [376, 377] on link "№ 356906576" at bounding box center [376, 382] width 79 height 12
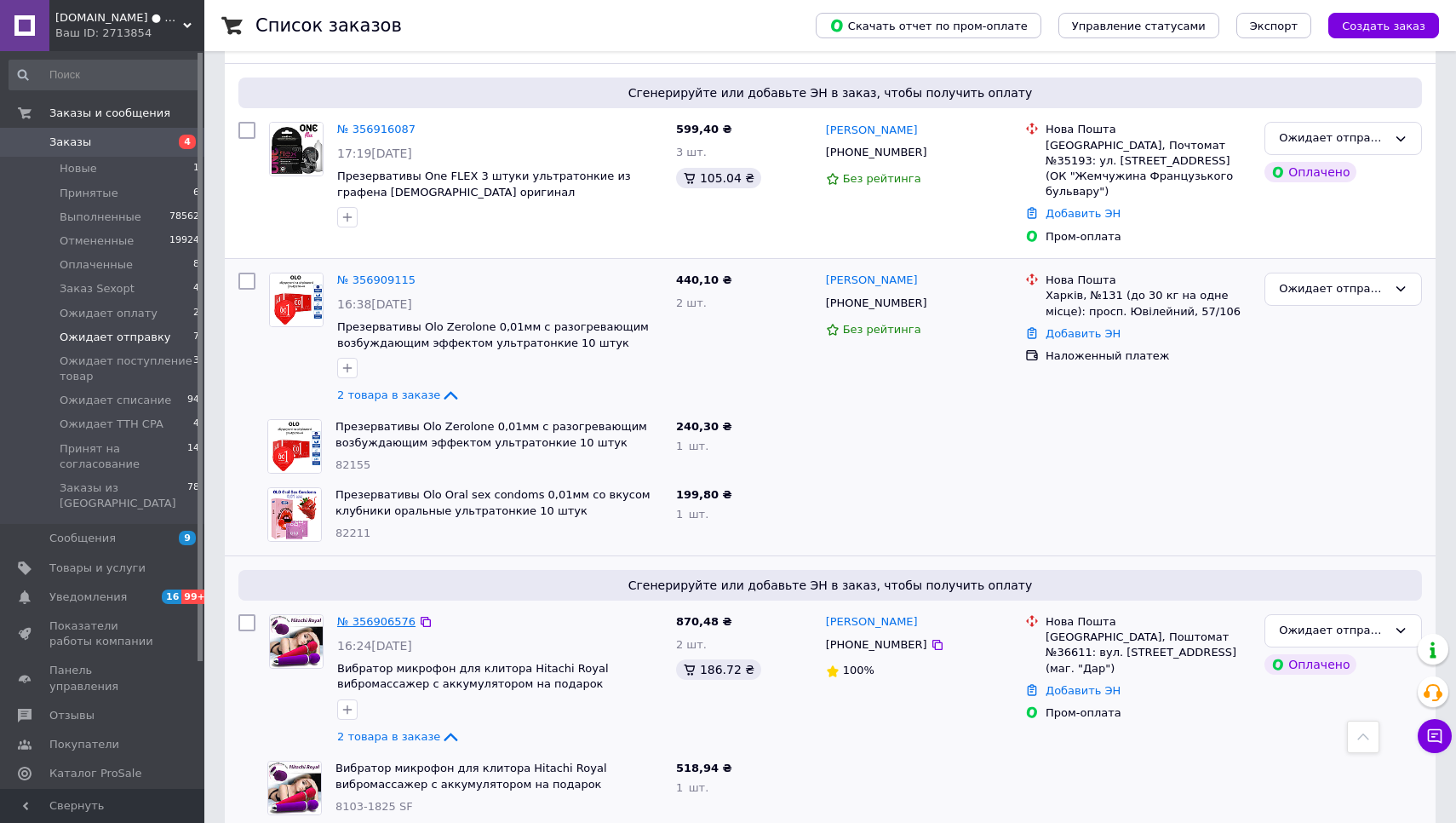
scroll to position [668, 0]
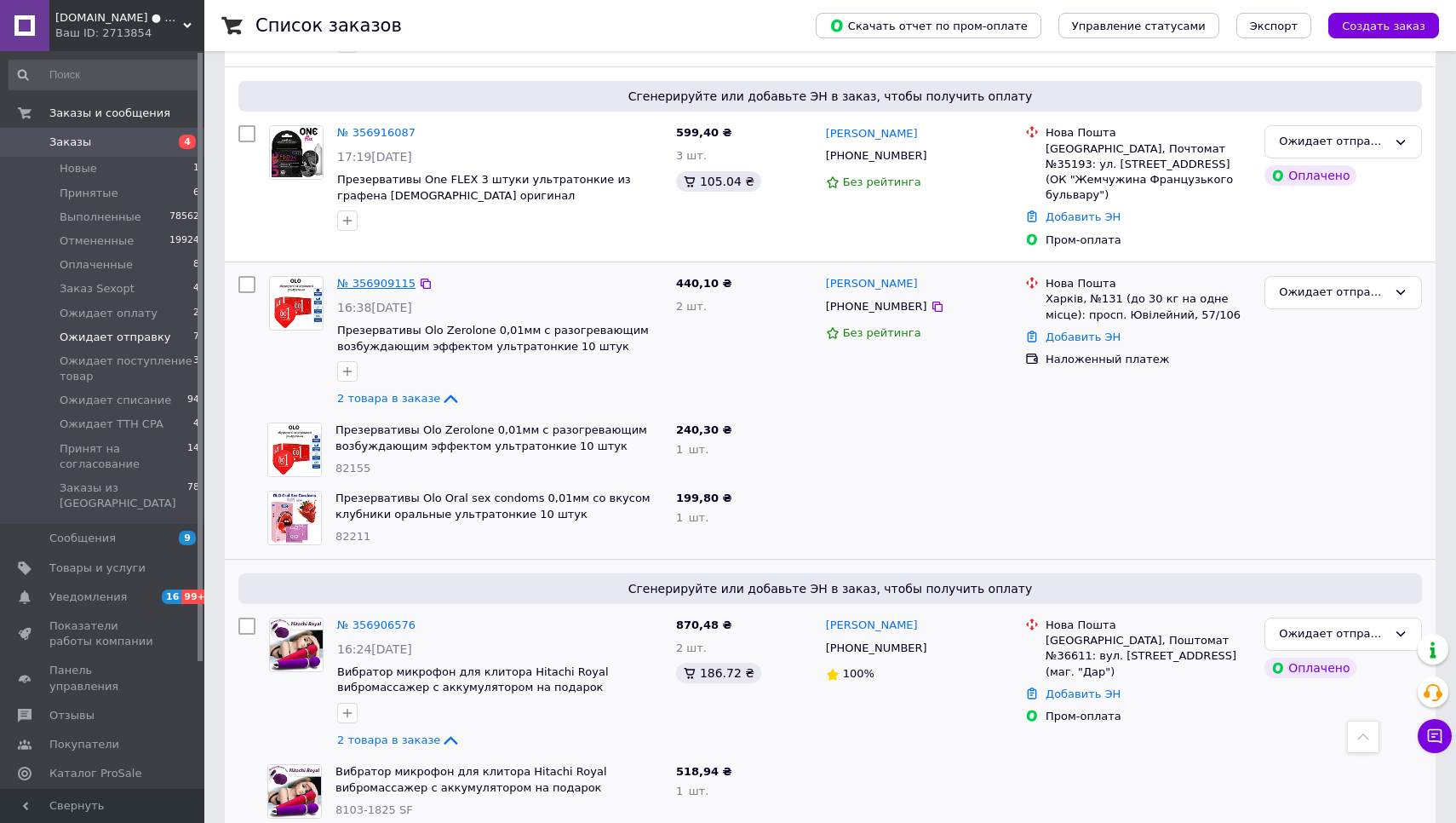
click at [383, 277] on link "№ 356909115" at bounding box center [376, 282] width 79 height 12
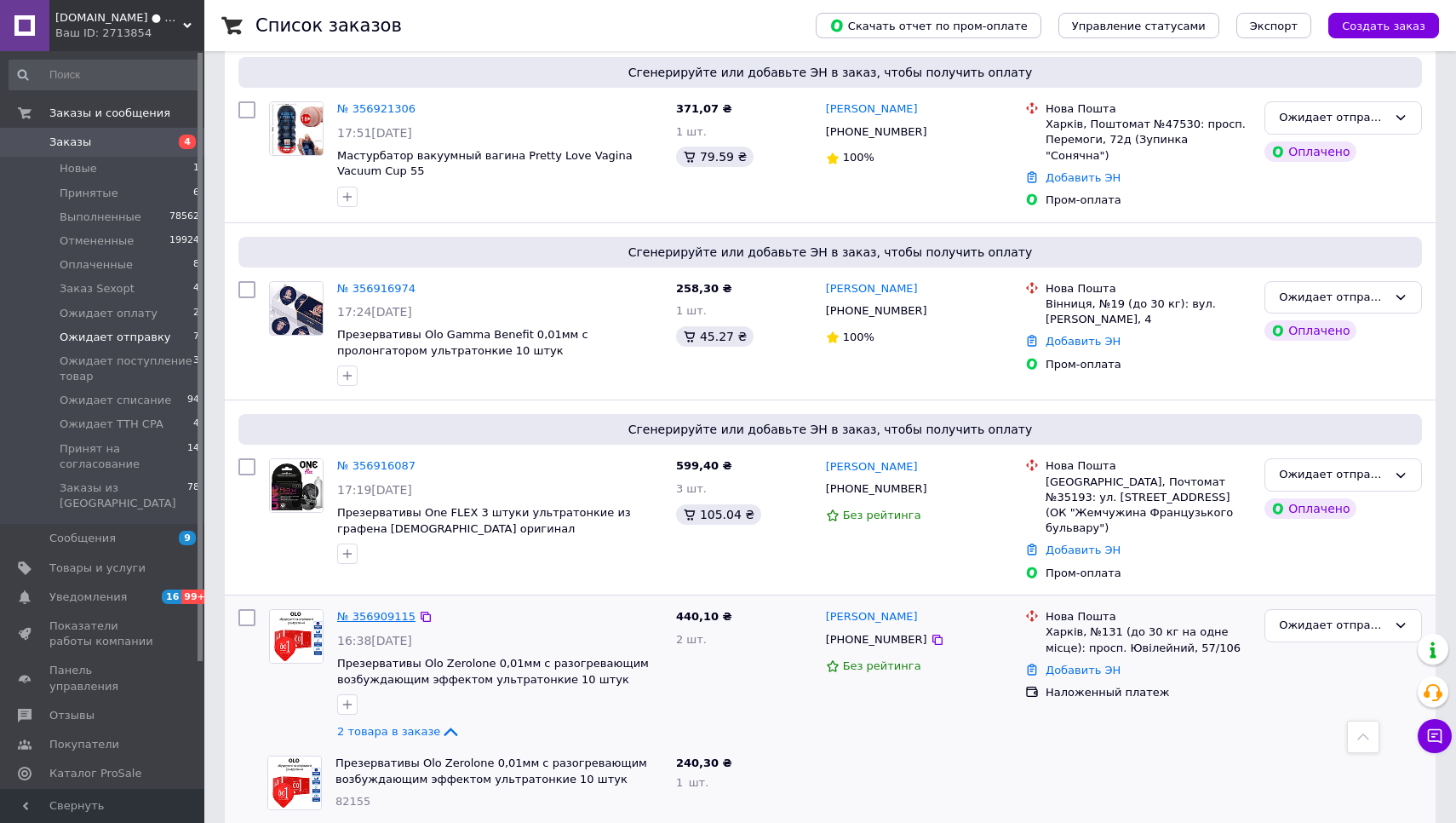
scroll to position [310, 0]
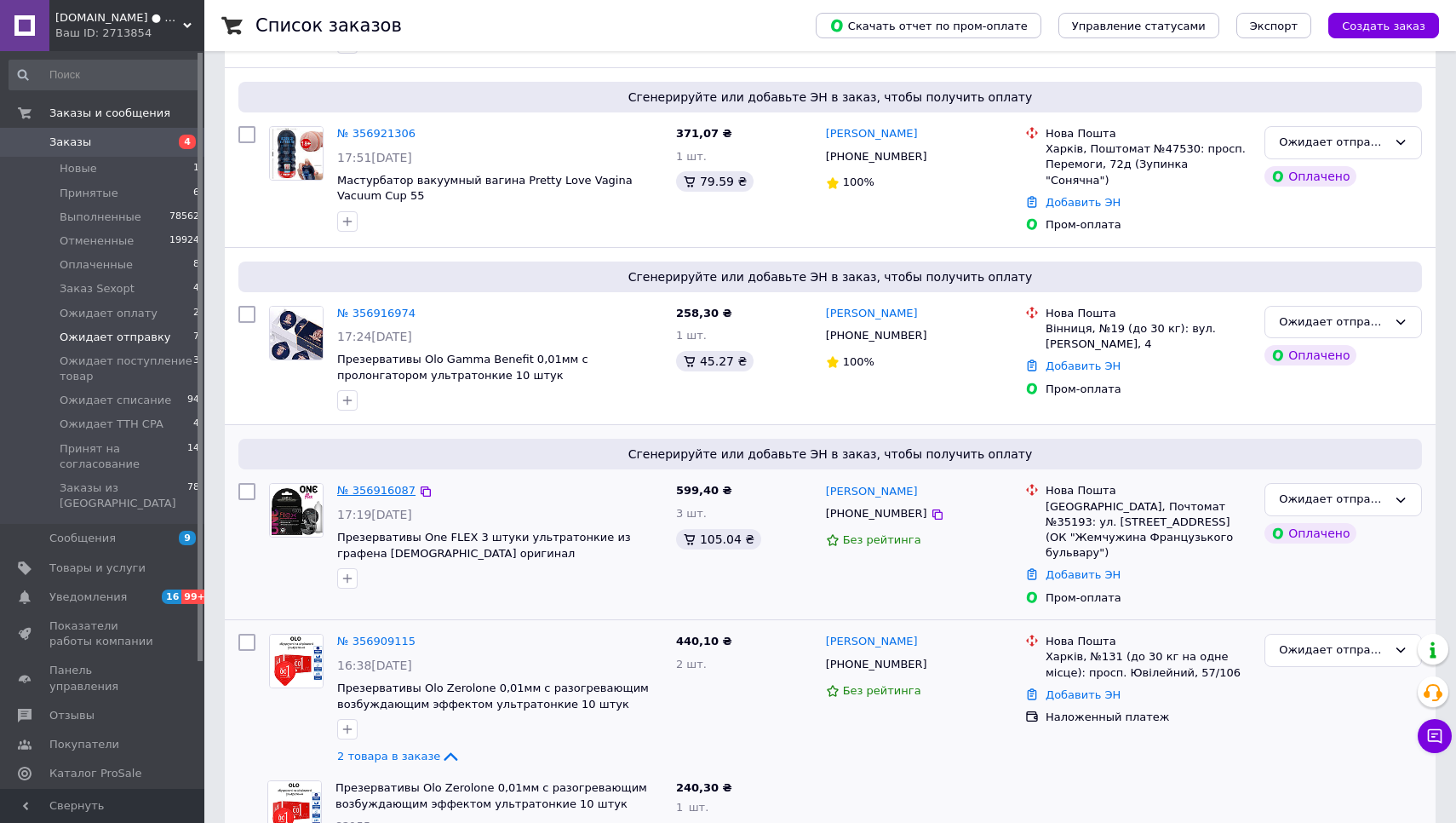
click at [382, 484] on link "№ 356916087" at bounding box center [376, 490] width 79 height 12
click at [385, 310] on link "№ 356916974" at bounding box center [376, 313] width 79 height 12
click at [380, 129] on link "№ 356921306" at bounding box center [376, 133] width 79 height 12
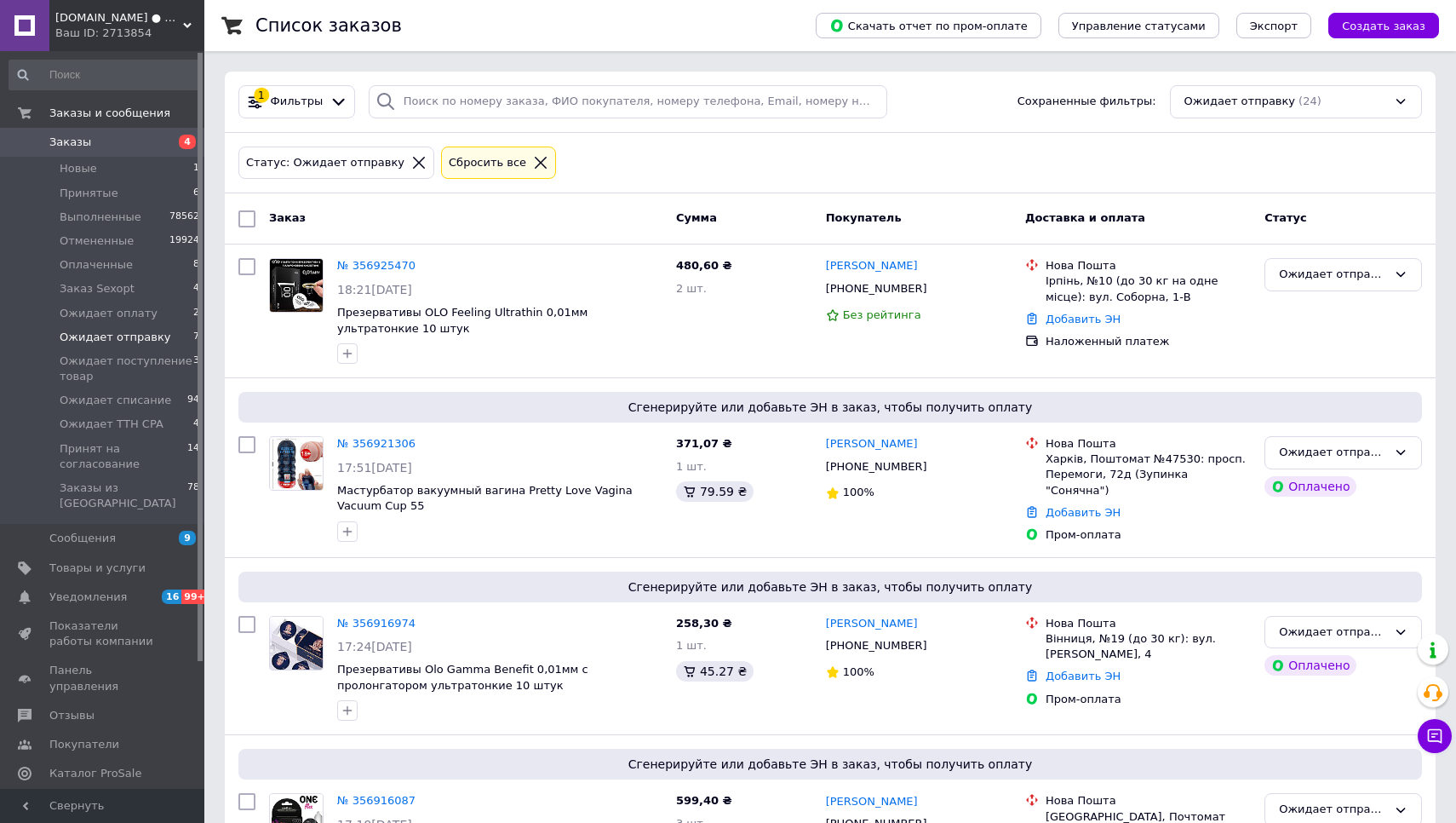
scroll to position [0, 0]
click at [377, 259] on link "№ 356925470" at bounding box center [376, 264] width 79 height 12
